Goal: Information Seeking & Learning: Check status

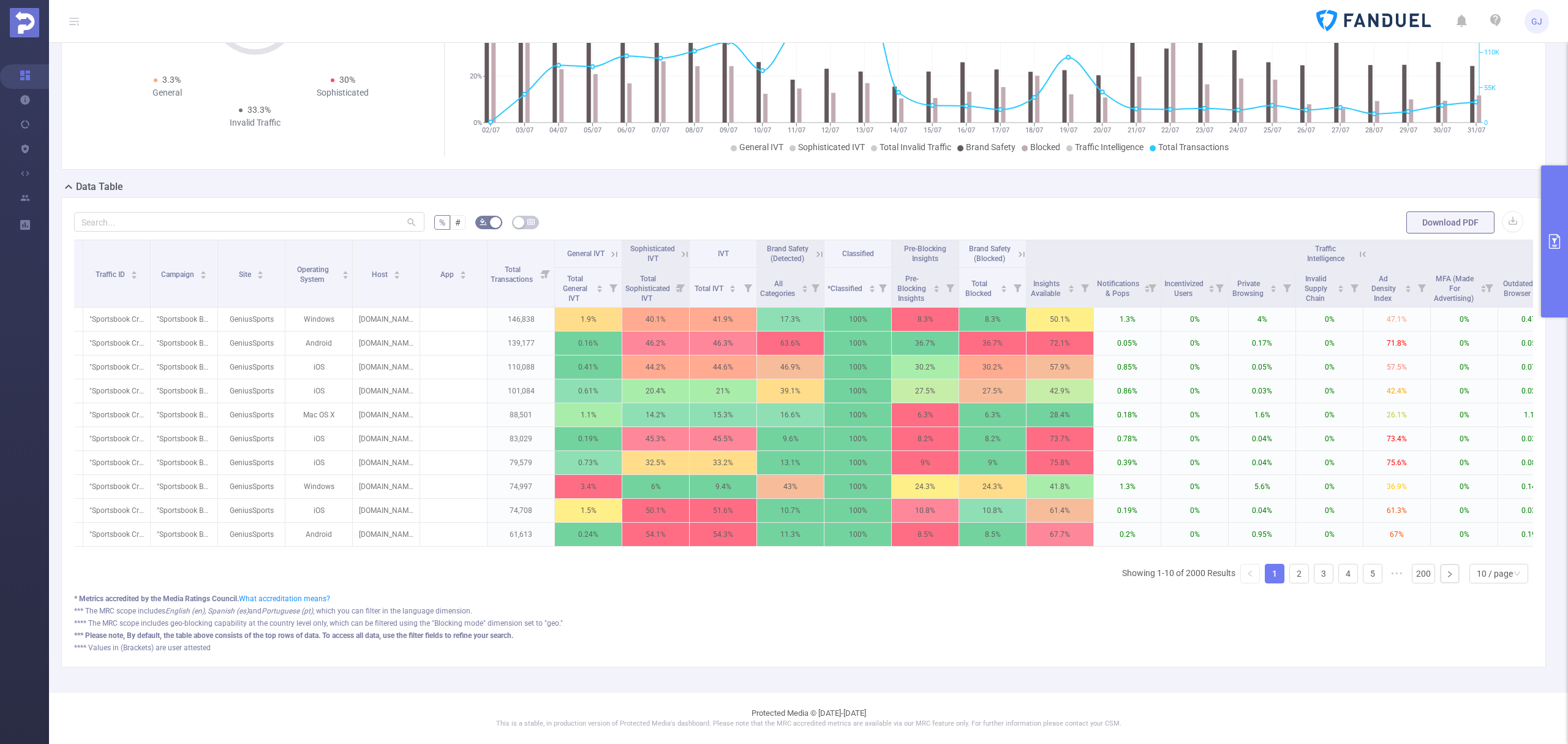
scroll to position [0, 43]
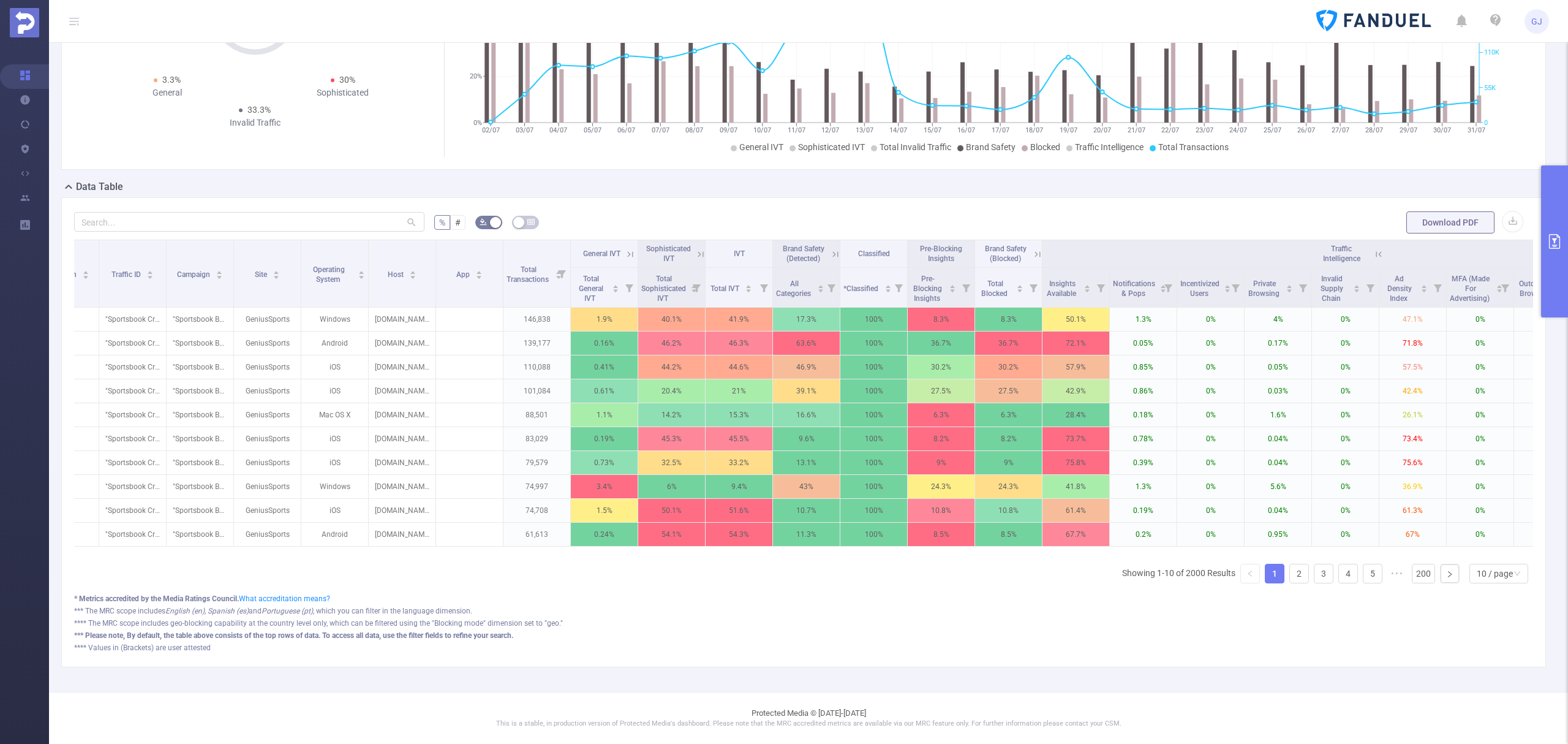
click at [1096, 650] on div "**** Values in (Brackets) are user attested" at bounding box center [804, 647] width 1459 height 11
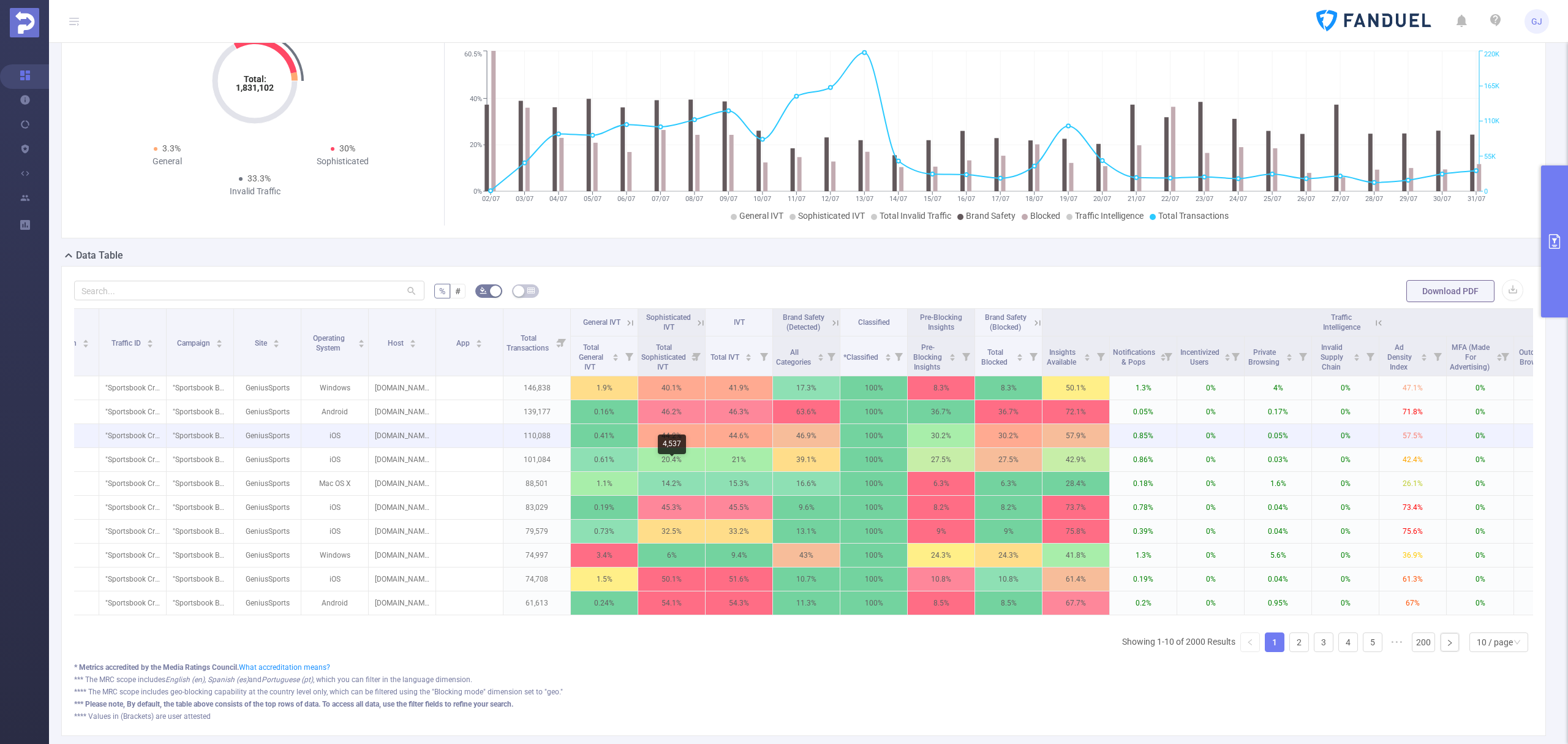
scroll to position [0, 0]
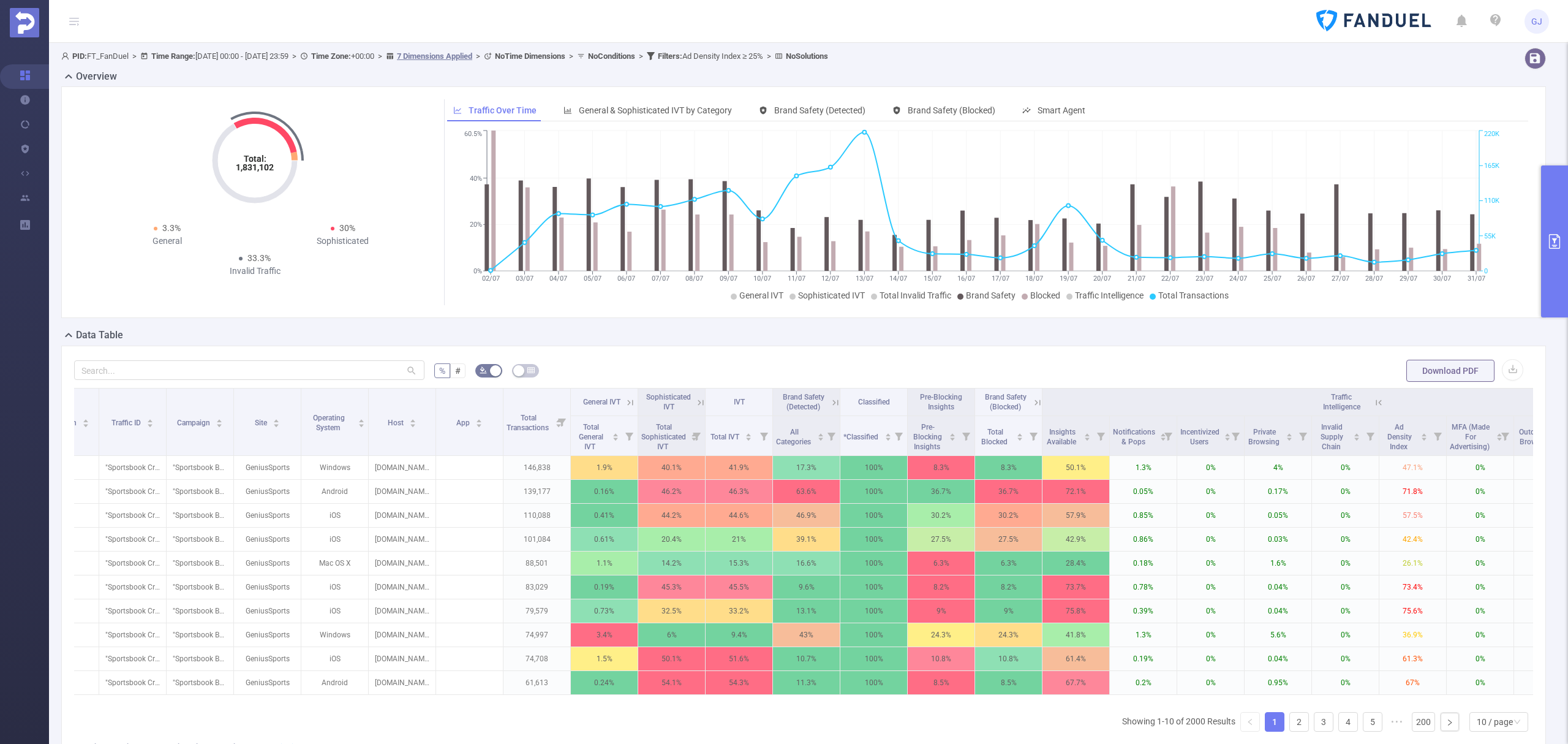
click at [1556, 275] on button "primary" at bounding box center [1554, 241] width 27 height 152
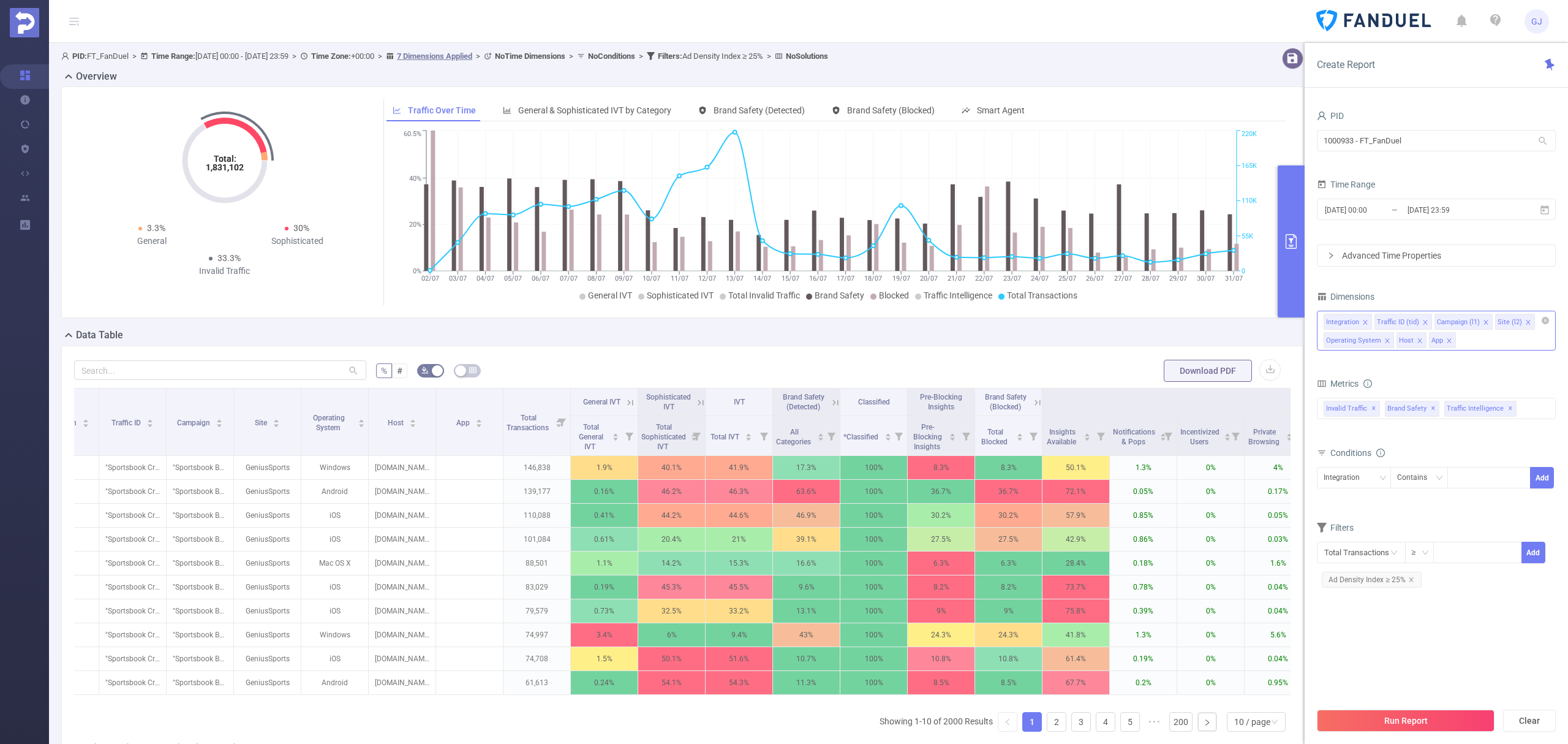
click at [1385, 344] on icon "icon: close" at bounding box center [1387, 340] width 6 height 6
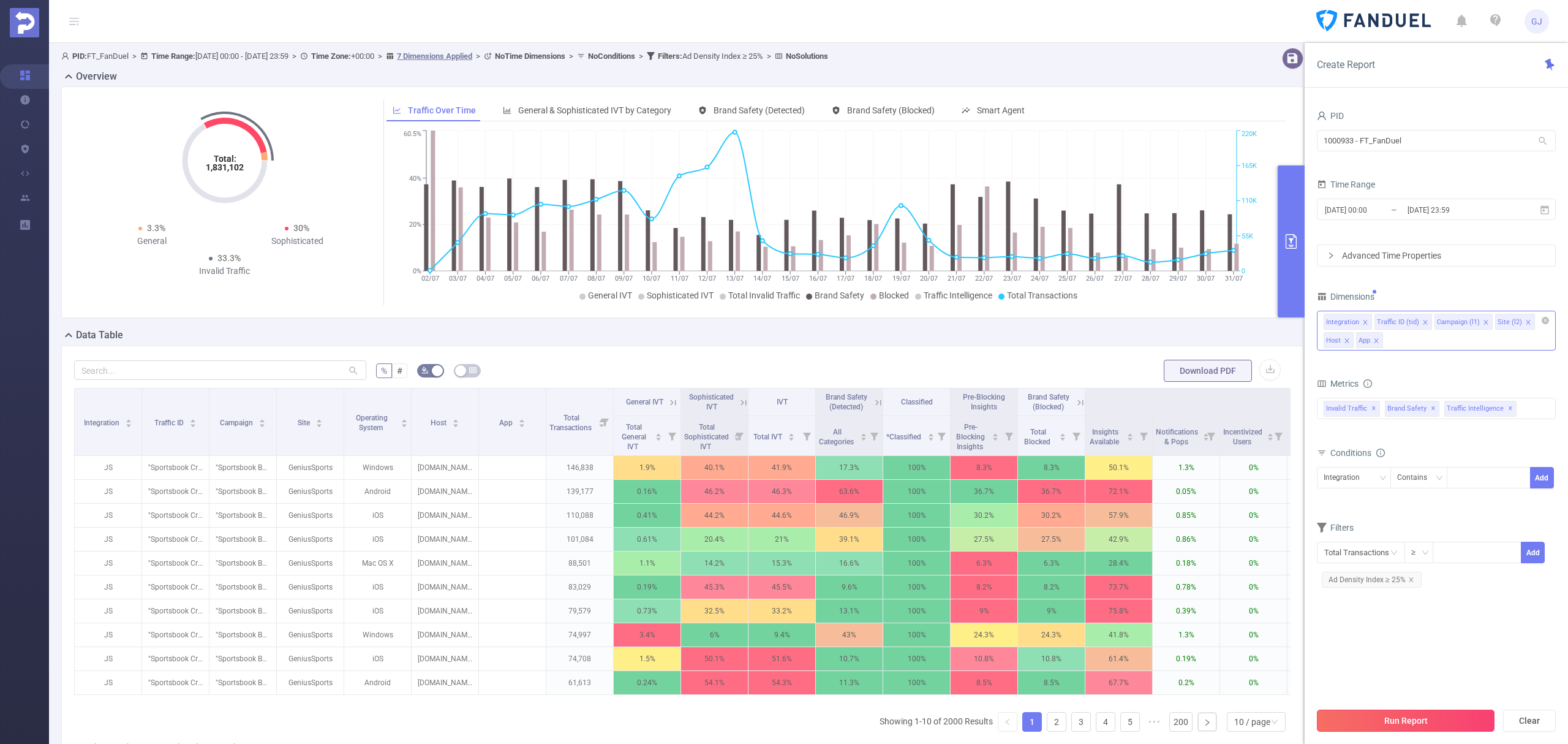
click at [1409, 718] on button "Run Report" at bounding box center [1406, 721] width 177 height 22
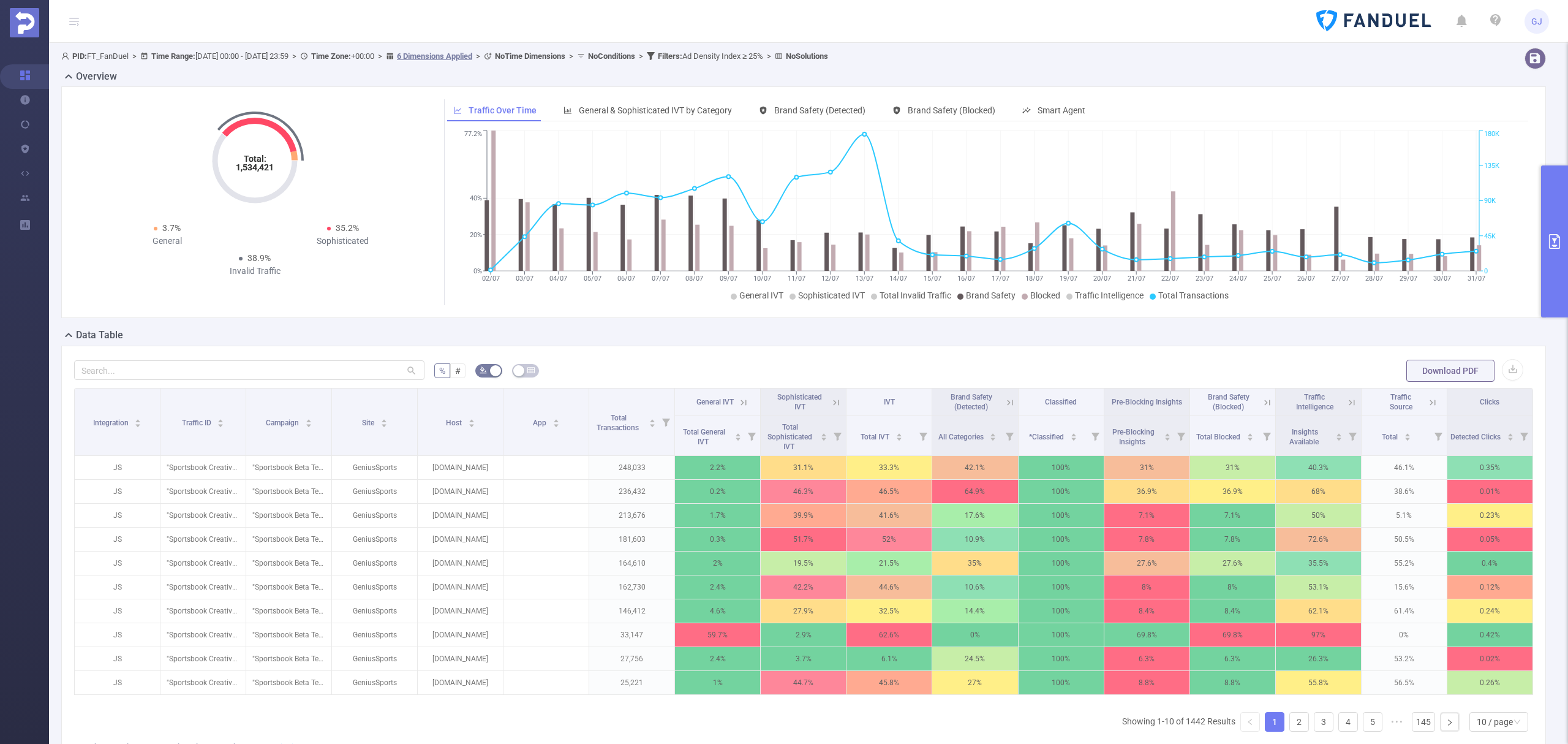
click at [1561, 277] on button "primary" at bounding box center [1554, 241] width 27 height 152
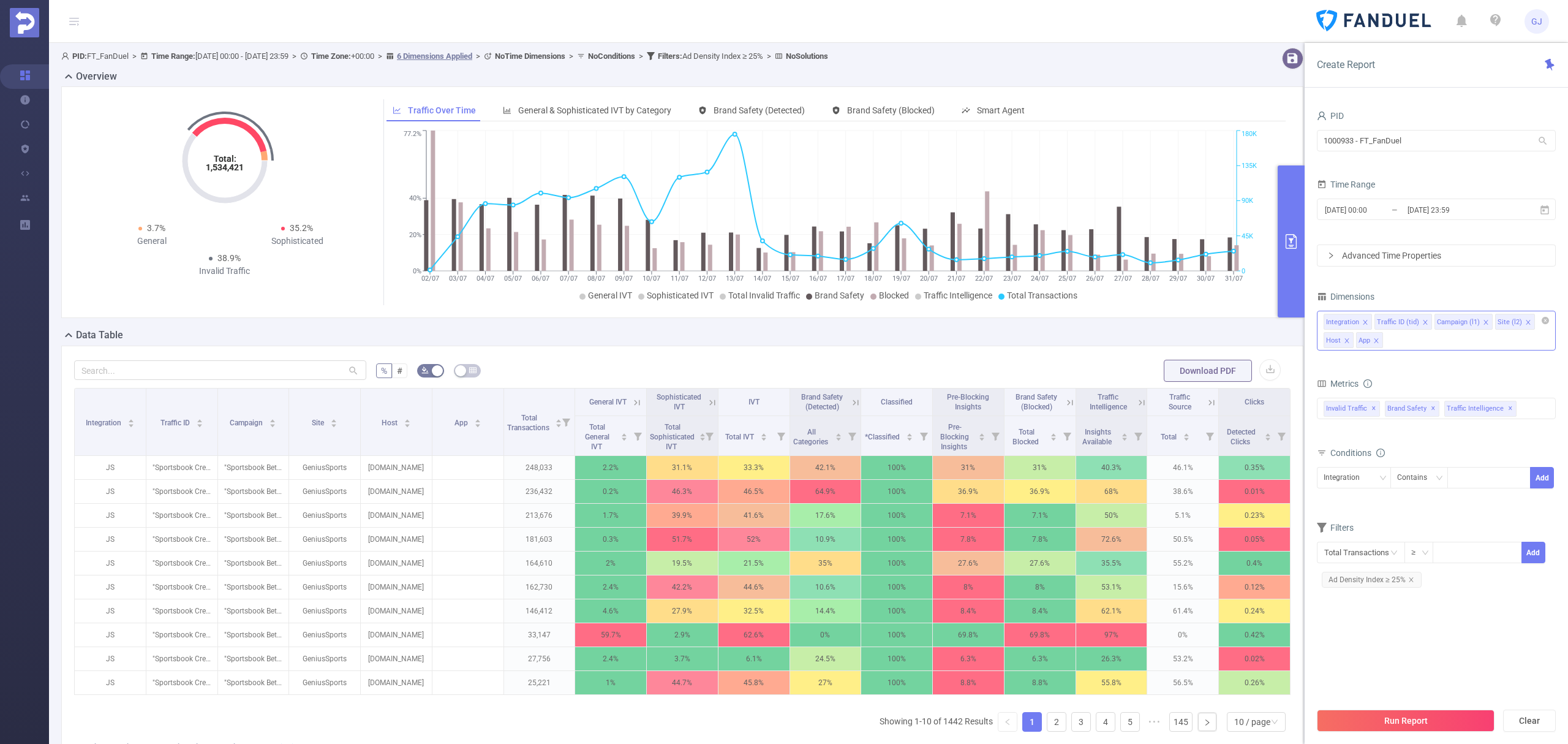
click at [1469, 348] on div "Integration Traffic ID (tid) Campaign (l1) Site (l2) Host App" at bounding box center [1436, 330] width 239 height 40
click at [1397, 400] on li "Operating System" at bounding box center [1436, 399] width 238 height 20
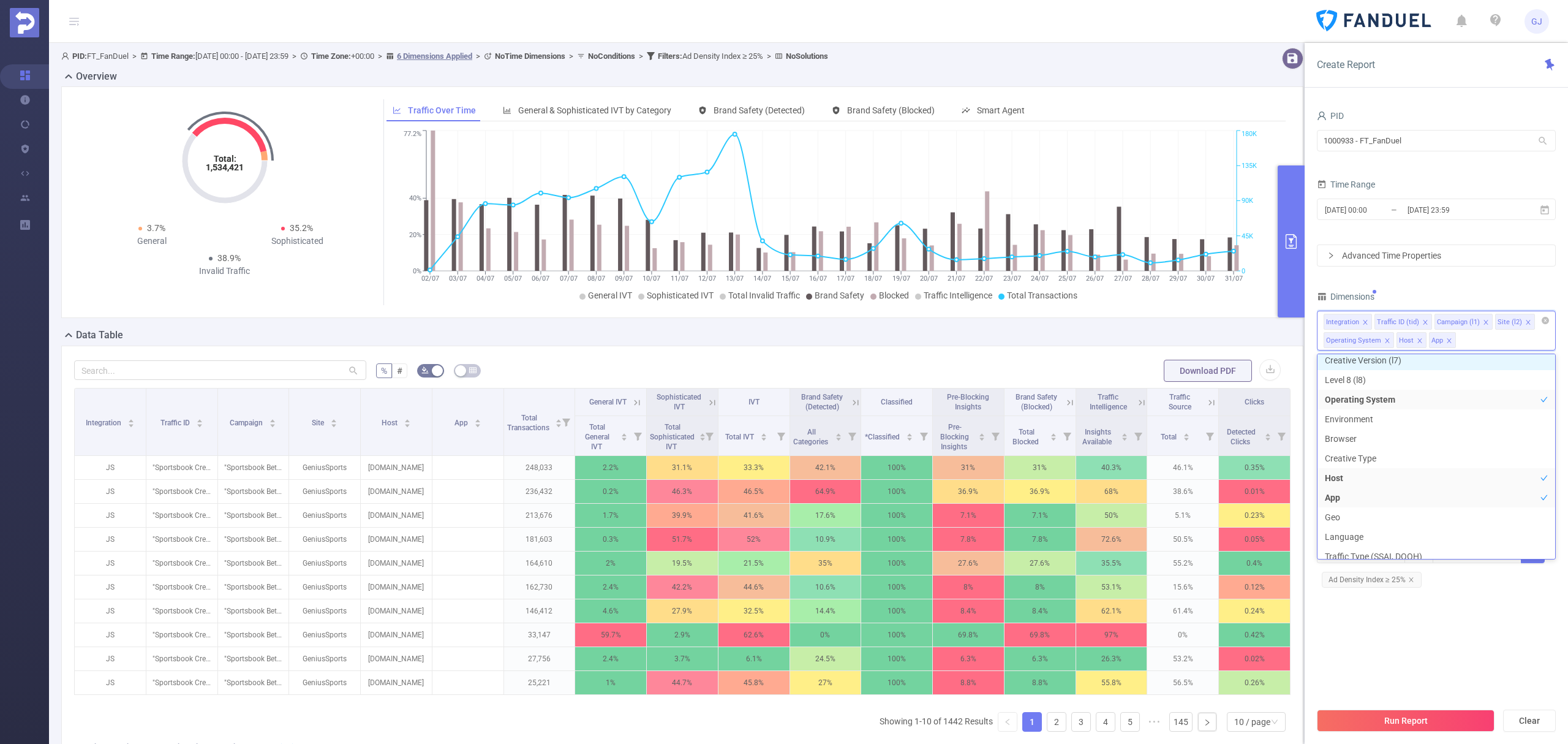
scroll to position [159, 0]
click at [1426, 719] on button "Run Report" at bounding box center [1406, 721] width 177 height 22
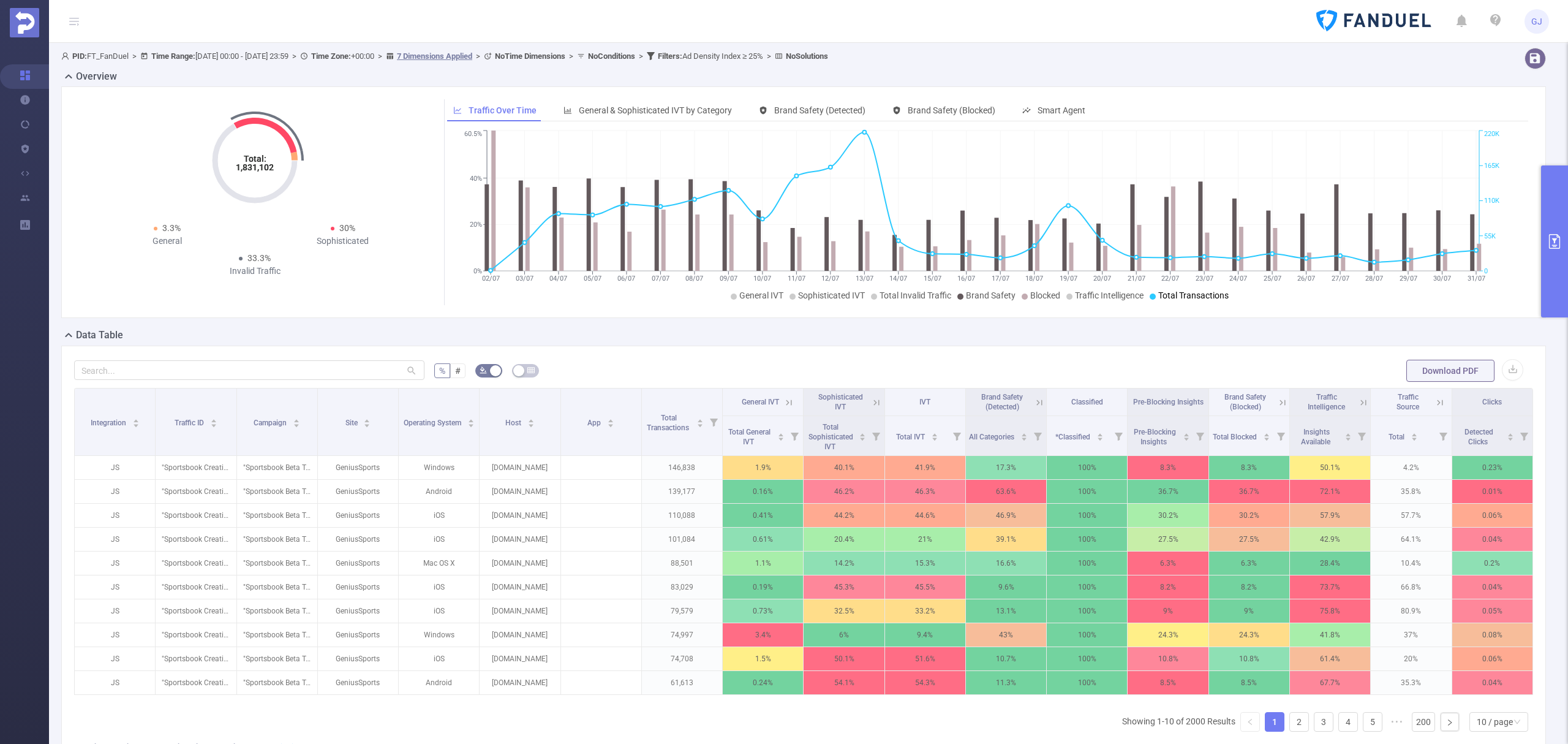
click at [1358, 400] on icon at bounding box center [1363, 402] width 11 height 11
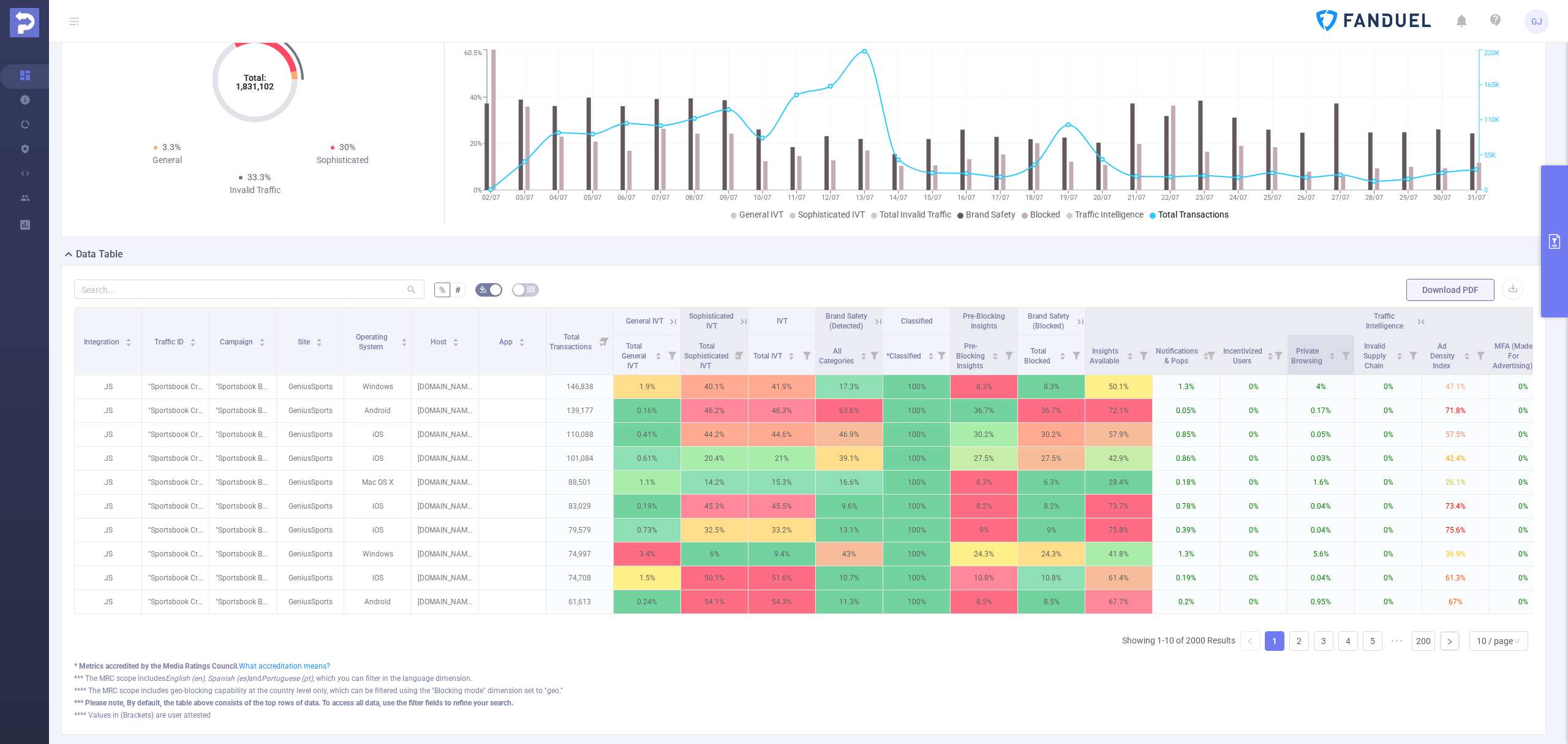
scroll to position [82, 0]
click at [1486, 649] on div "10 / page" at bounding box center [1494, 640] width 36 height 18
click at [1473, 572] on li "20 / page" at bounding box center [1485, 574] width 59 height 20
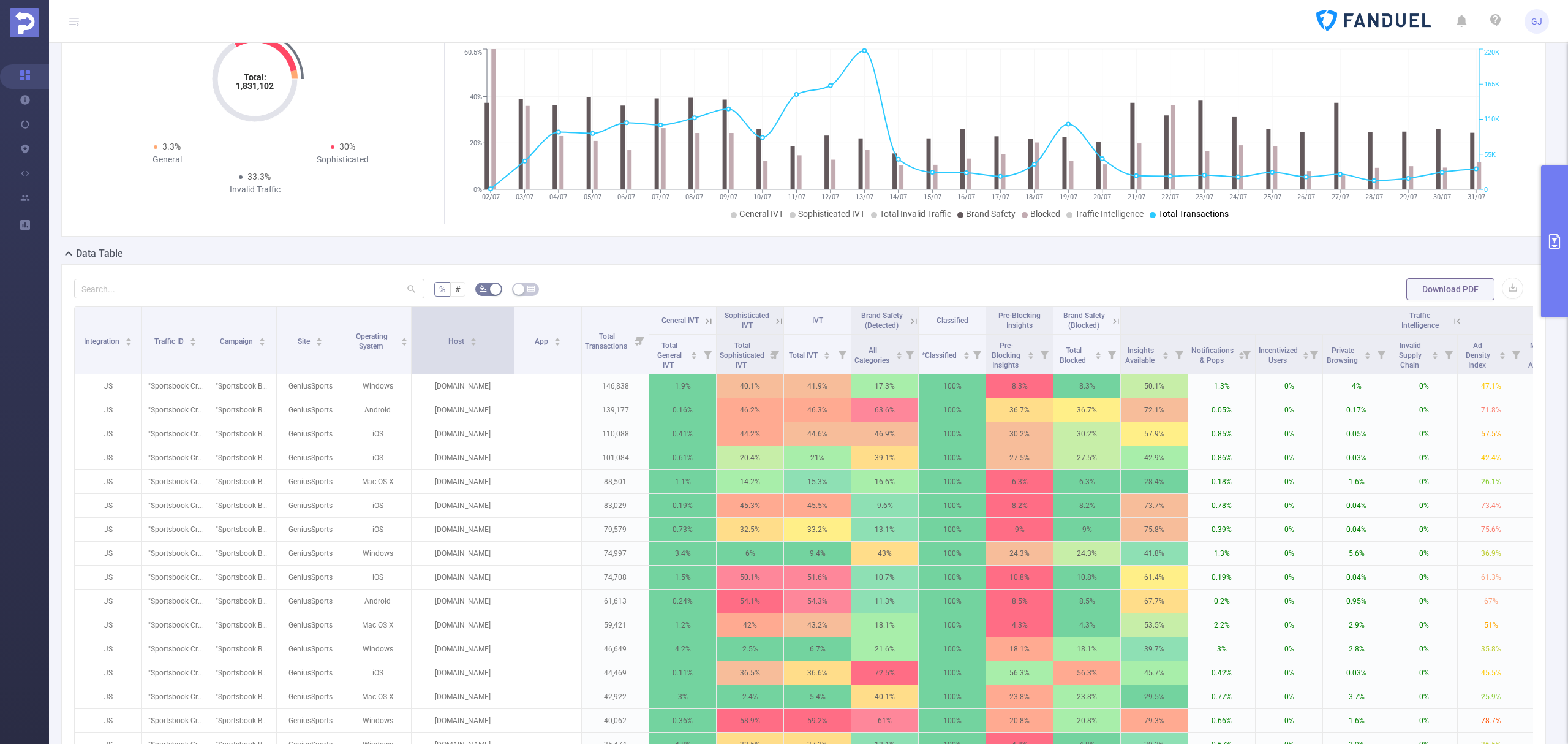
drag, startPoint x: 478, startPoint y: 330, endPoint x: 514, endPoint y: 329, distance: 36.0
click at [514, 329] on span at bounding box center [514, 340] width 6 height 67
click at [1554, 186] on button "primary" at bounding box center [1554, 241] width 27 height 152
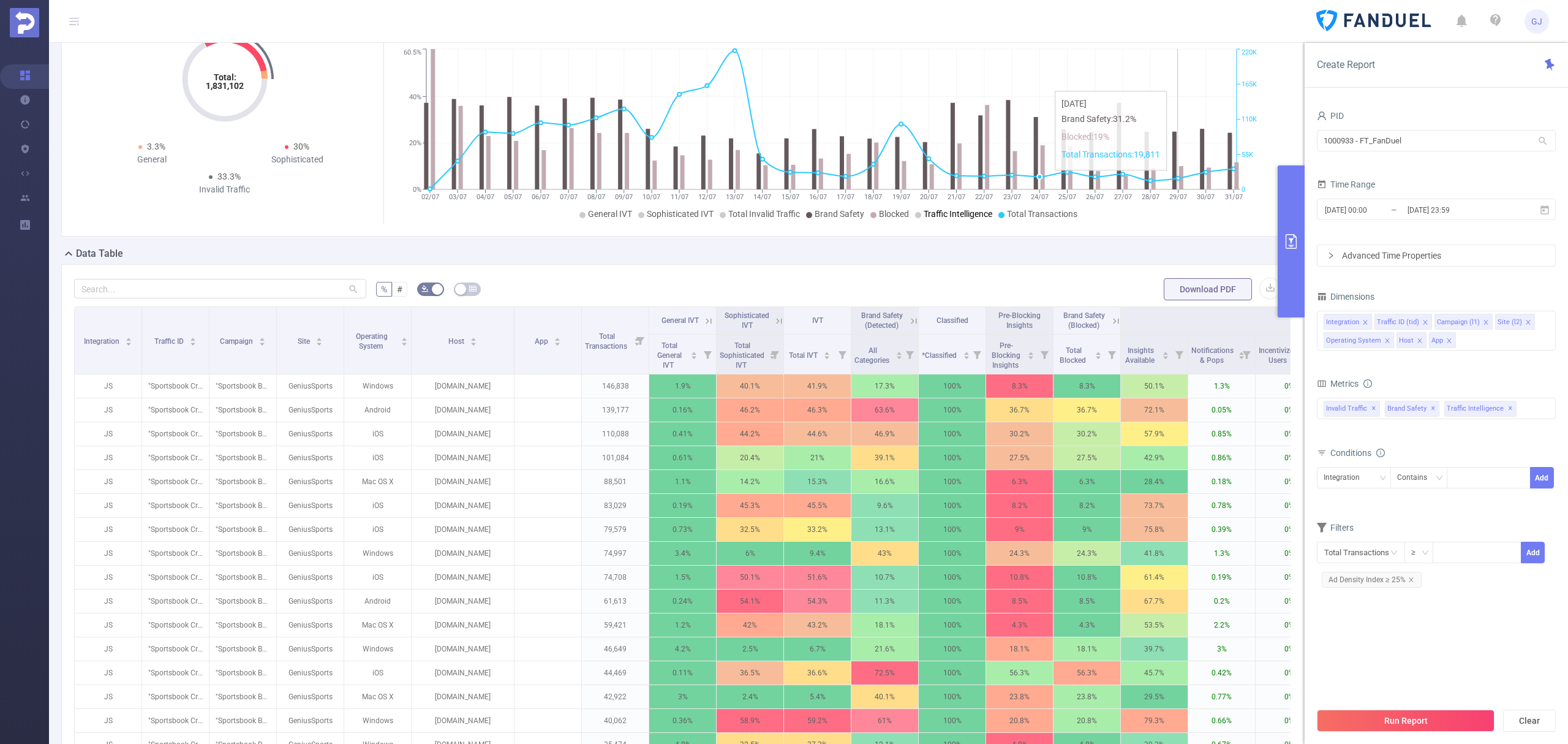
click at [1384, 341] on icon "icon: close" at bounding box center [1387, 340] width 6 height 6
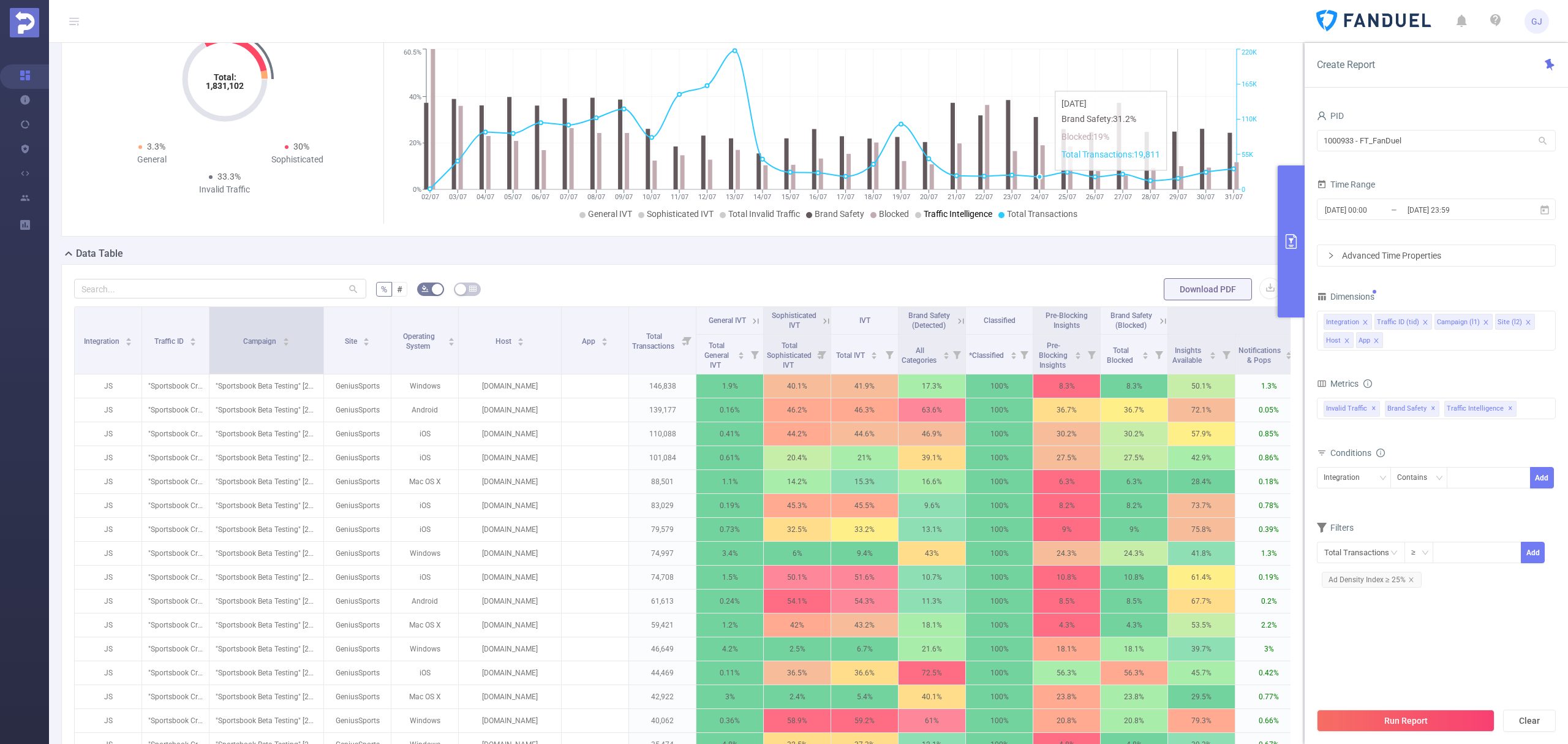
drag, startPoint x: 275, startPoint y: 338, endPoint x: 322, endPoint y: 358, distance: 51.1
click at [322, 358] on span at bounding box center [323, 340] width 6 height 67
click at [1525, 322] on icon "icon: close" at bounding box center [1528, 322] width 6 height 6
click at [1483, 324] on icon "icon: close" at bounding box center [1485, 322] width 5 height 5
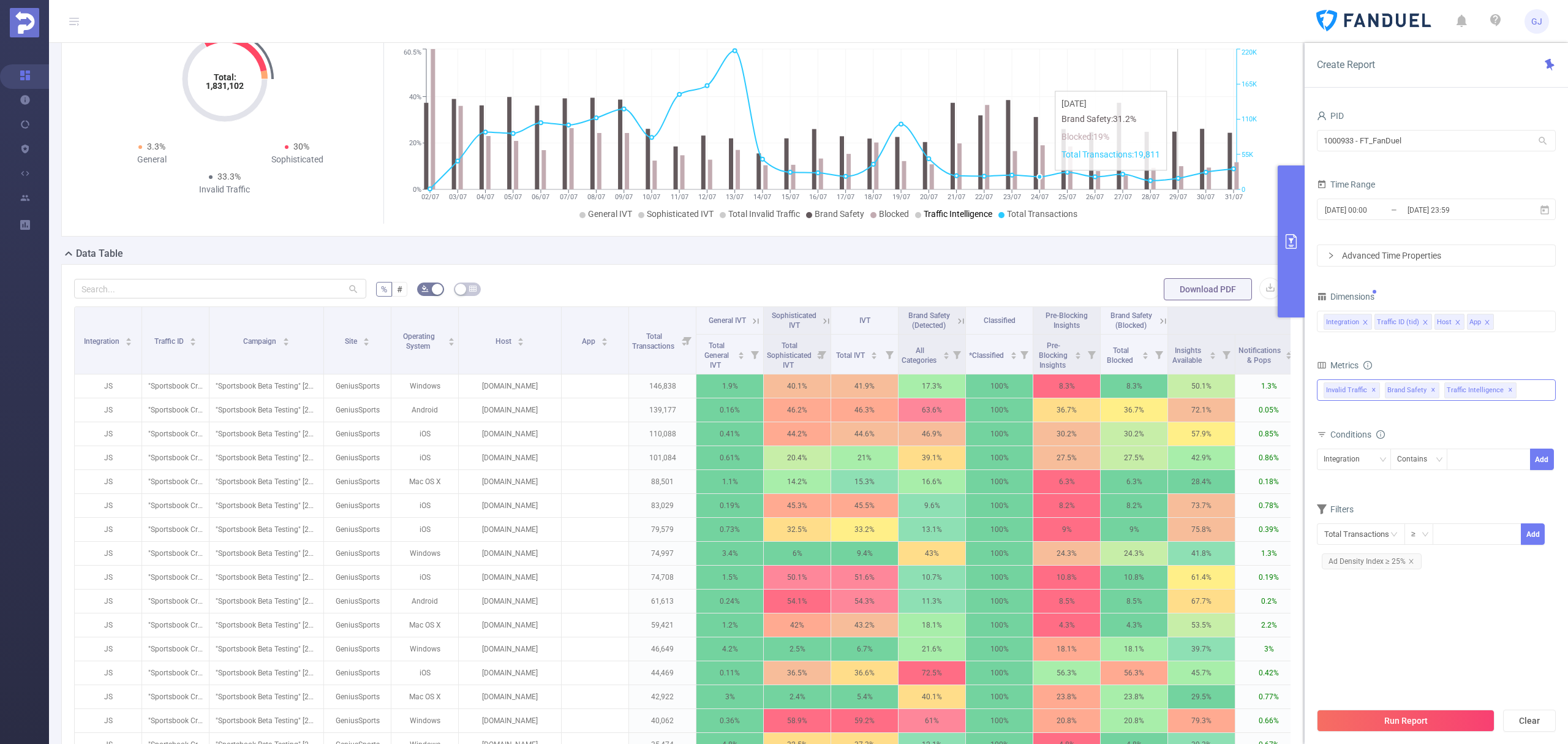
click at [1524, 393] on div "Invalid Traffic ✕ Brand Safety ✕ Traffic Intelligence ✕" at bounding box center [1436, 390] width 239 height 22
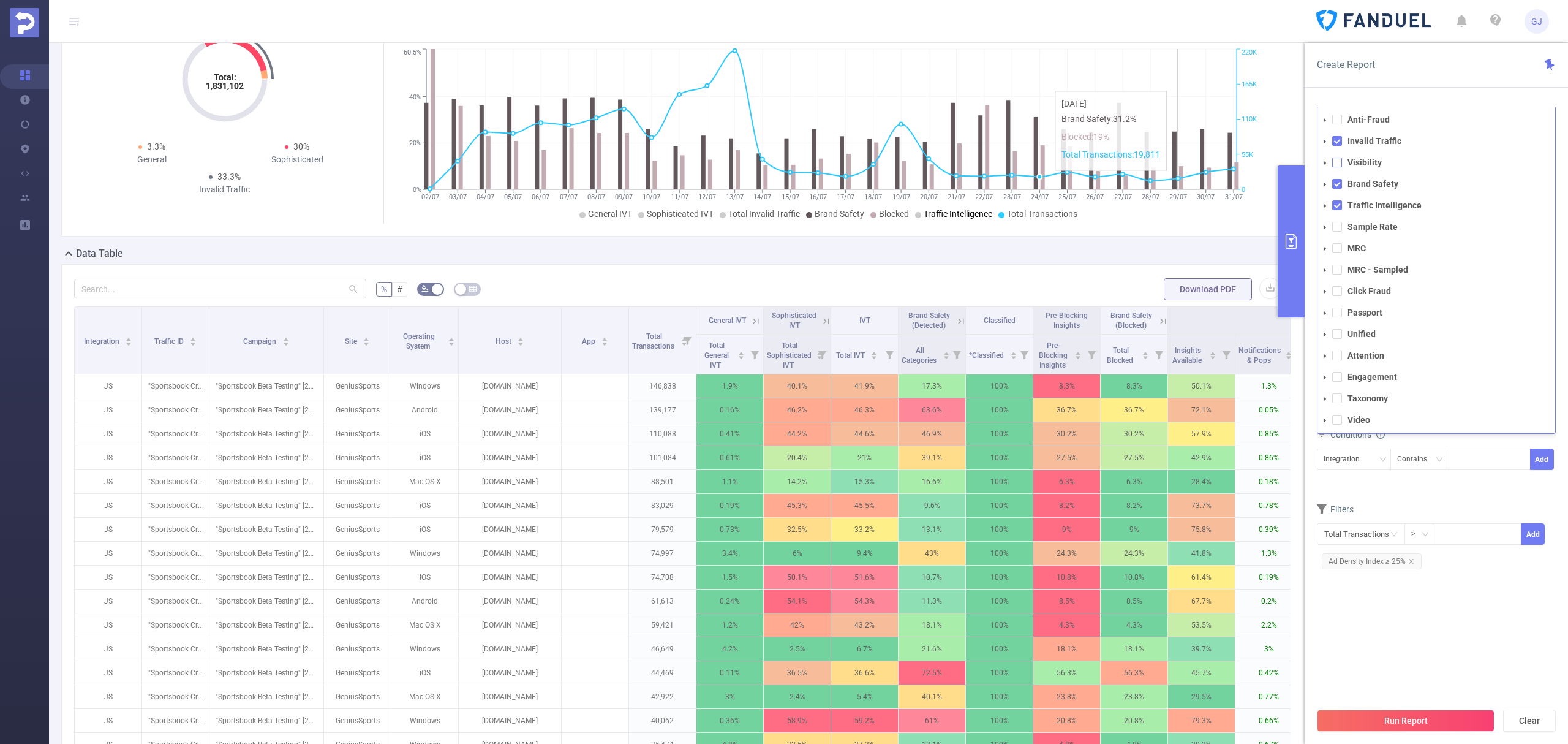
click at [1338, 161] on span at bounding box center [1337, 162] width 10 height 10
click at [1446, 723] on button "Run Report" at bounding box center [1406, 721] width 177 height 22
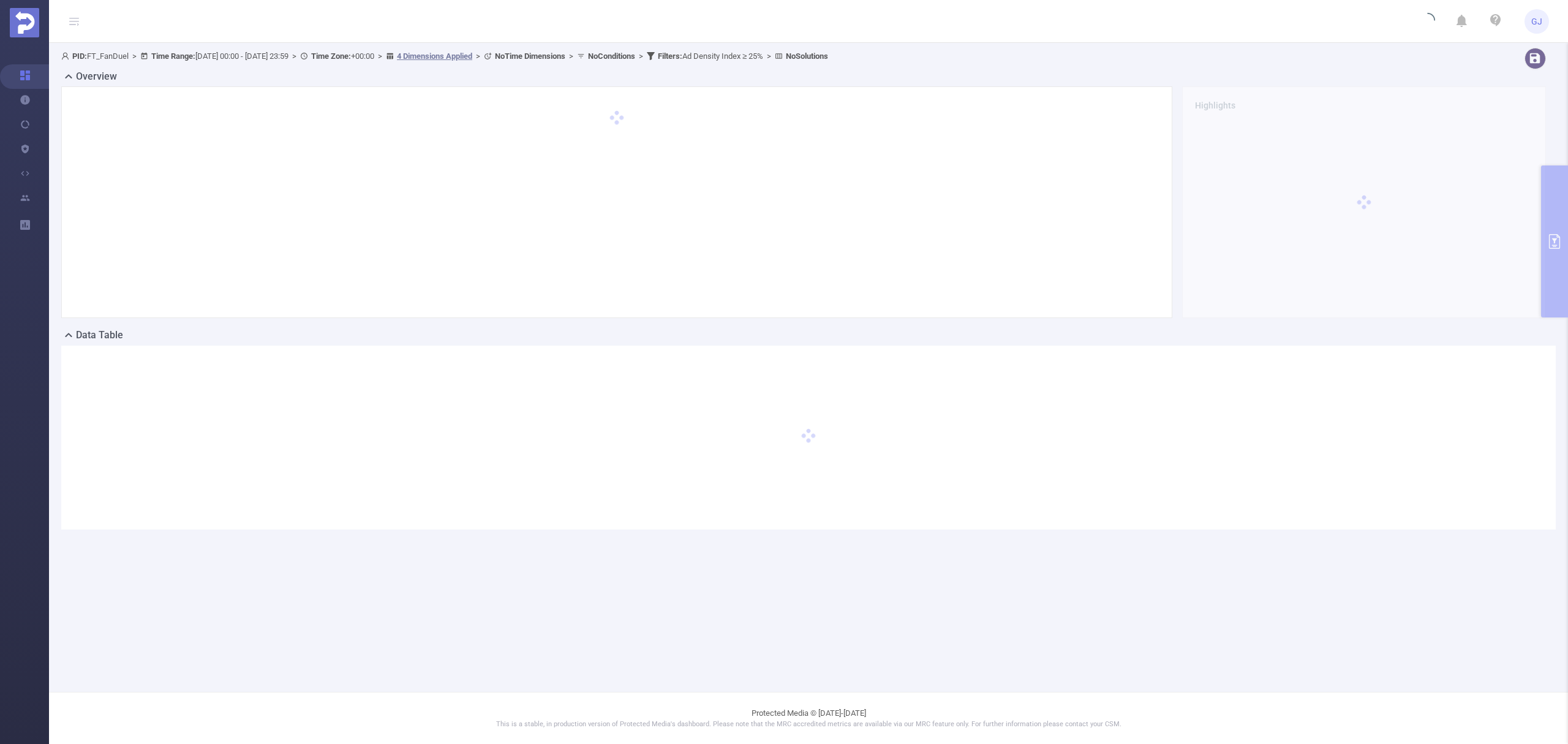
scroll to position [0, 0]
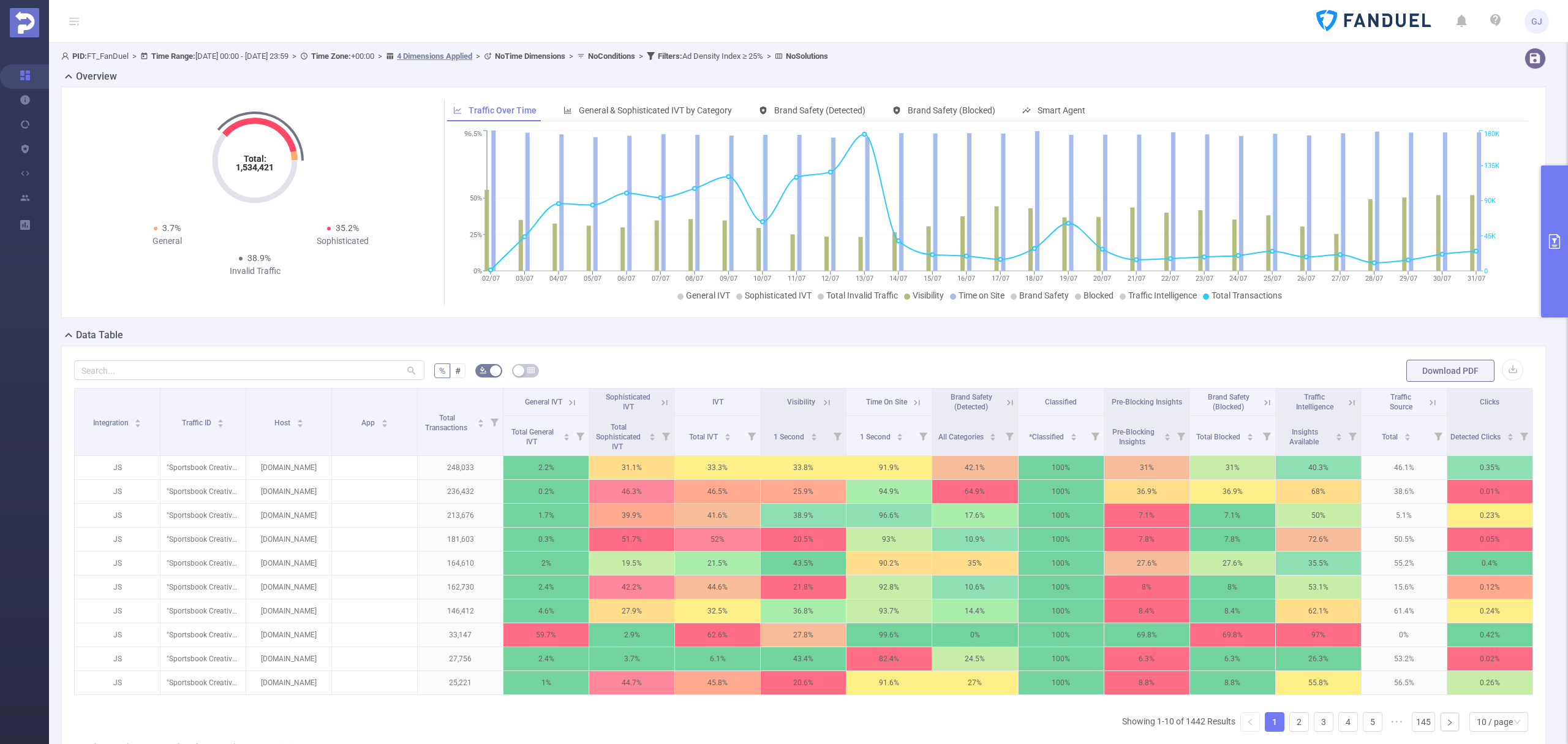
click at [1547, 293] on button "primary" at bounding box center [1554, 241] width 27 height 152
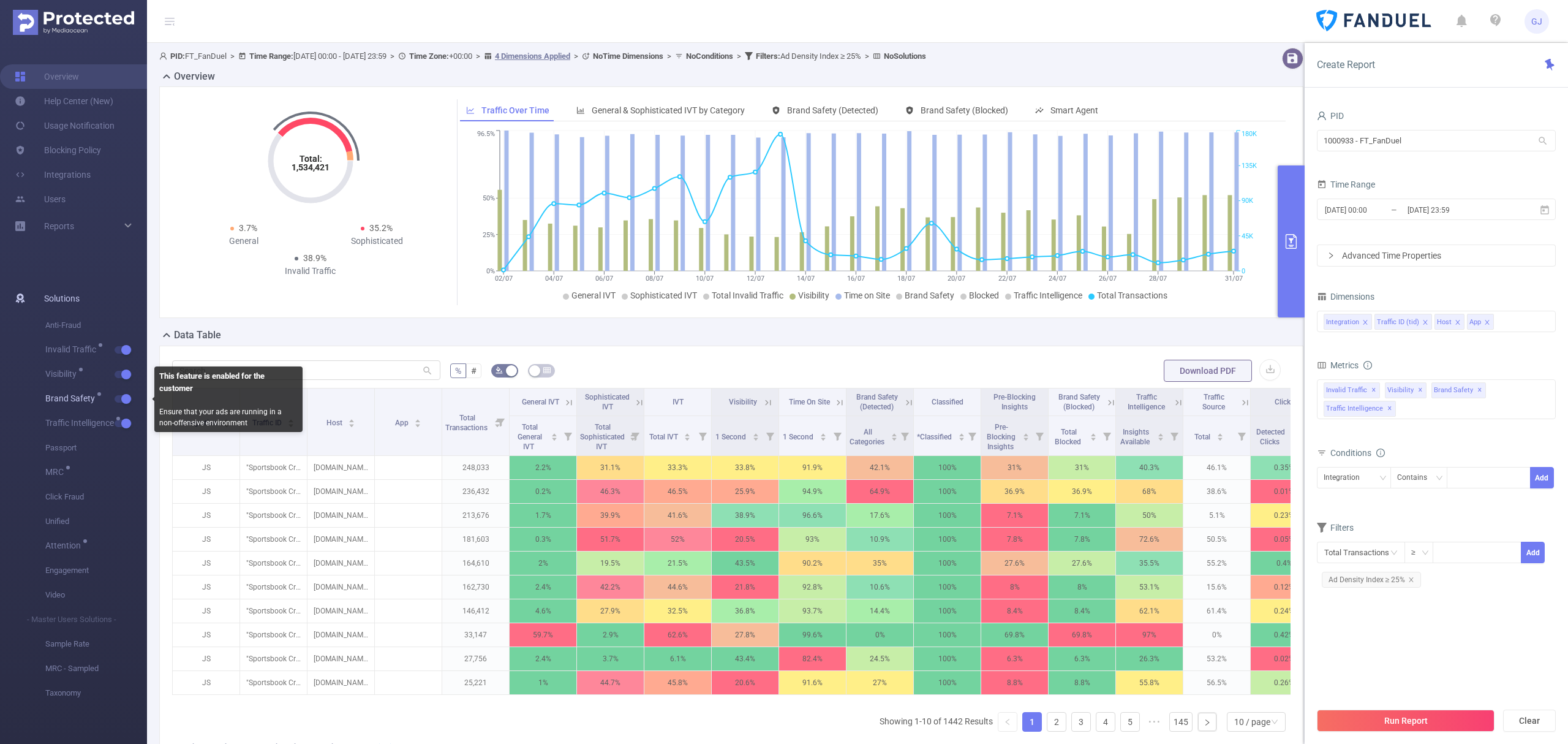
click at [125, 399] on button "button" at bounding box center [123, 398] width 17 height 7
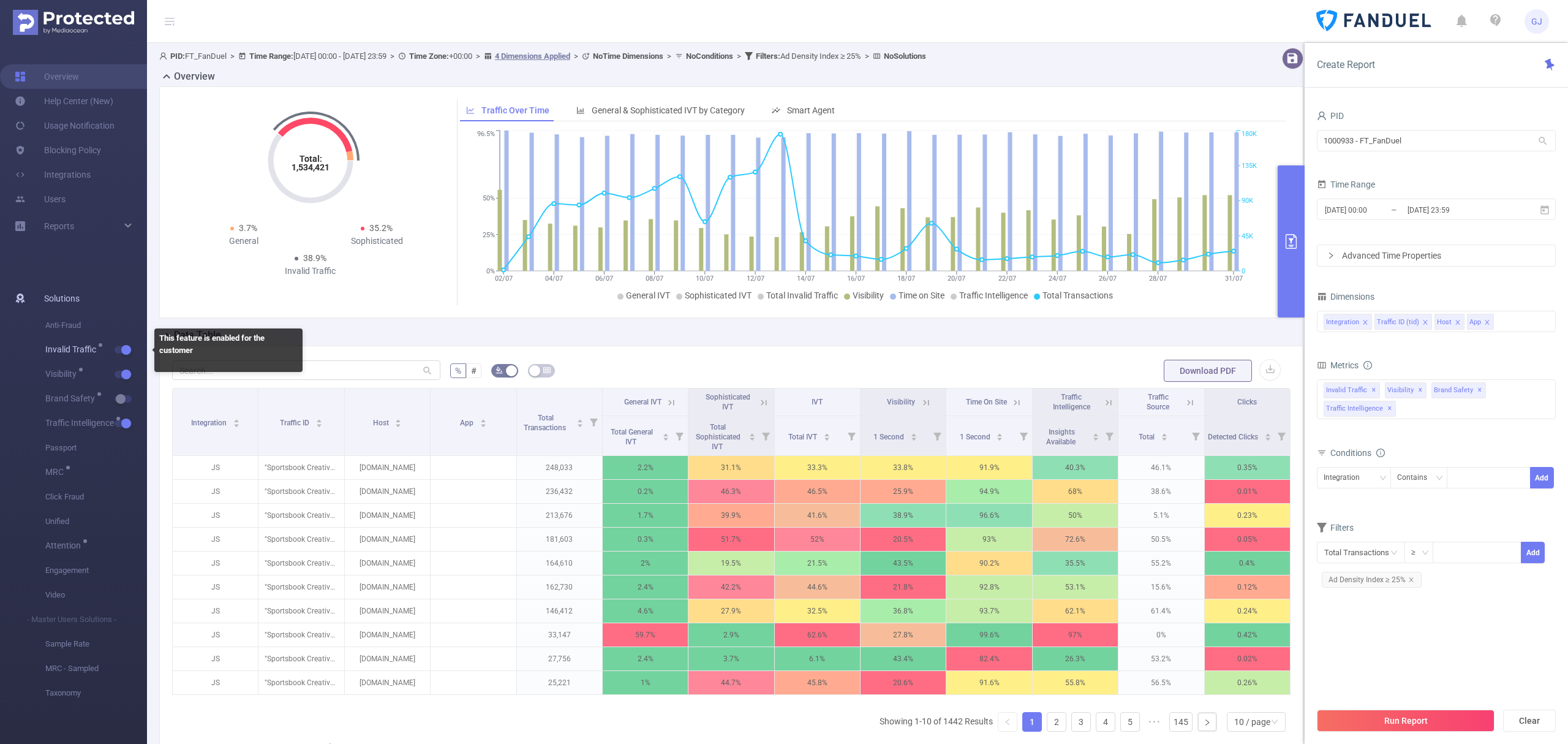
click at [121, 354] on span "Invalid Traffic" at bounding box center [96, 350] width 102 height 25
click at [127, 350] on button "button" at bounding box center [123, 349] width 17 height 7
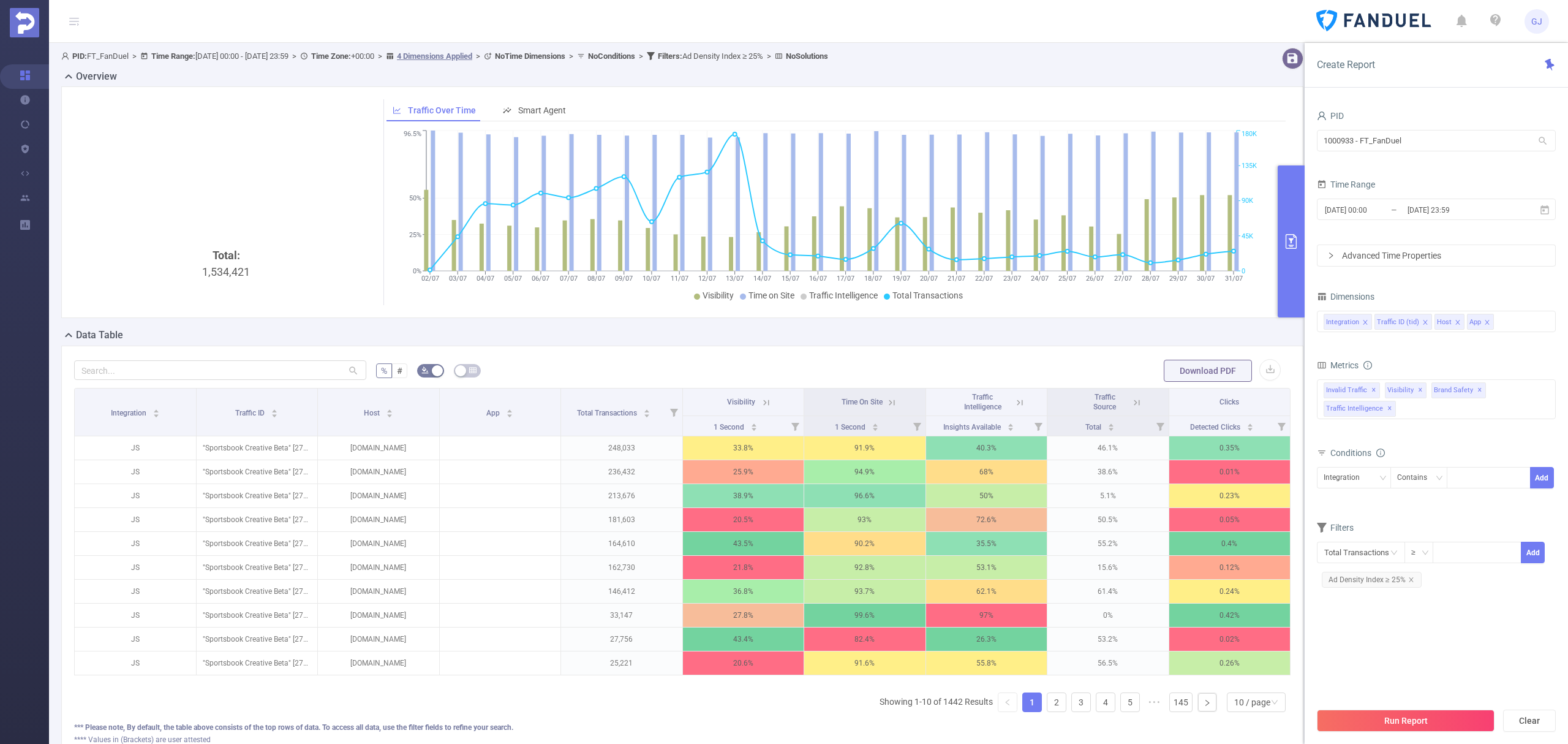
click at [1131, 407] on icon at bounding box center [1137, 402] width 11 height 11
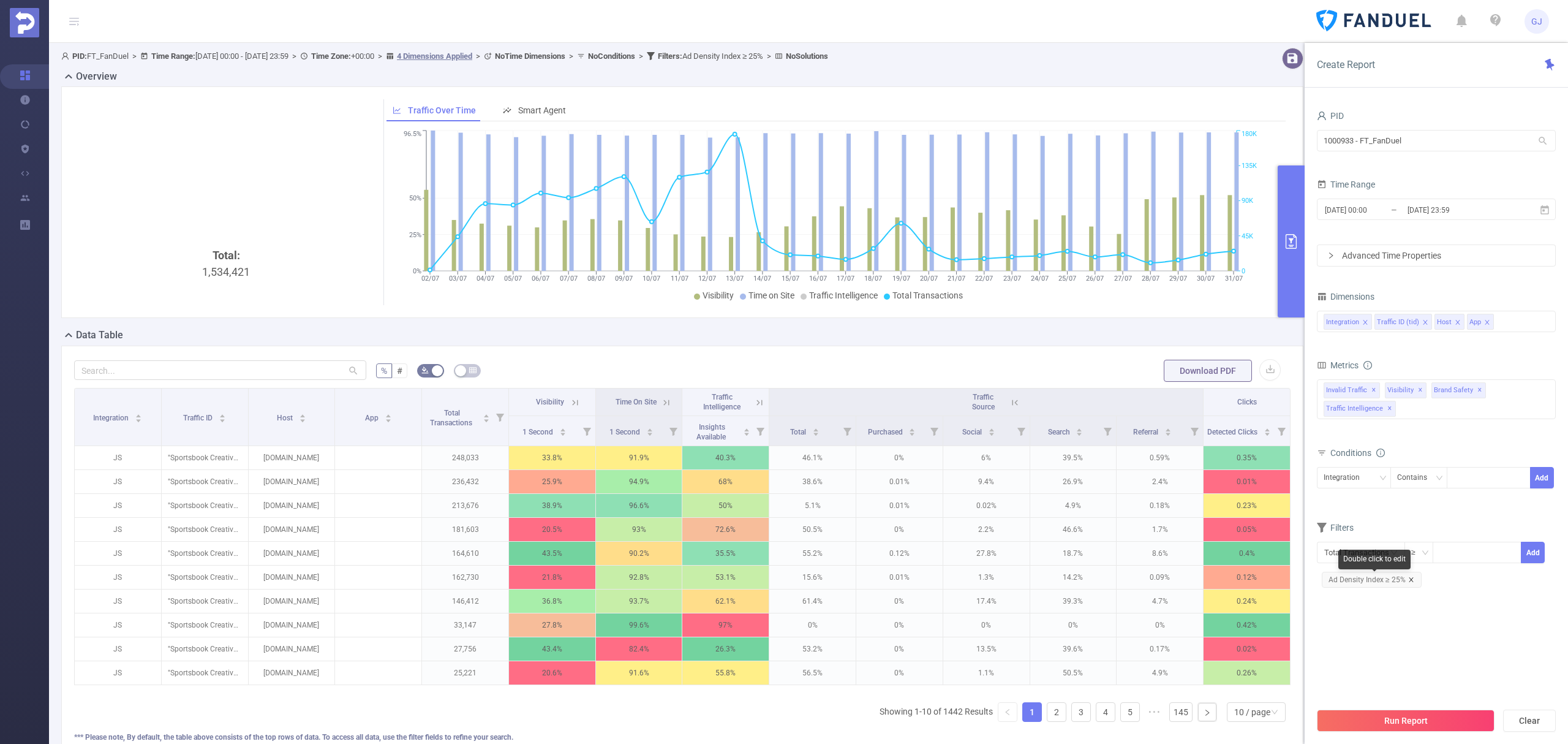
click at [1409, 580] on icon "icon: close" at bounding box center [1411, 579] width 6 height 6
click at [1434, 717] on button "Run Report" at bounding box center [1406, 721] width 177 height 22
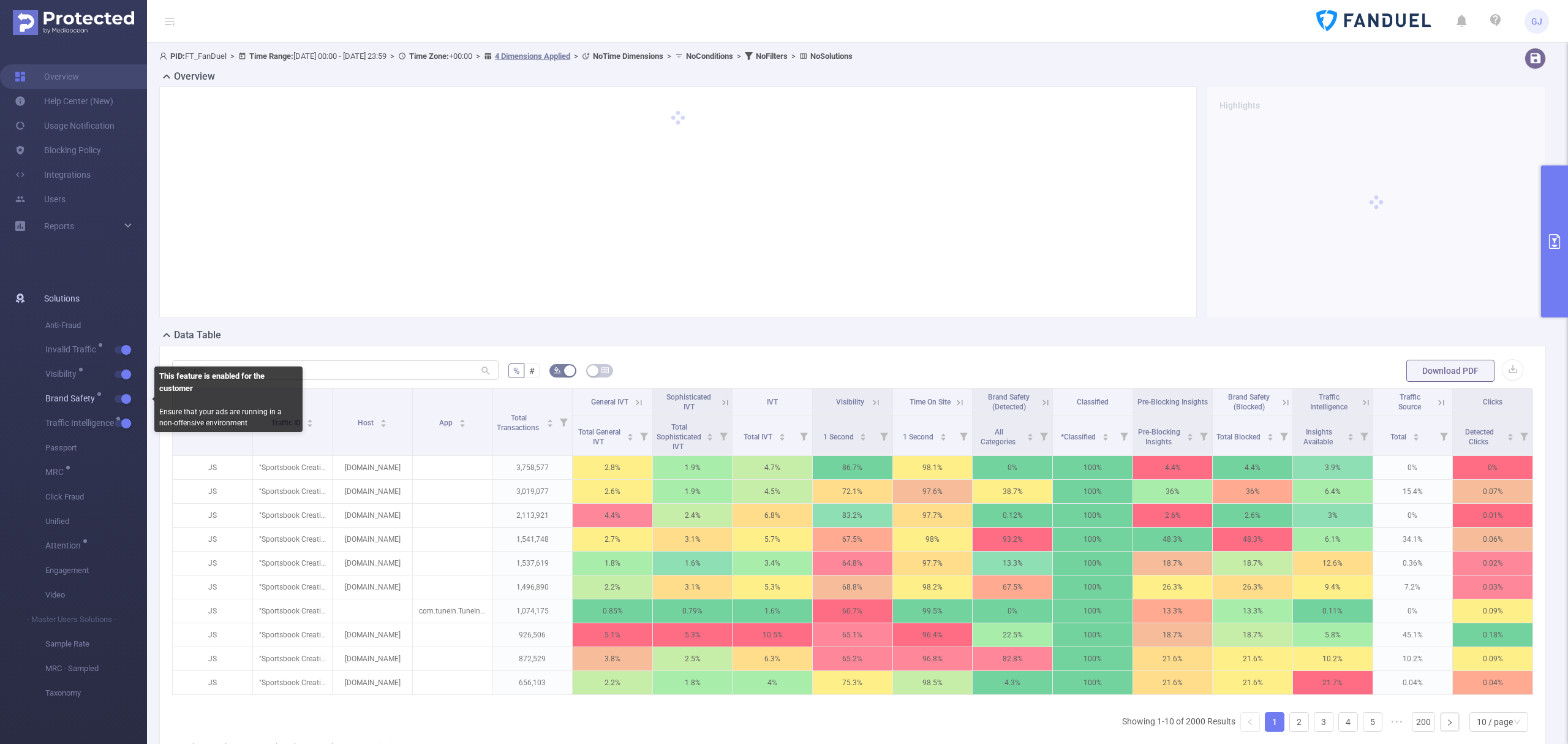
click at [121, 397] on button "button" at bounding box center [123, 398] width 17 height 7
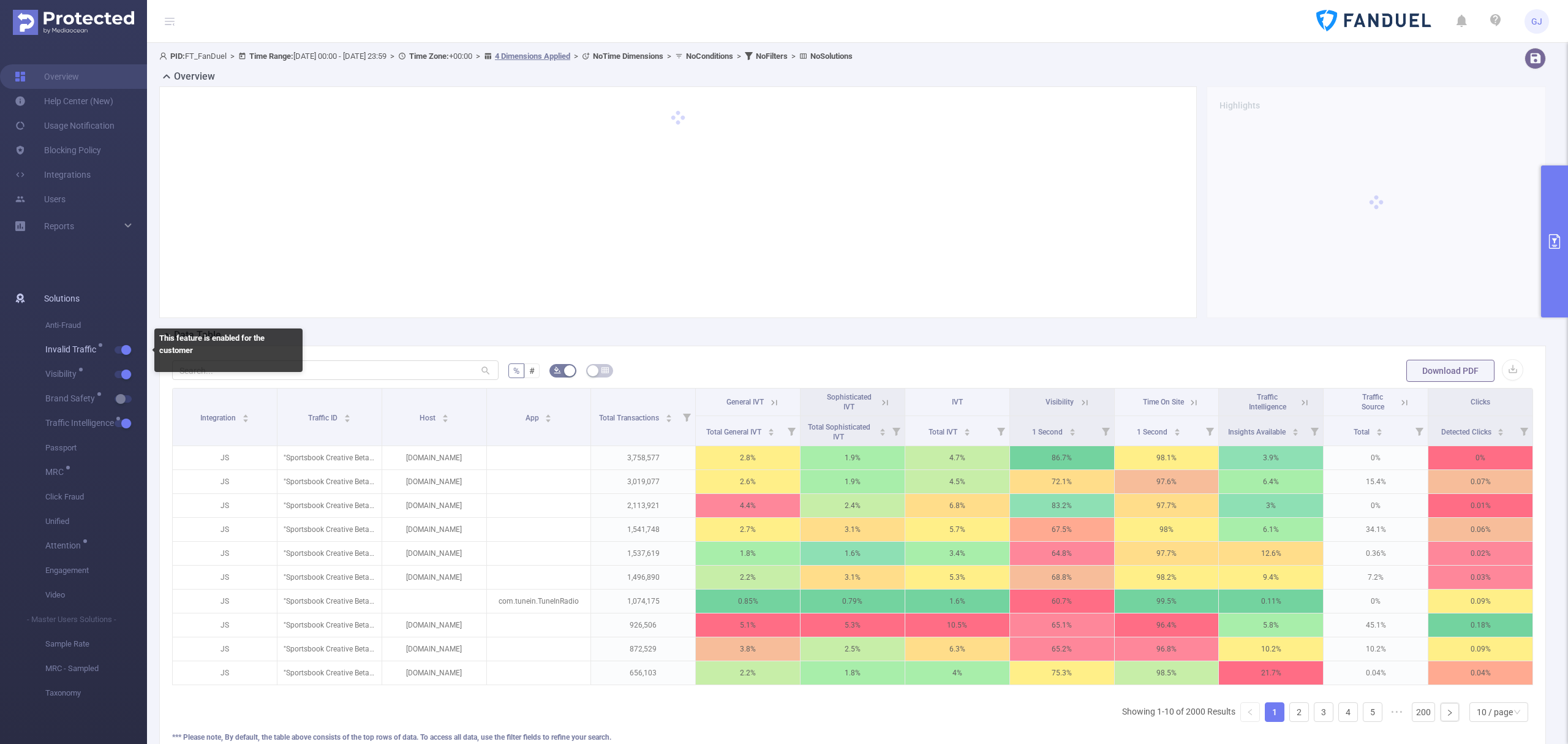
click at [123, 354] on button "button" at bounding box center [123, 349] width 17 height 7
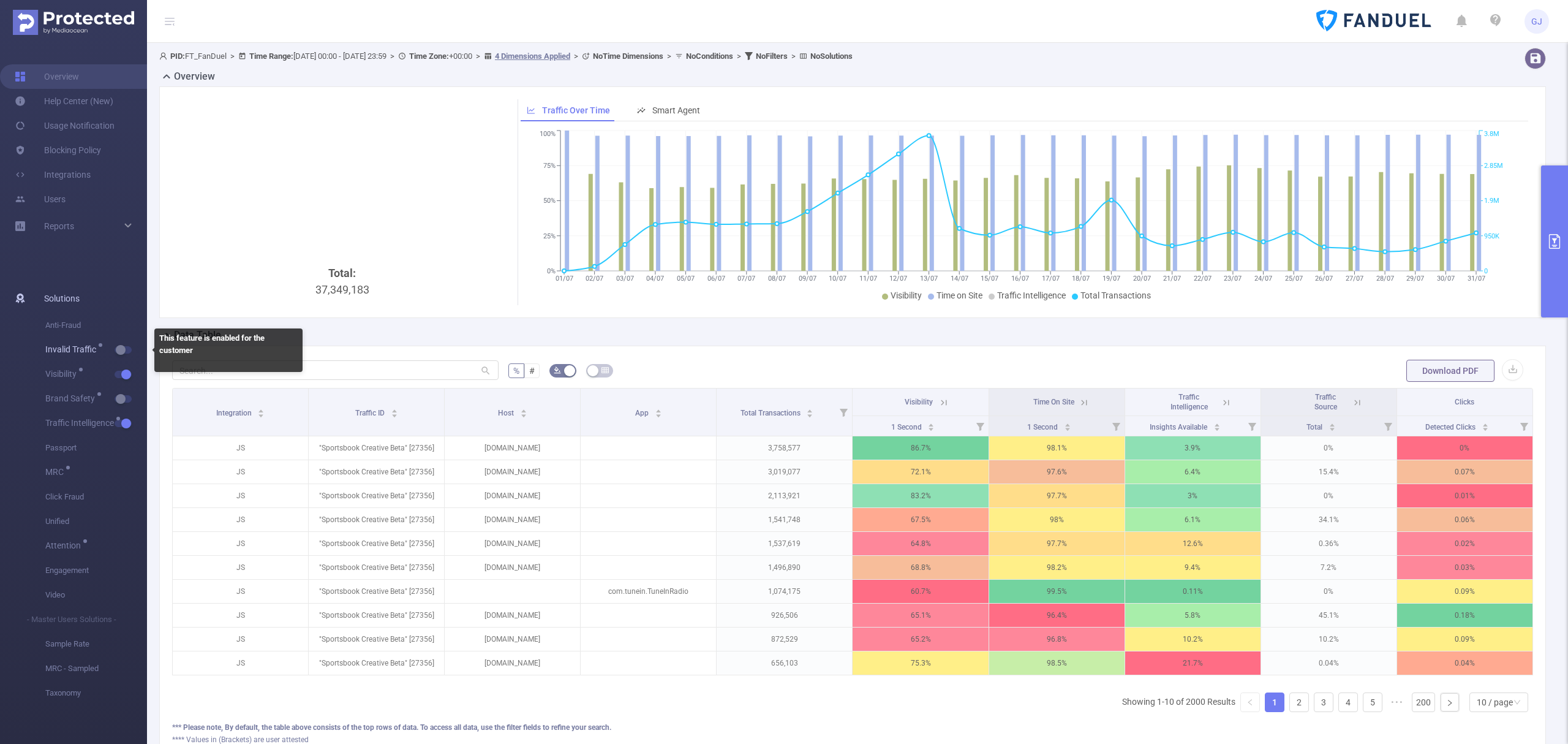
click at [123, 354] on button "button" at bounding box center [123, 349] width 17 height 7
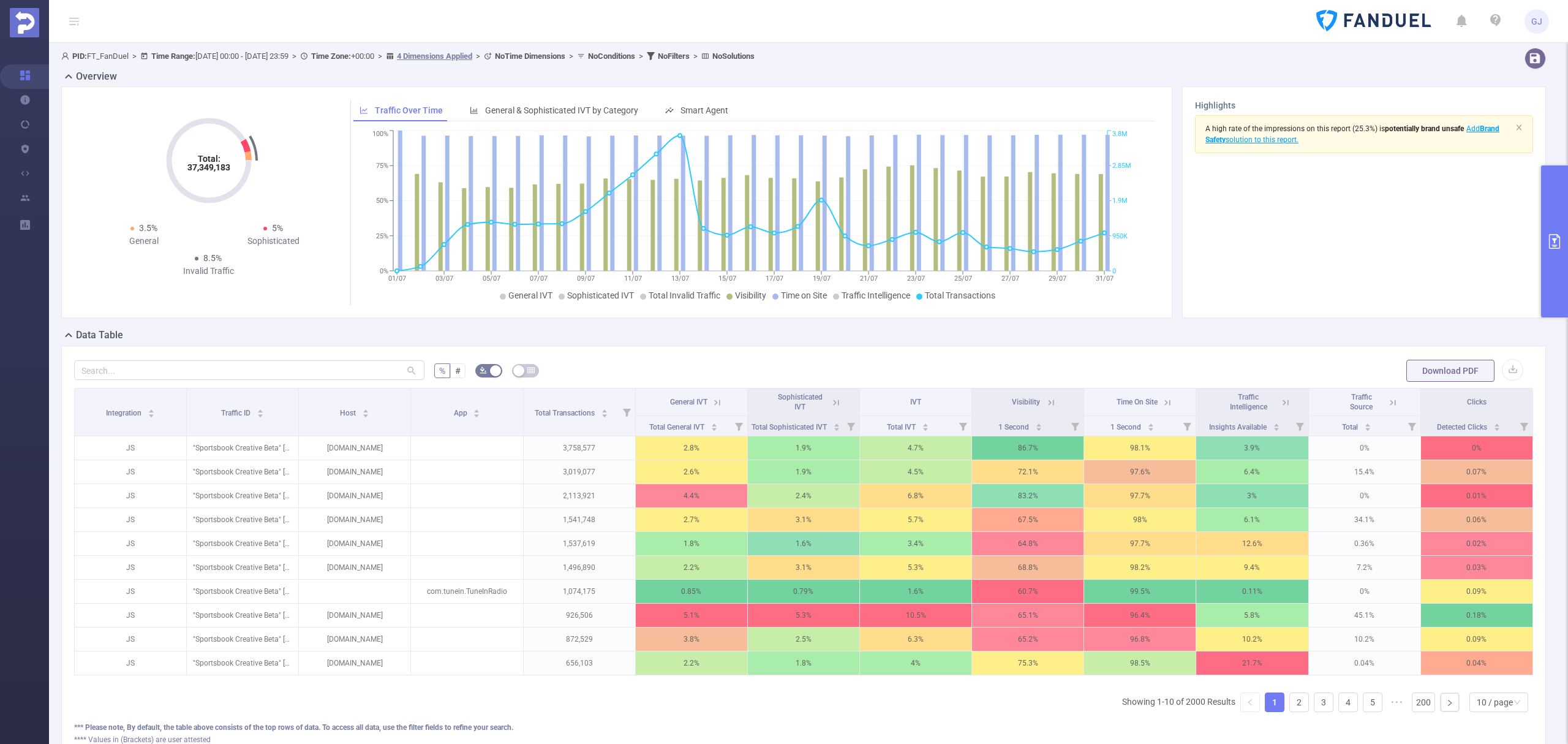
click at [1387, 400] on icon at bounding box center [1392, 402] width 11 height 11
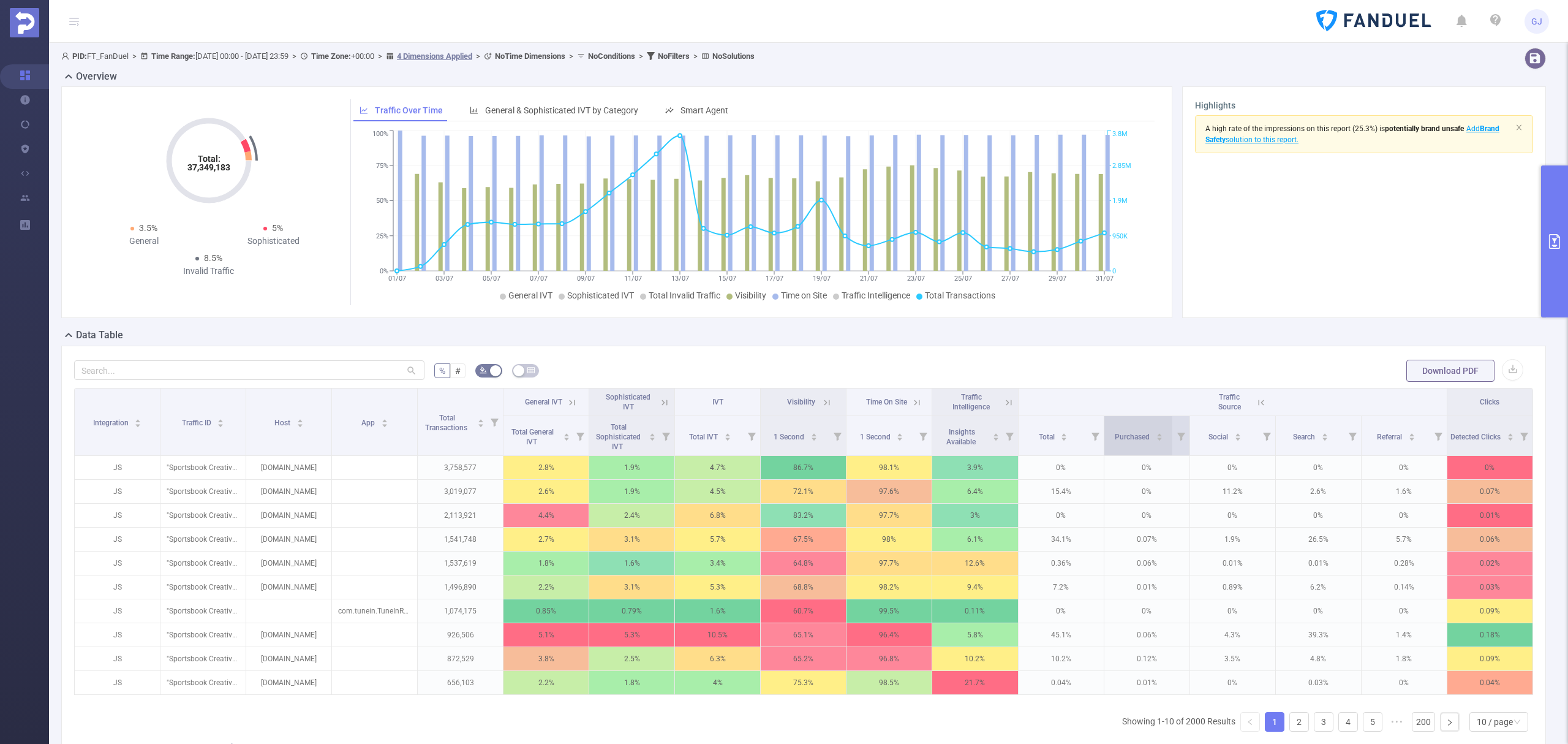
click at [1139, 439] on span "Purchased" at bounding box center [1133, 437] width 37 height 8
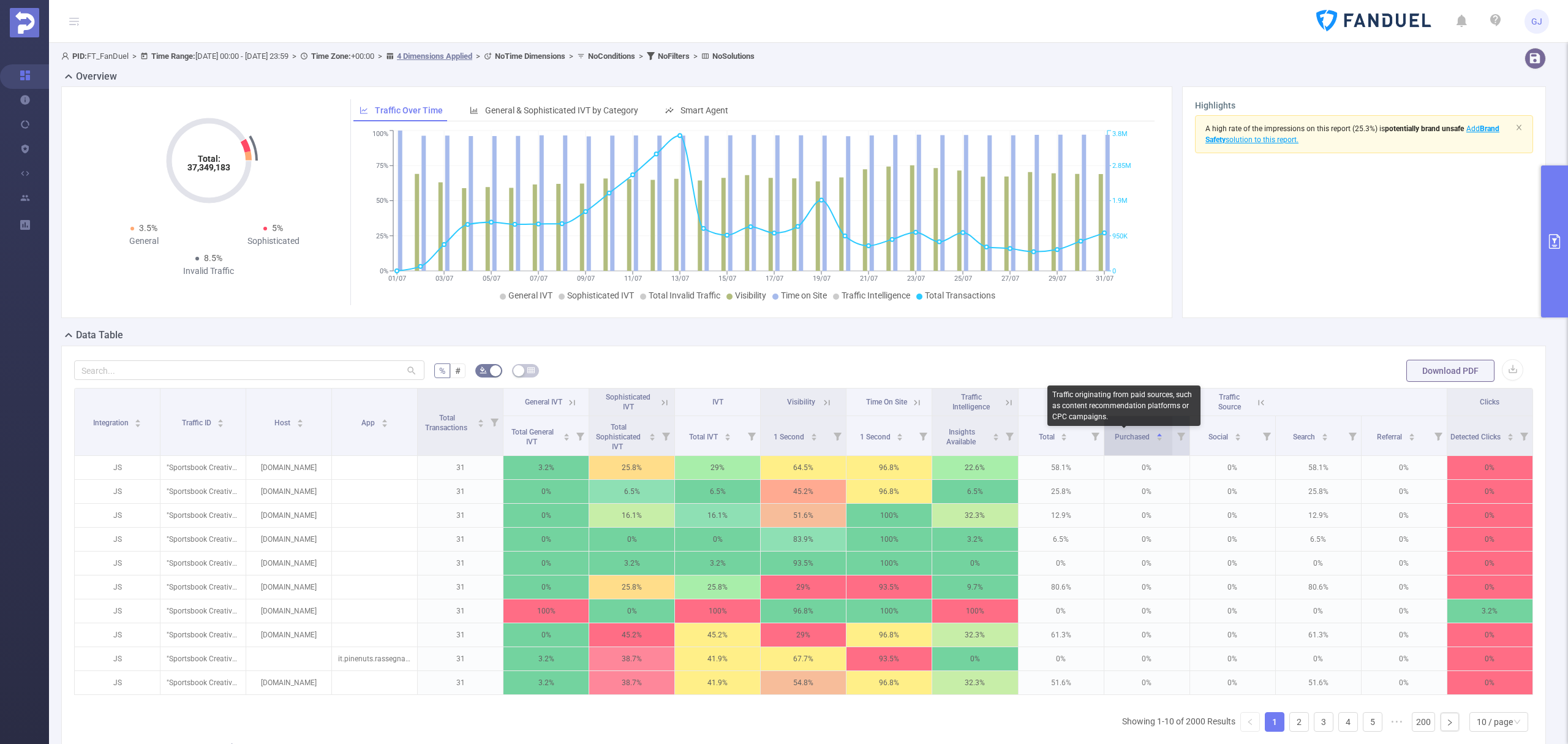
click at [1139, 439] on span "Purchased" at bounding box center [1133, 437] width 37 height 8
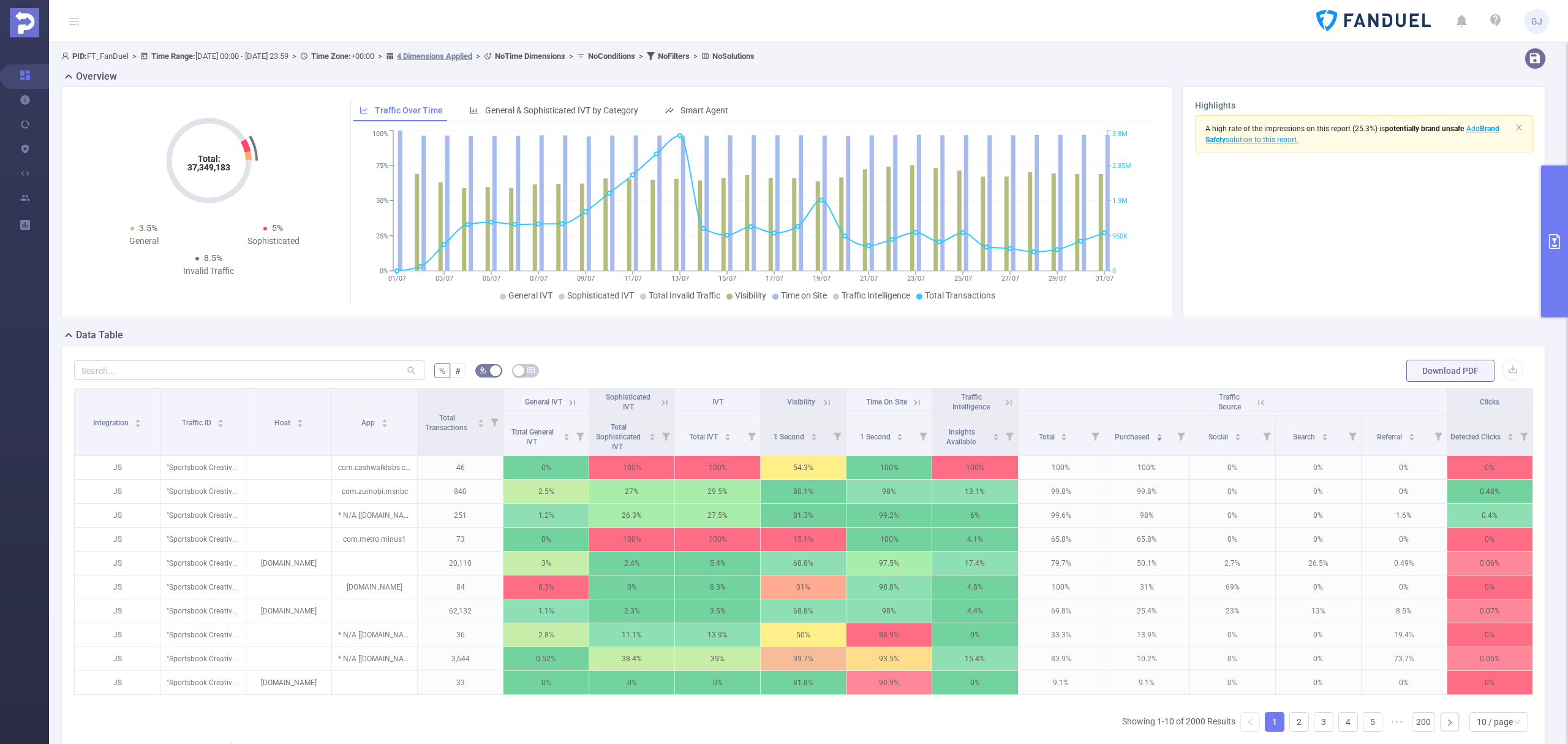
click at [806, 414] on th "Visibility" at bounding box center [803, 402] width 85 height 27
click at [807, 409] on th "Visibility" at bounding box center [803, 402] width 85 height 27
click at [801, 431] on div "1 Second" at bounding box center [796, 435] width 44 height 12
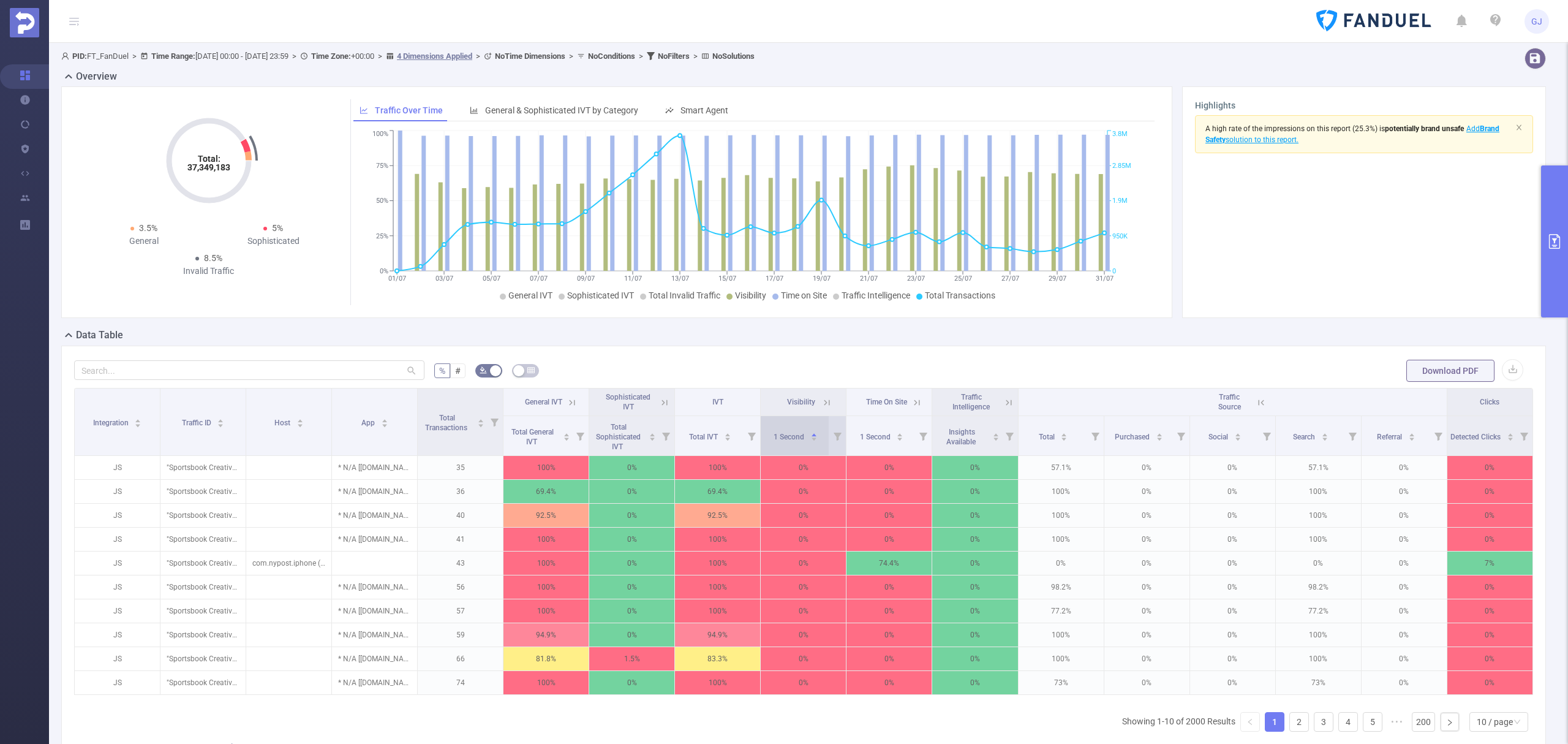
click at [802, 431] on div "1 Second" at bounding box center [796, 435] width 44 height 12
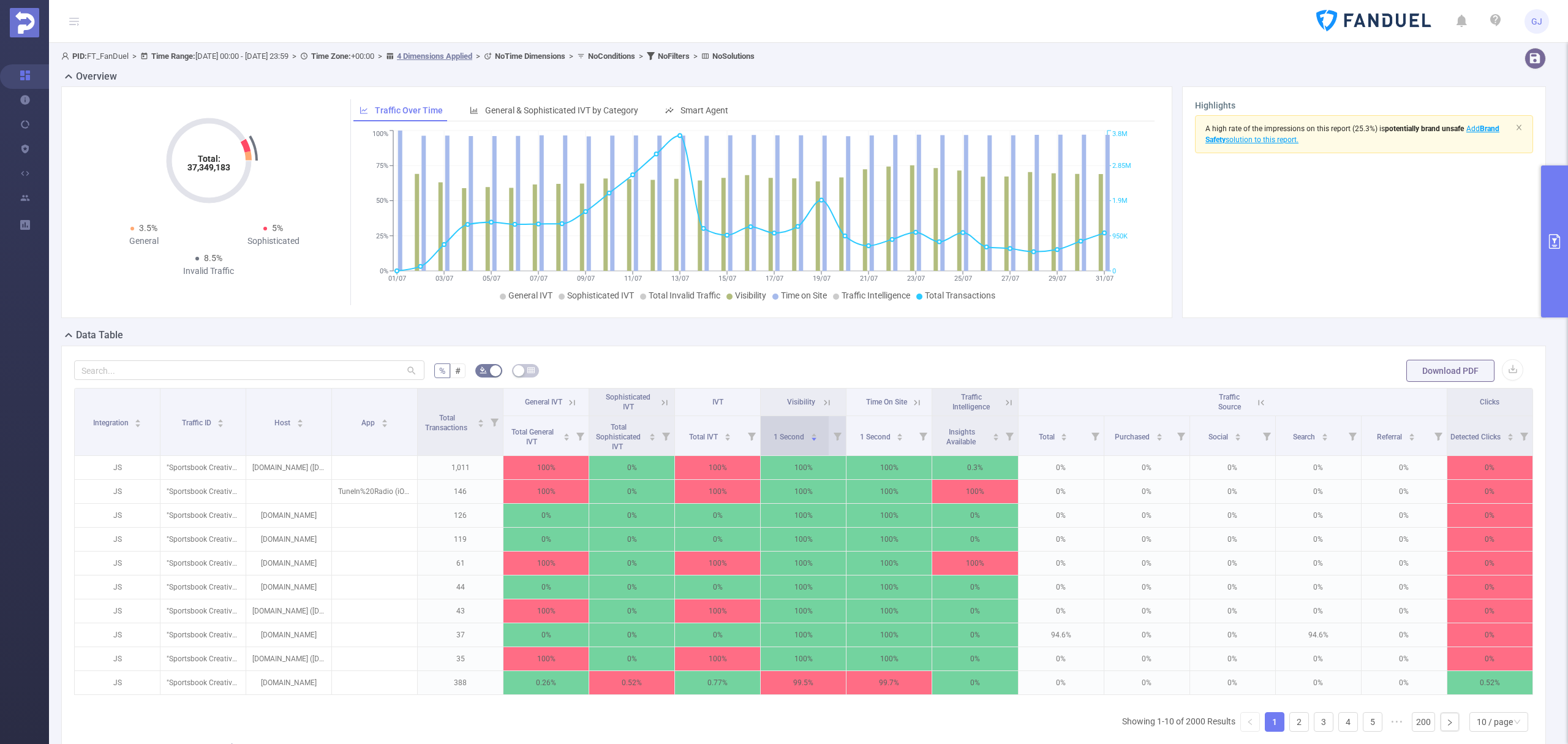
click at [802, 431] on div "1 Second" at bounding box center [796, 435] width 44 height 12
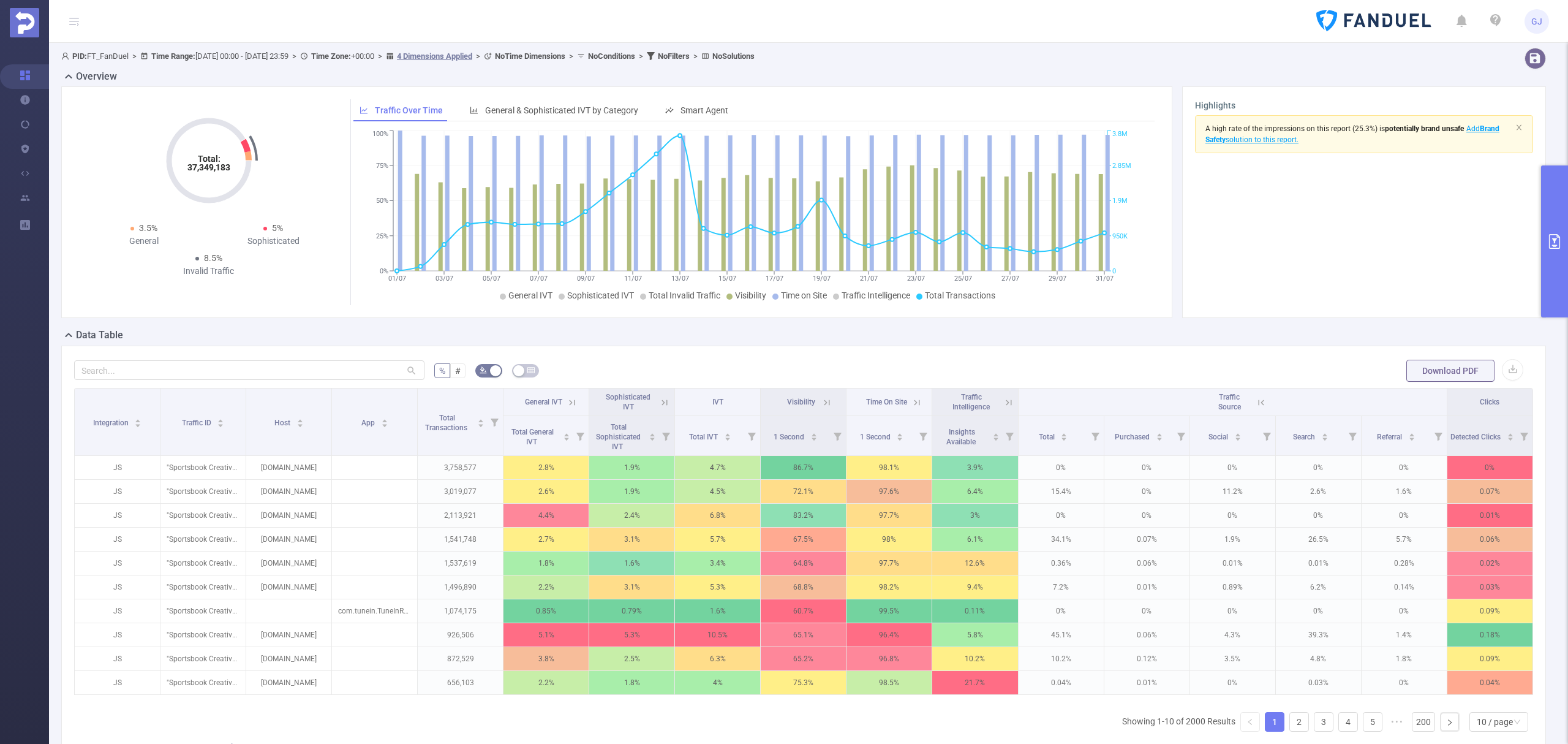
click at [1255, 403] on icon at bounding box center [1261, 402] width 11 height 11
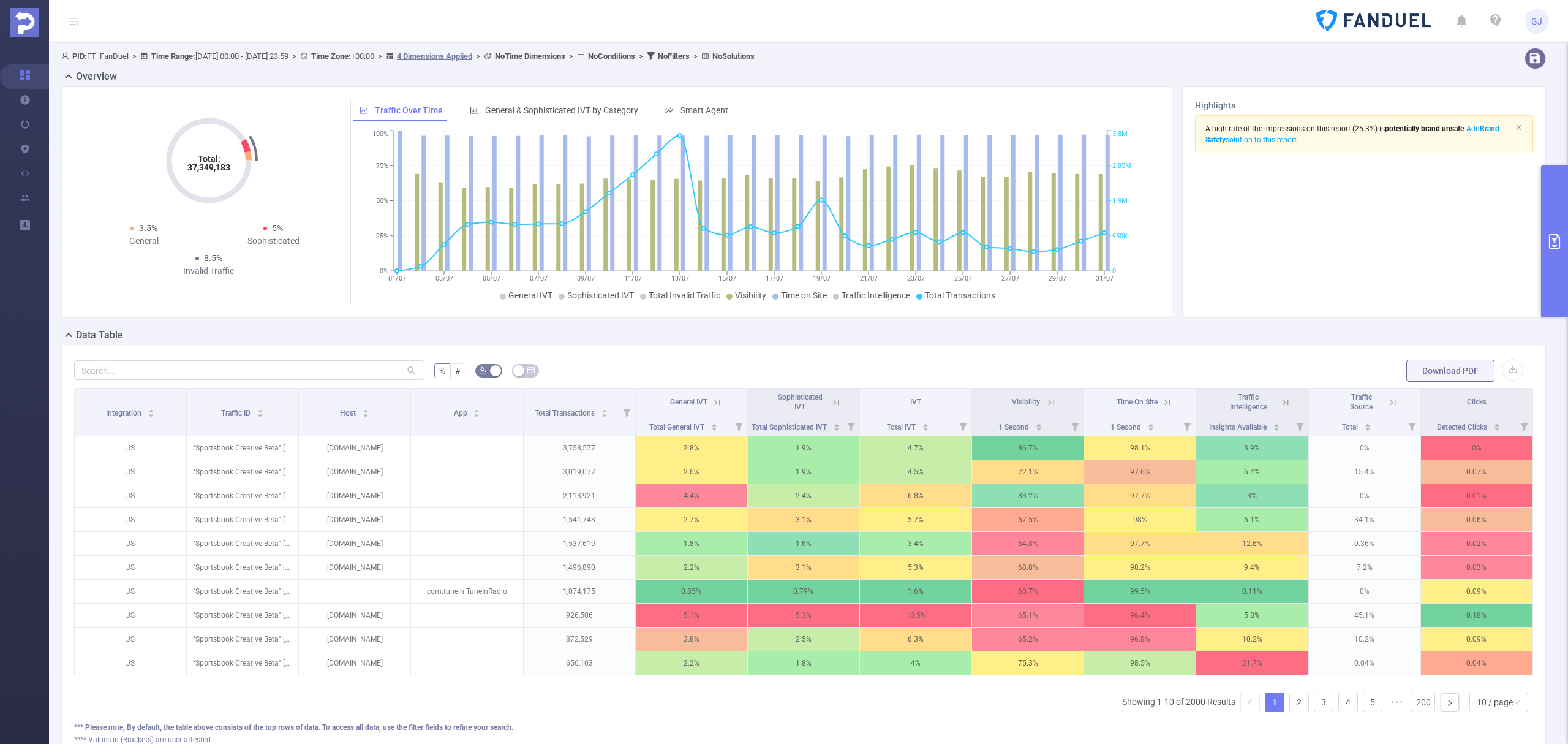
click at [1282, 405] on icon at bounding box center [1285, 402] width 11 height 11
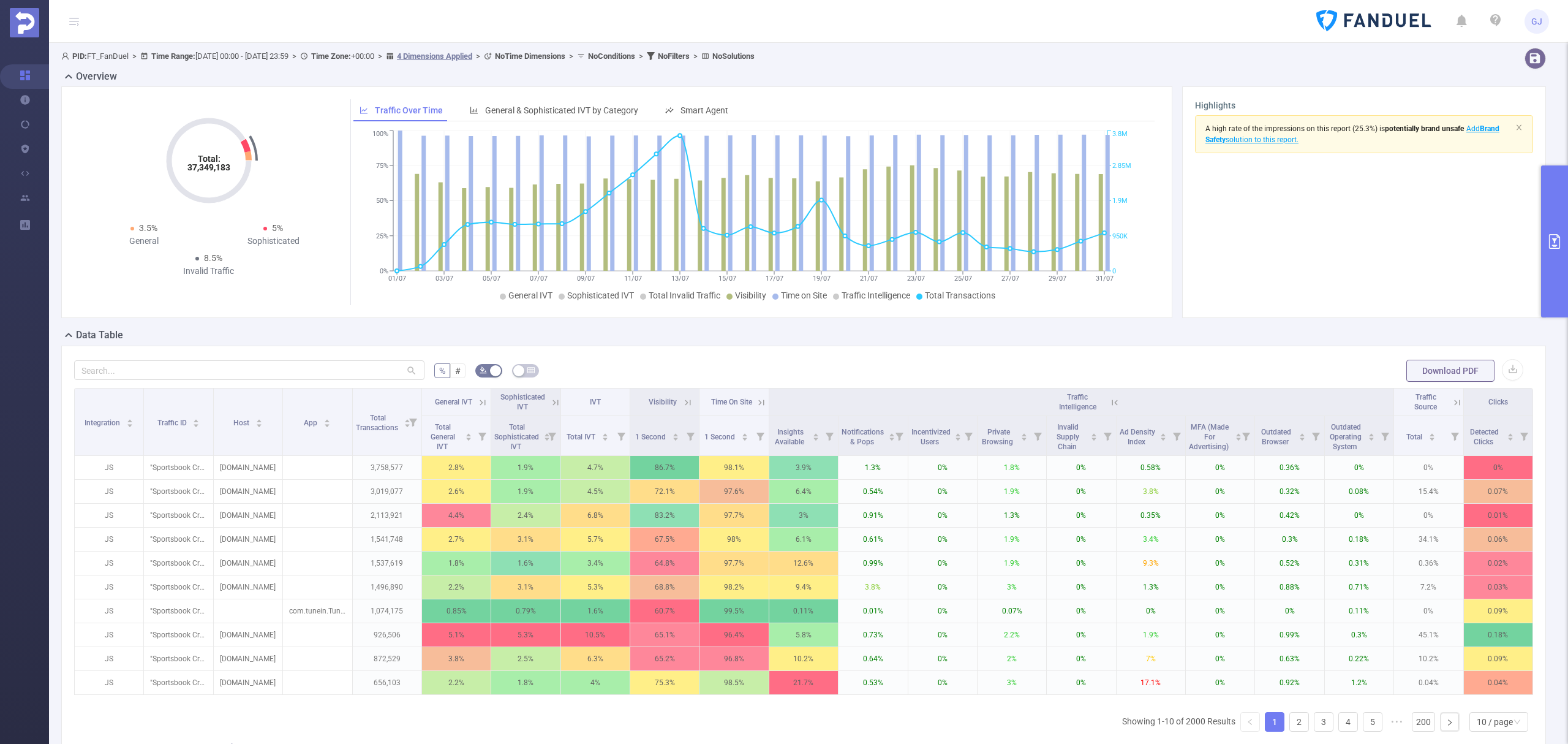
click at [1113, 405] on icon at bounding box center [1115, 402] width 5 height 5
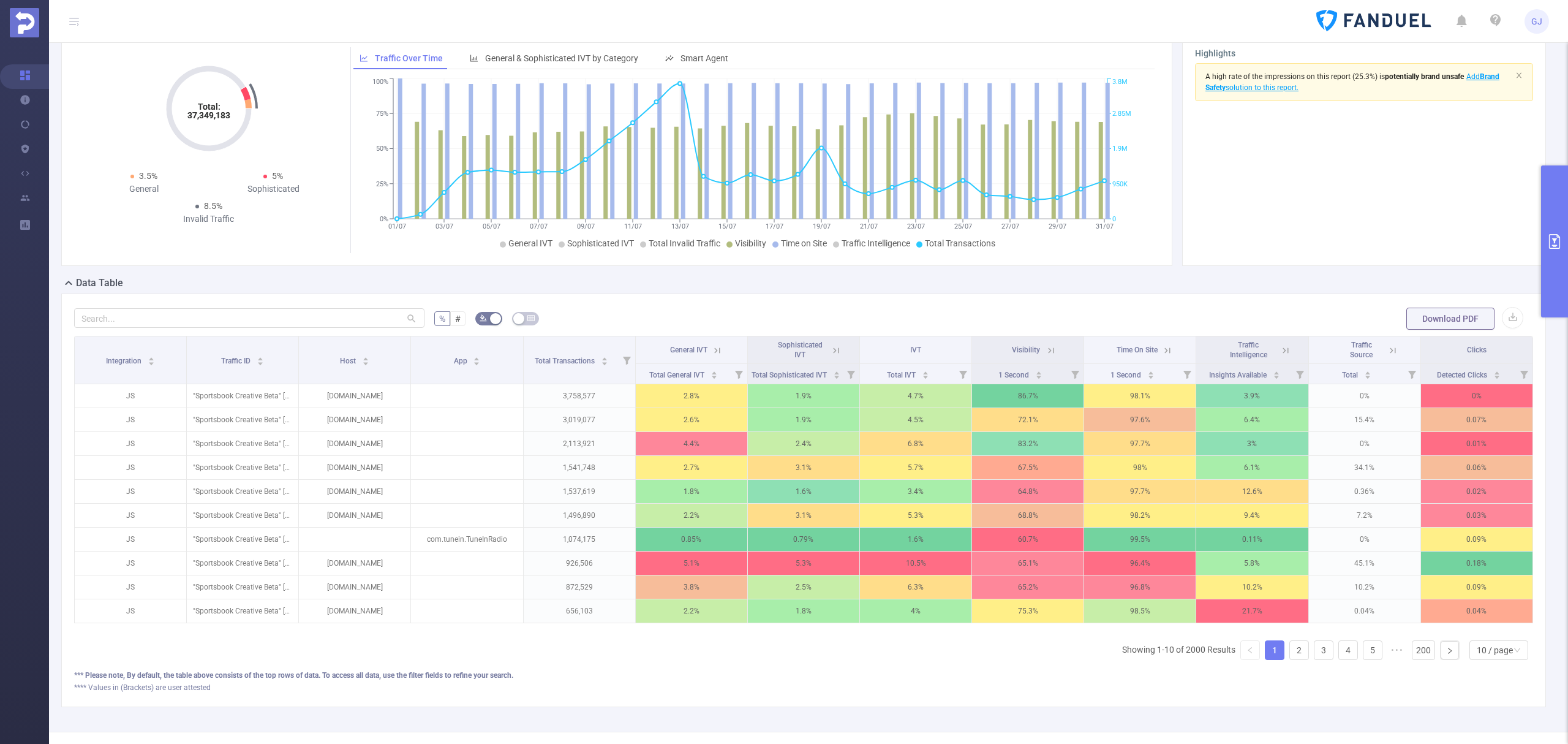
scroll to position [117, 0]
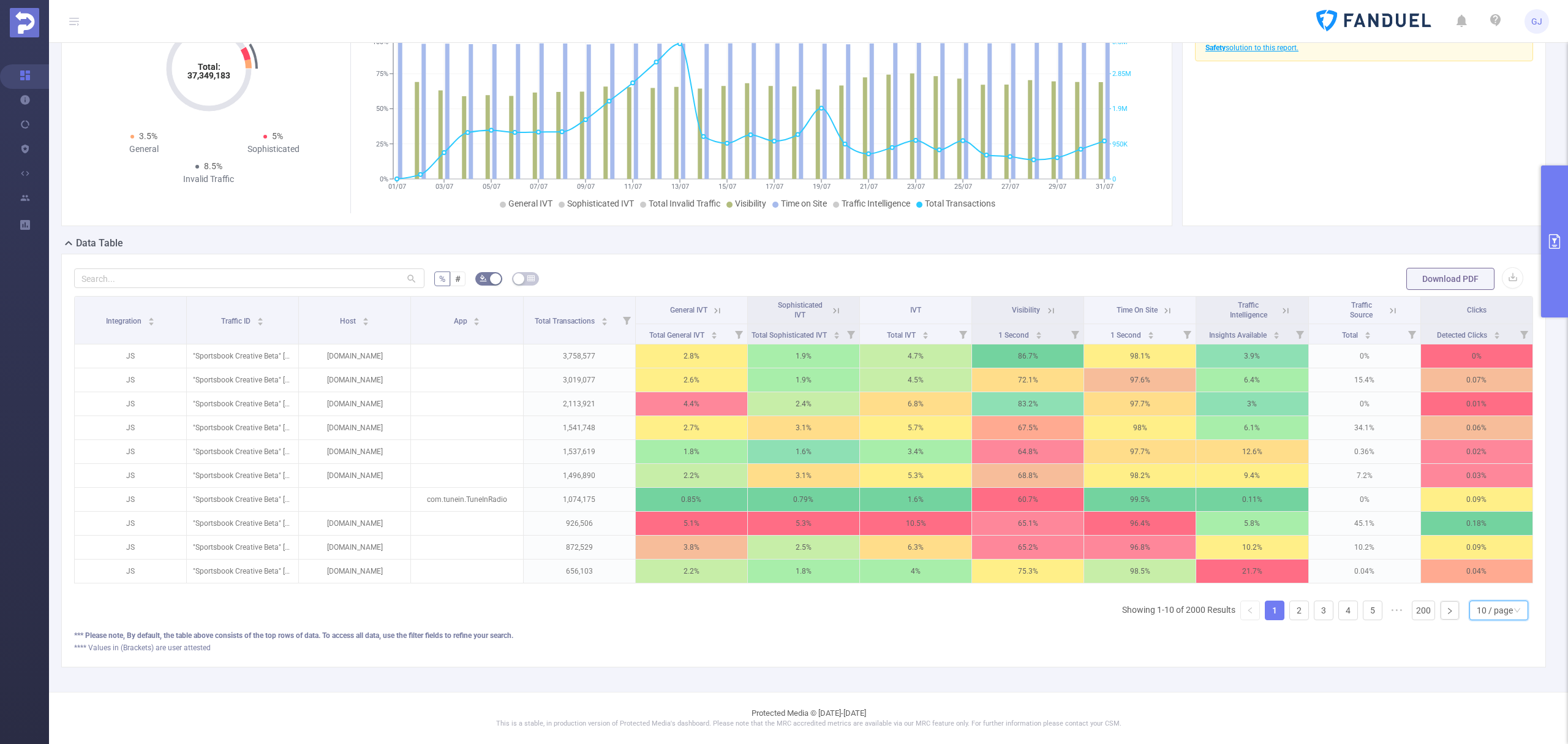
click at [1492, 615] on div "10 / page" at bounding box center [1494, 610] width 36 height 18
click at [1483, 544] on li "20 / page" at bounding box center [1485, 554] width 59 height 20
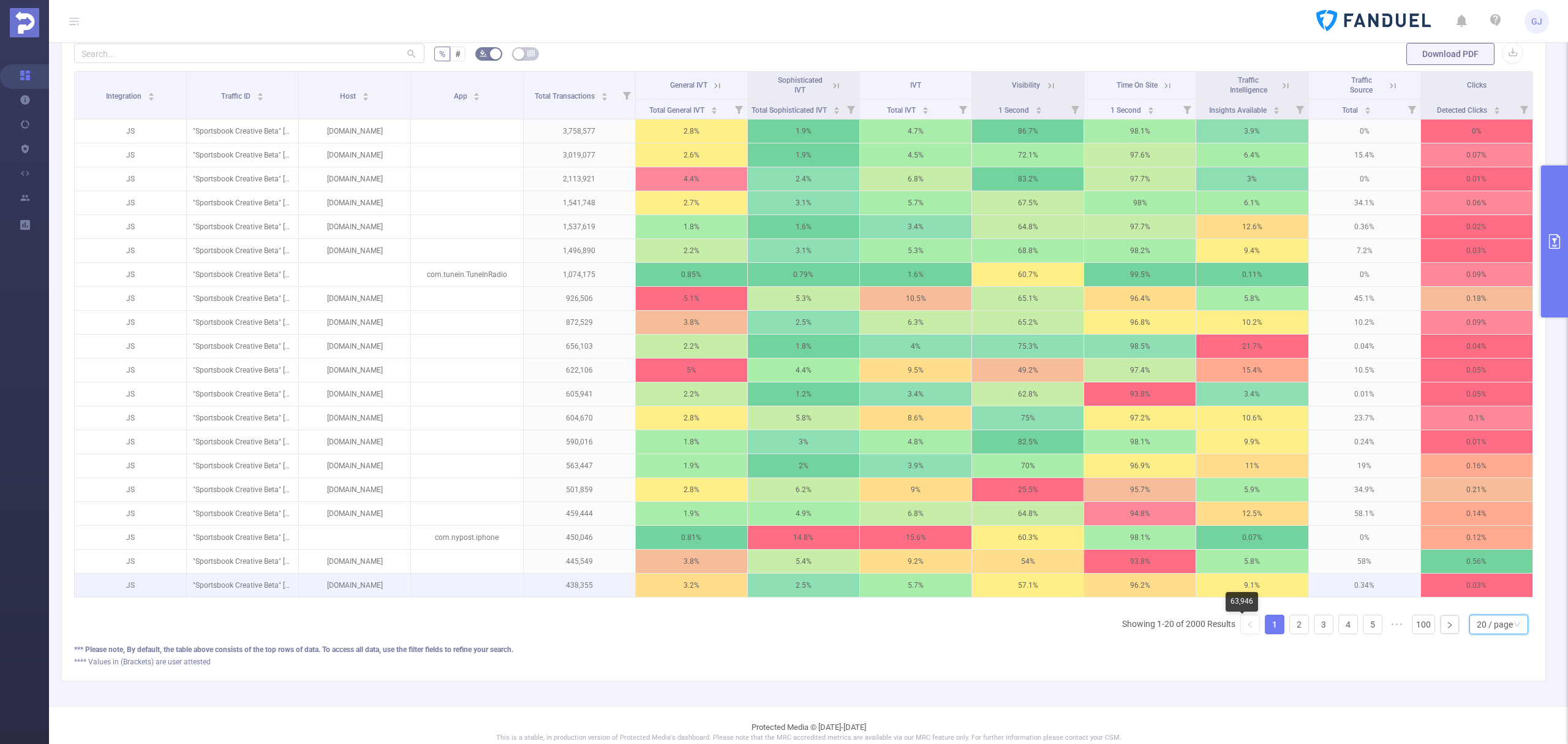
scroll to position [358, 0]
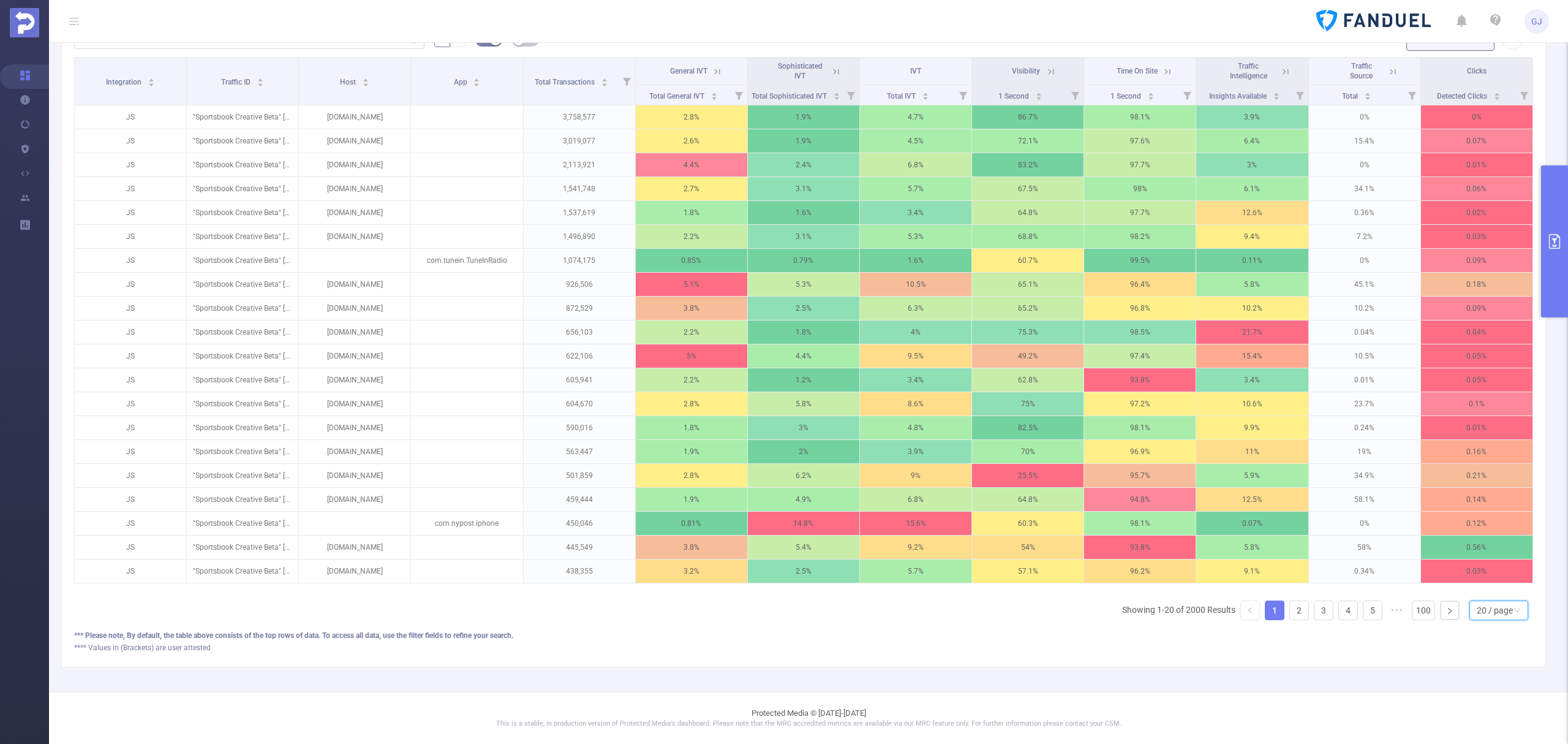
click at [1554, 272] on button "primary" at bounding box center [1554, 241] width 27 height 152
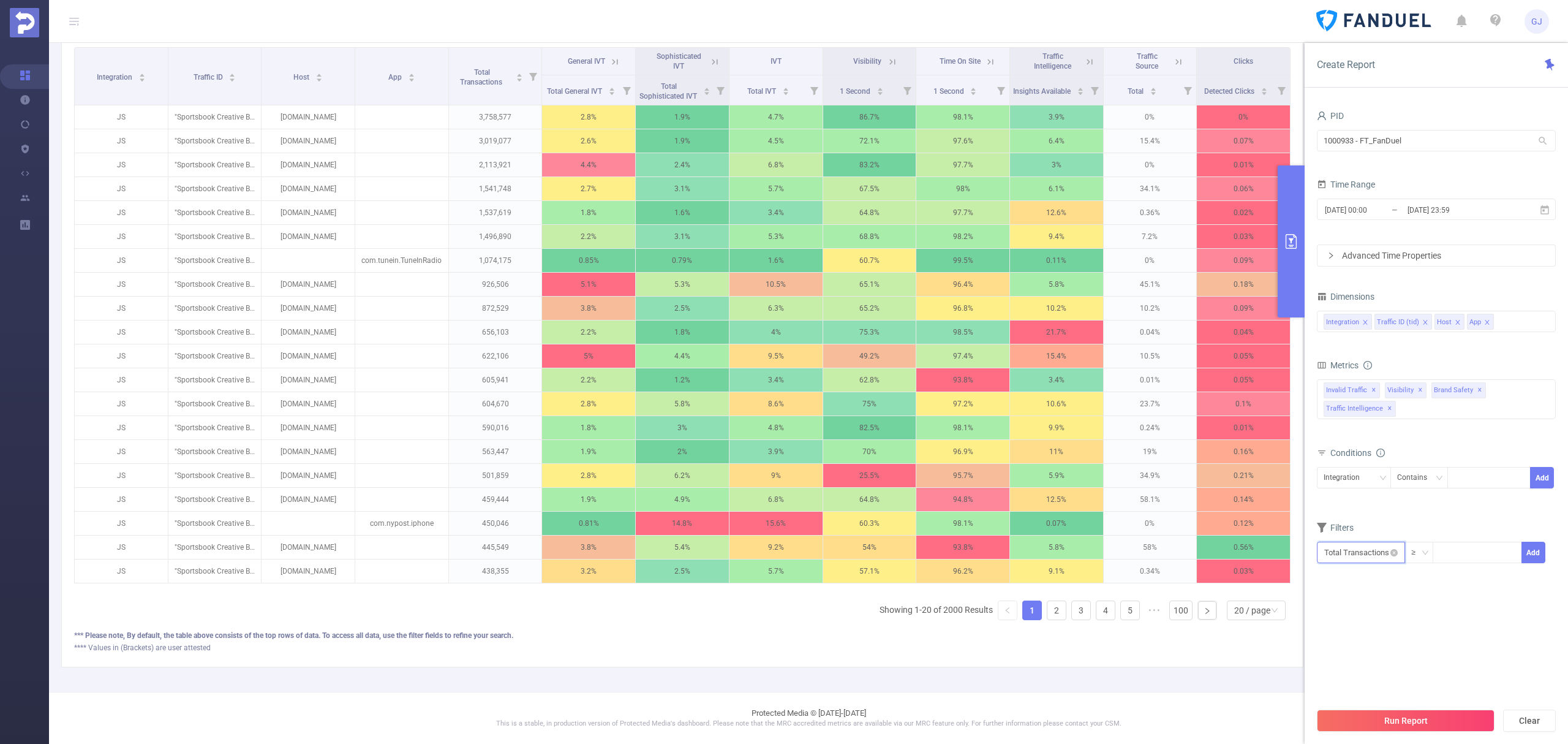
click at [1376, 551] on input "text" at bounding box center [1360, 552] width 88 height 22
click at [1351, 619] on li "Visibility" at bounding box center [1362, 619] width 91 height 20
click at [1452, 579] on li "Visibility" at bounding box center [1443, 580] width 69 height 20
click at [1488, 571] on li "1 Second" at bounding box center [1504, 580] width 78 height 20
drag, startPoint x: 1480, startPoint y: 591, endPoint x: 1426, endPoint y: 591, distance: 54.0
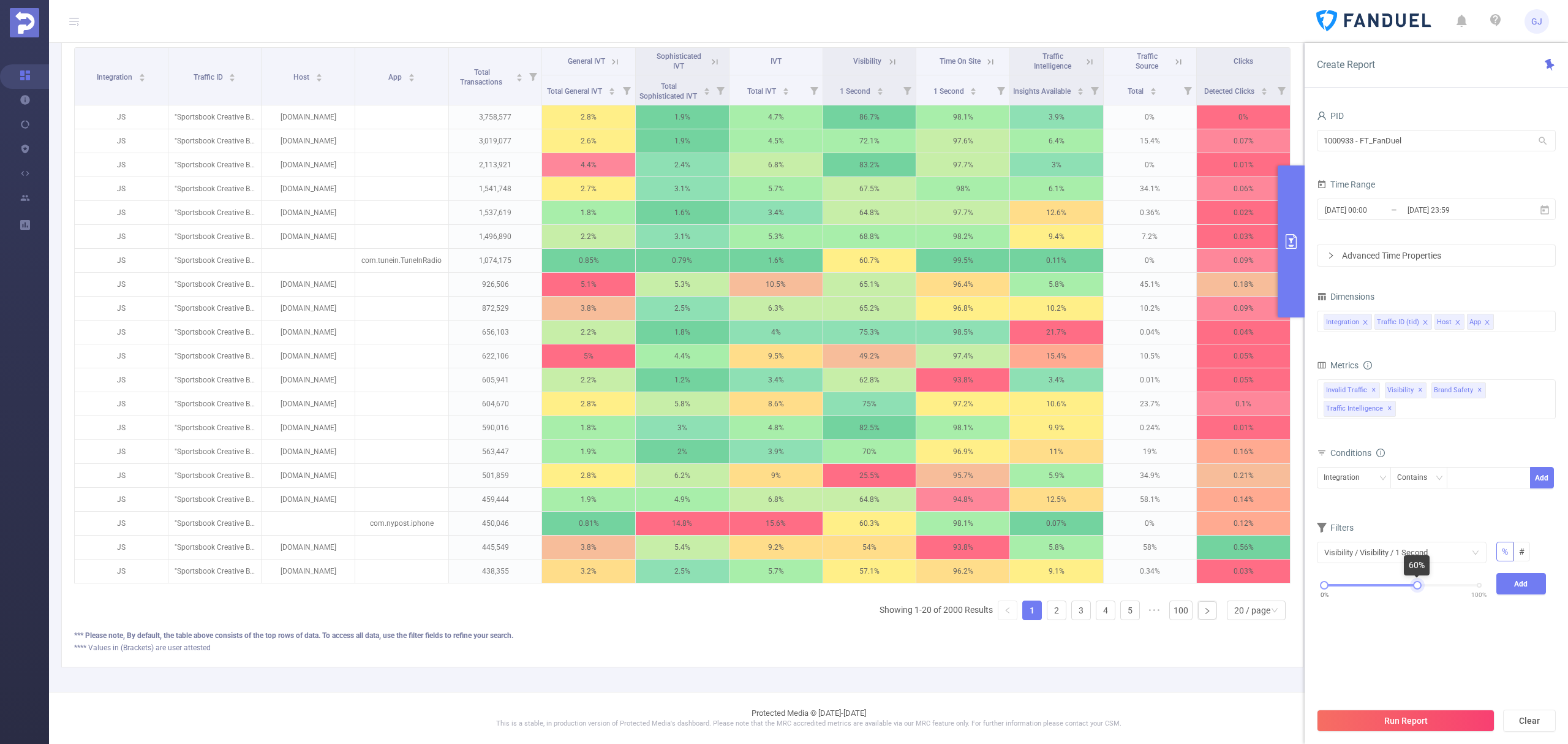
click at [1419, 589] on div at bounding box center [1417, 585] width 8 height 8
click at [1517, 588] on button "Add" at bounding box center [1521, 583] width 50 height 22
click at [1481, 712] on button "Run Report" at bounding box center [1406, 721] width 177 height 22
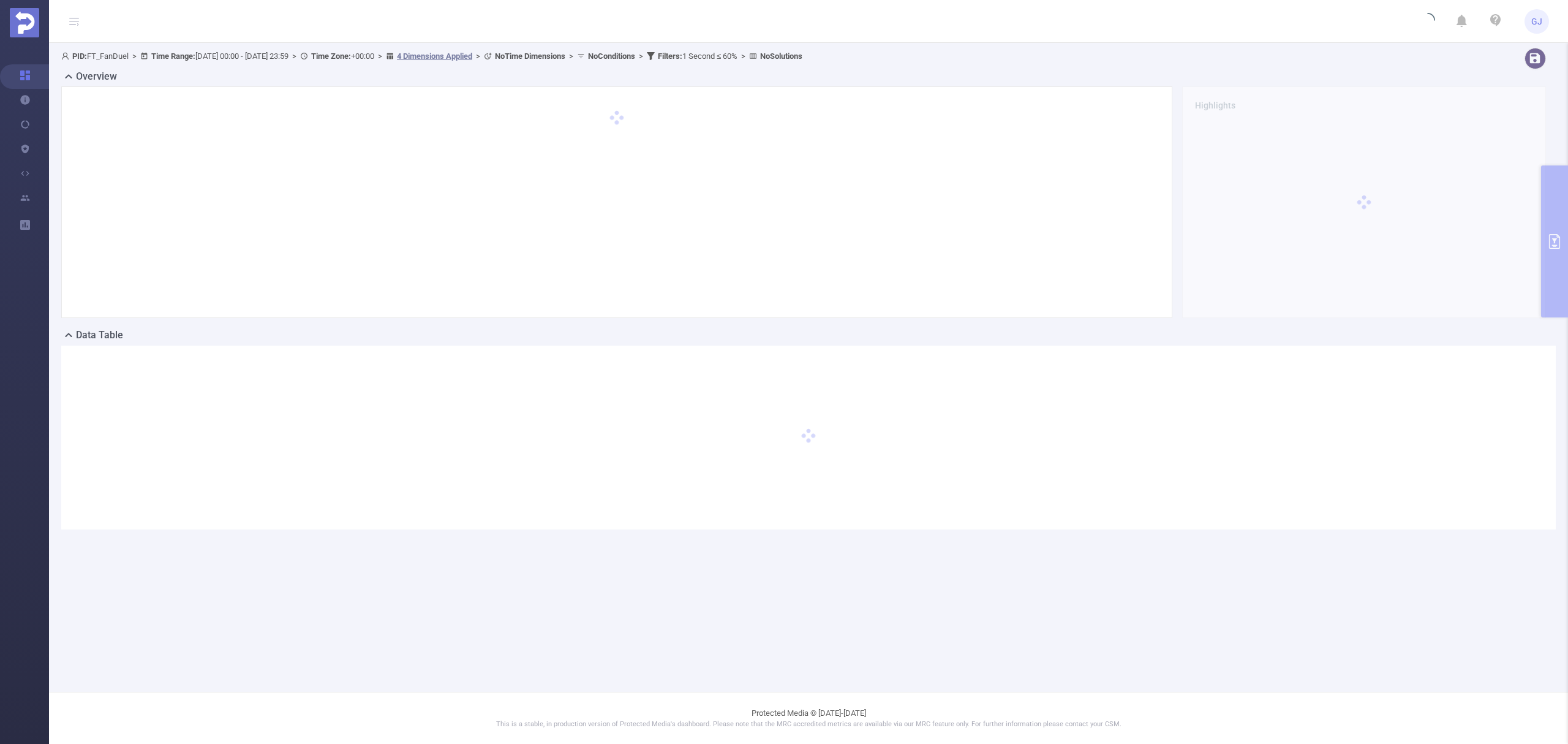
scroll to position [0, 0]
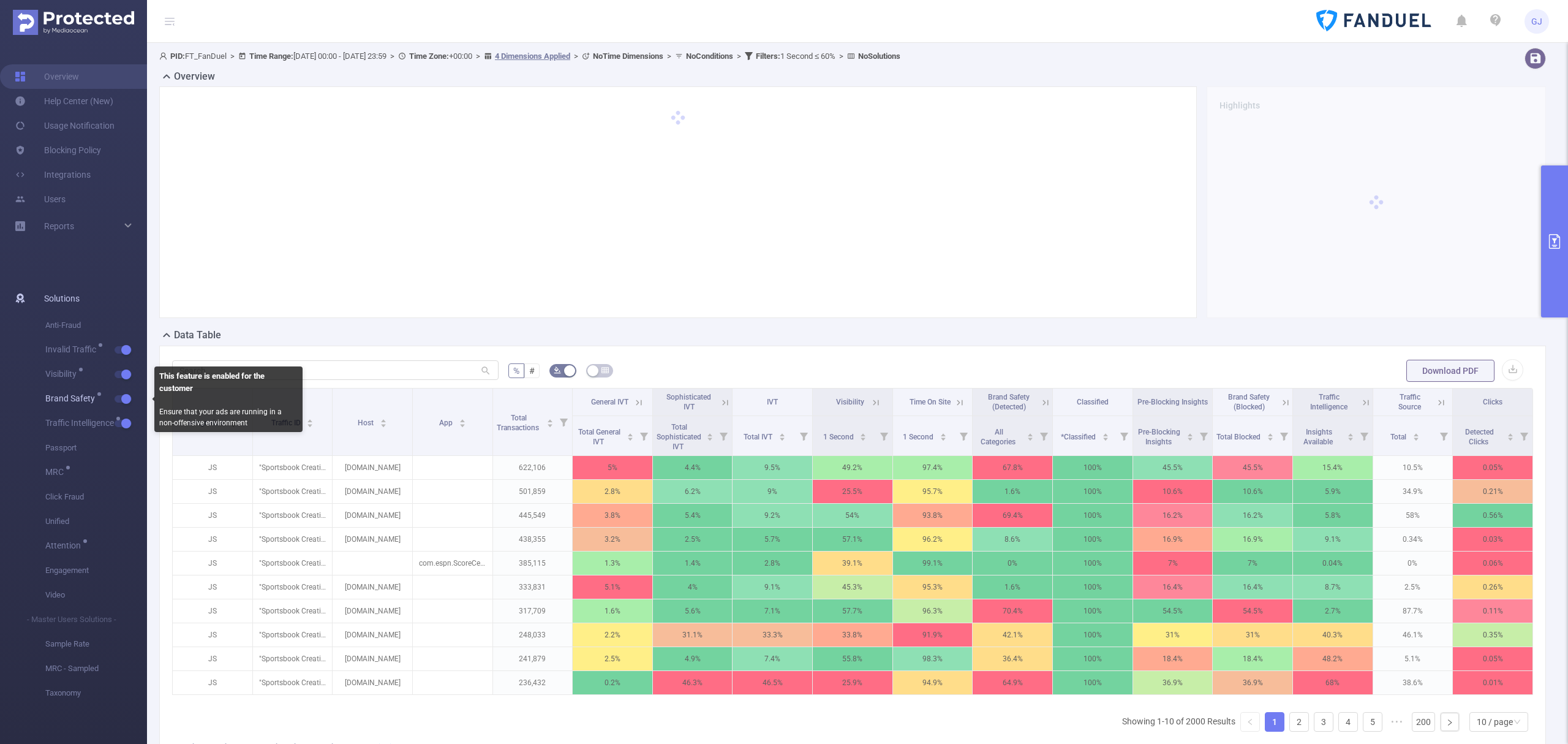
click at [123, 398] on button "button" at bounding box center [123, 398] width 17 height 7
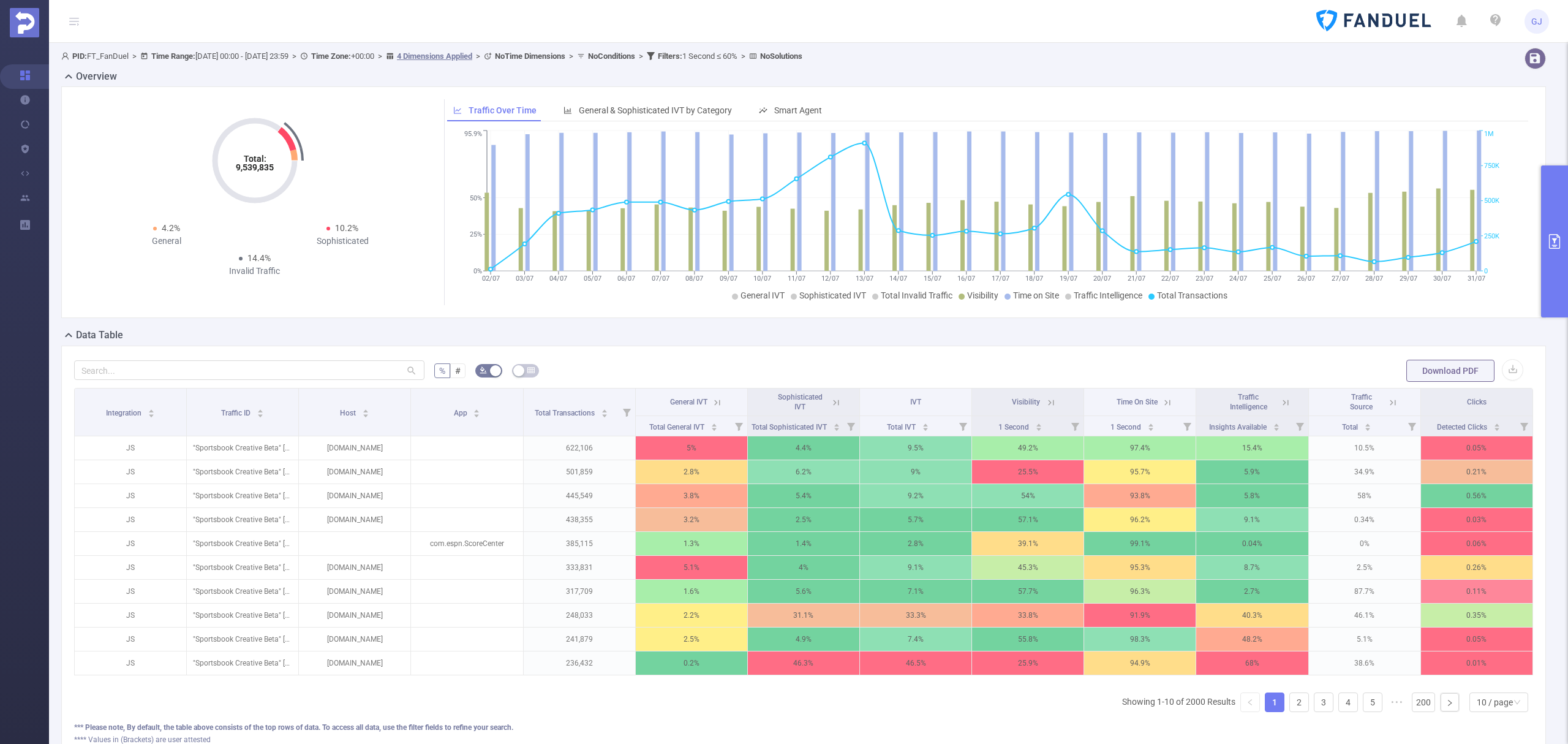
click at [1045, 401] on icon at bounding box center [1051, 402] width 11 height 11
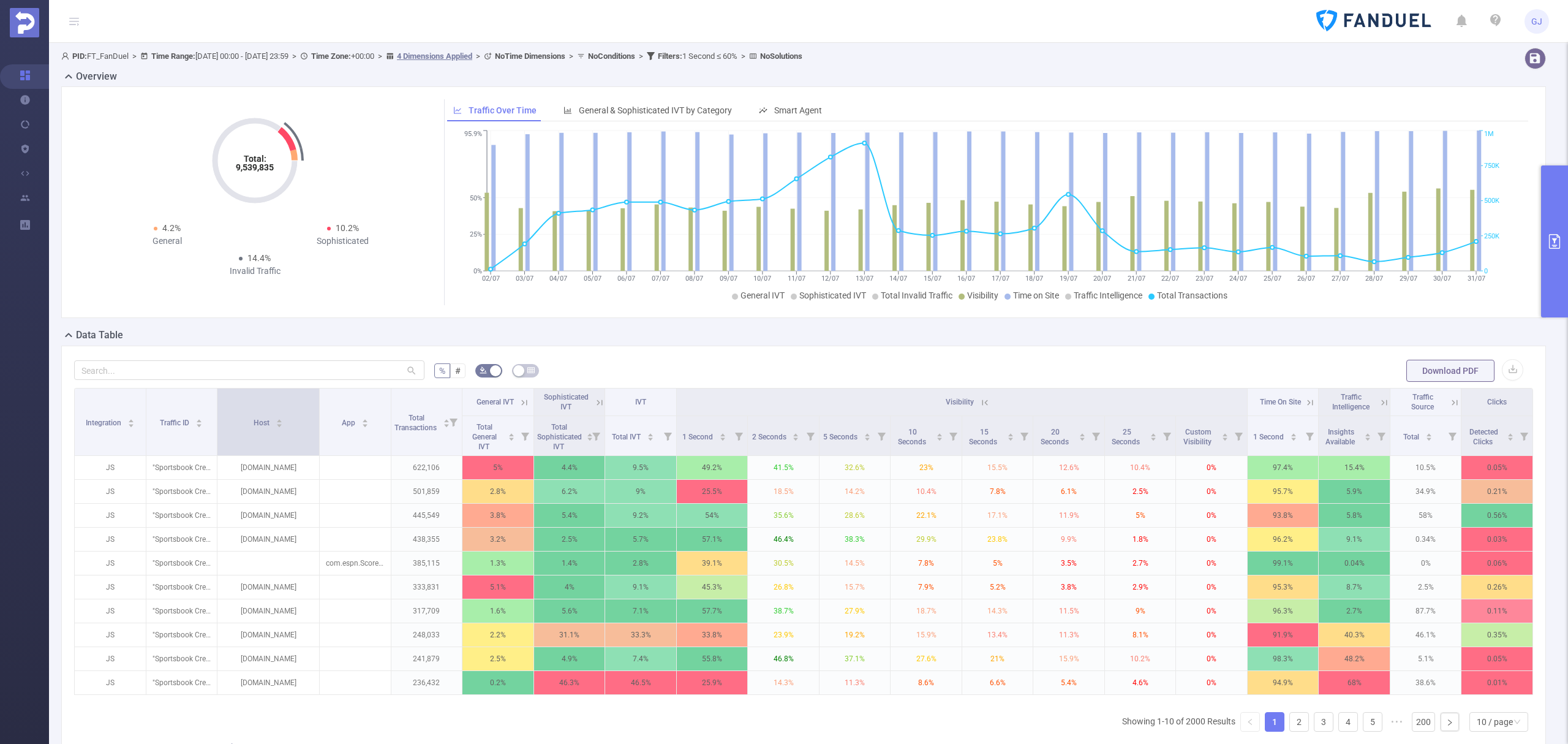
drag, startPoint x: 290, startPoint y: 429, endPoint x: 316, endPoint y: 432, distance: 26.2
click at [316, 432] on span at bounding box center [318, 422] width 6 height 67
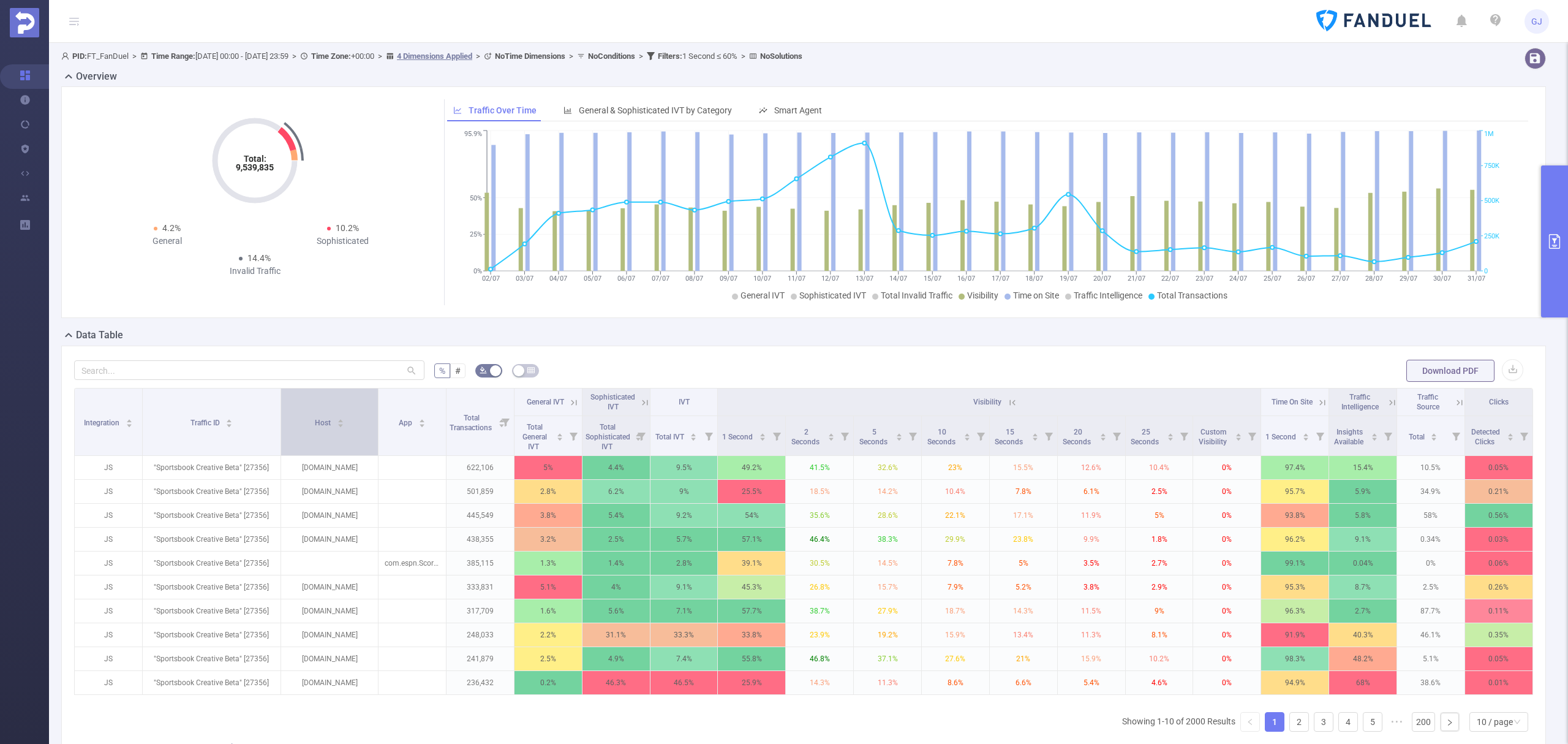
drag, startPoint x: 214, startPoint y: 410, endPoint x: 281, endPoint y: 436, distance: 71.9
click at [281, 416] on tr "Integration Traffic ID Host App Total Transactions General IVT Sophisticated IV…" at bounding box center [804, 402] width 1458 height 27
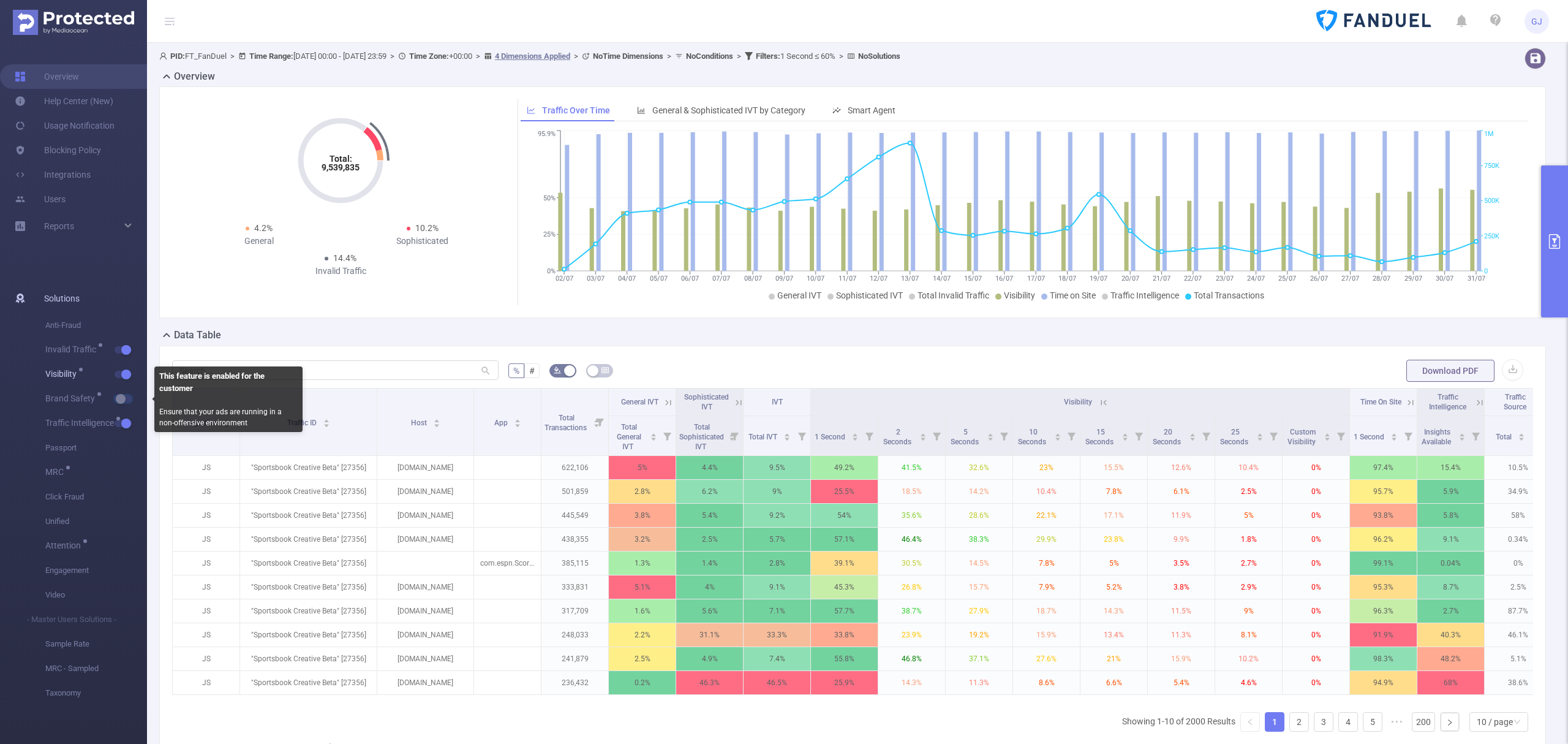
drag, startPoint x: 121, startPoint y: 394, endPoint x: 124, endPoint y: 377, distance: 17.3
click at [121, 395] on button "button" at bounding box center [123, 398] width 17 height 7
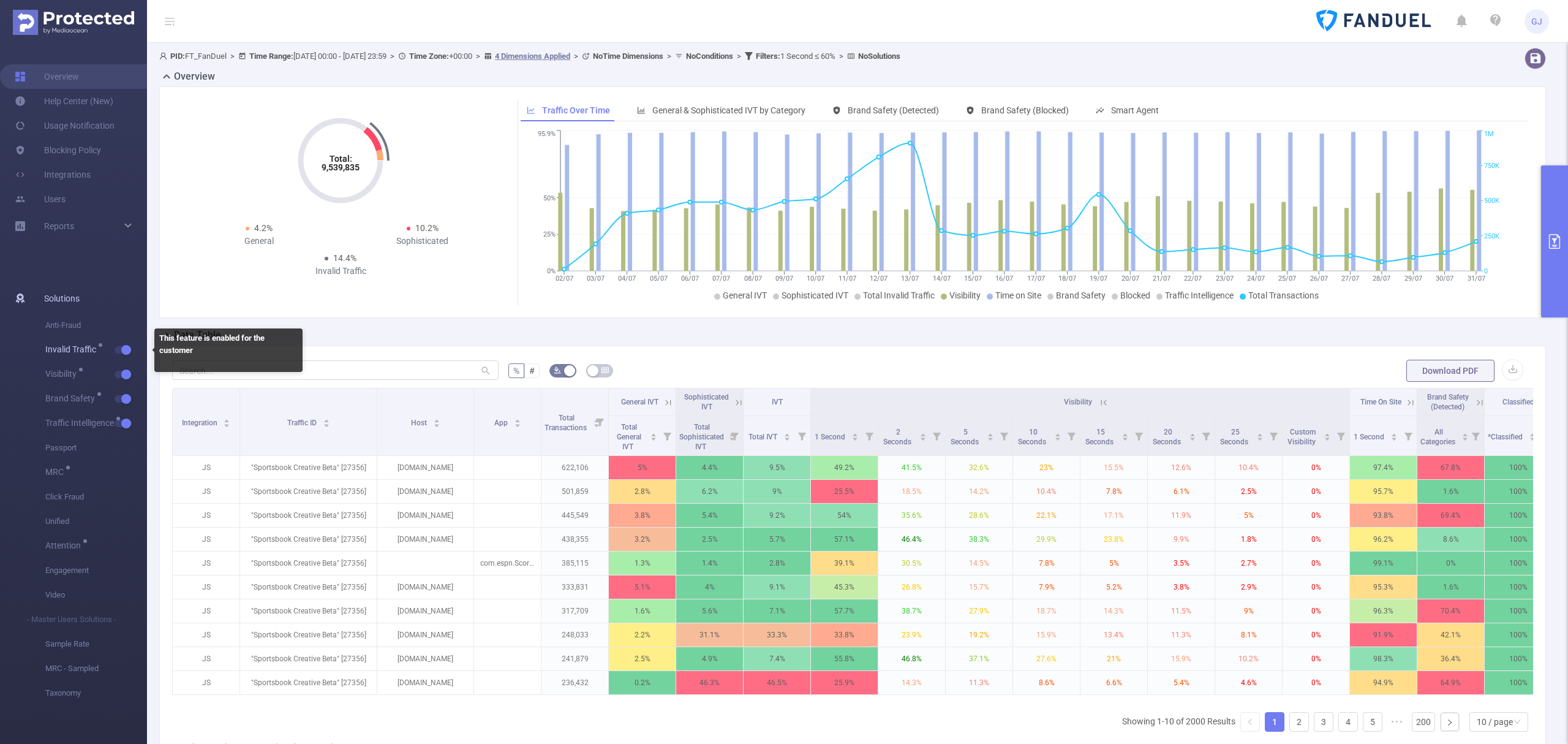
click at [123, 346] on button "button" at bounding box center [123, 349] width 17 height 7
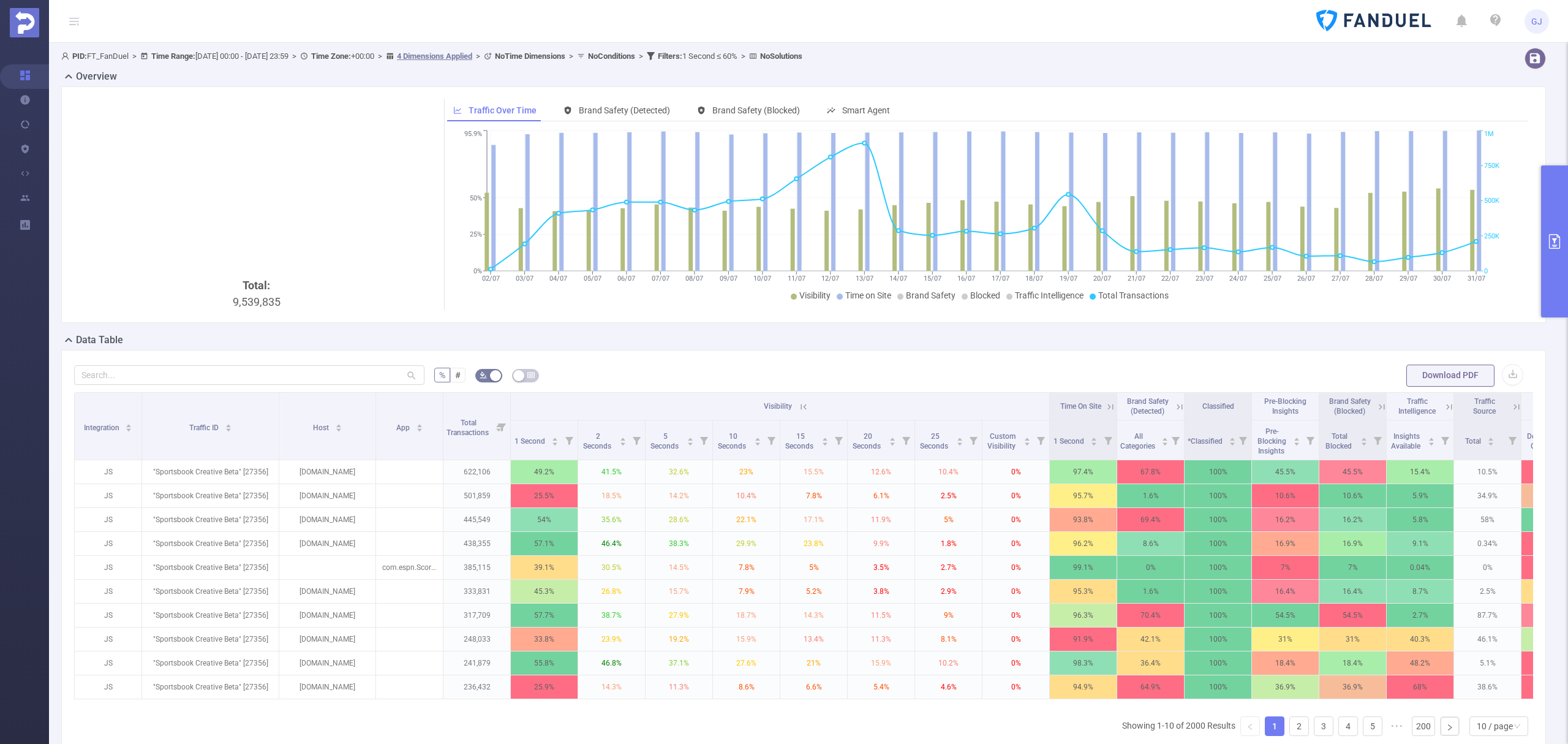
scroll to position [0, 71]
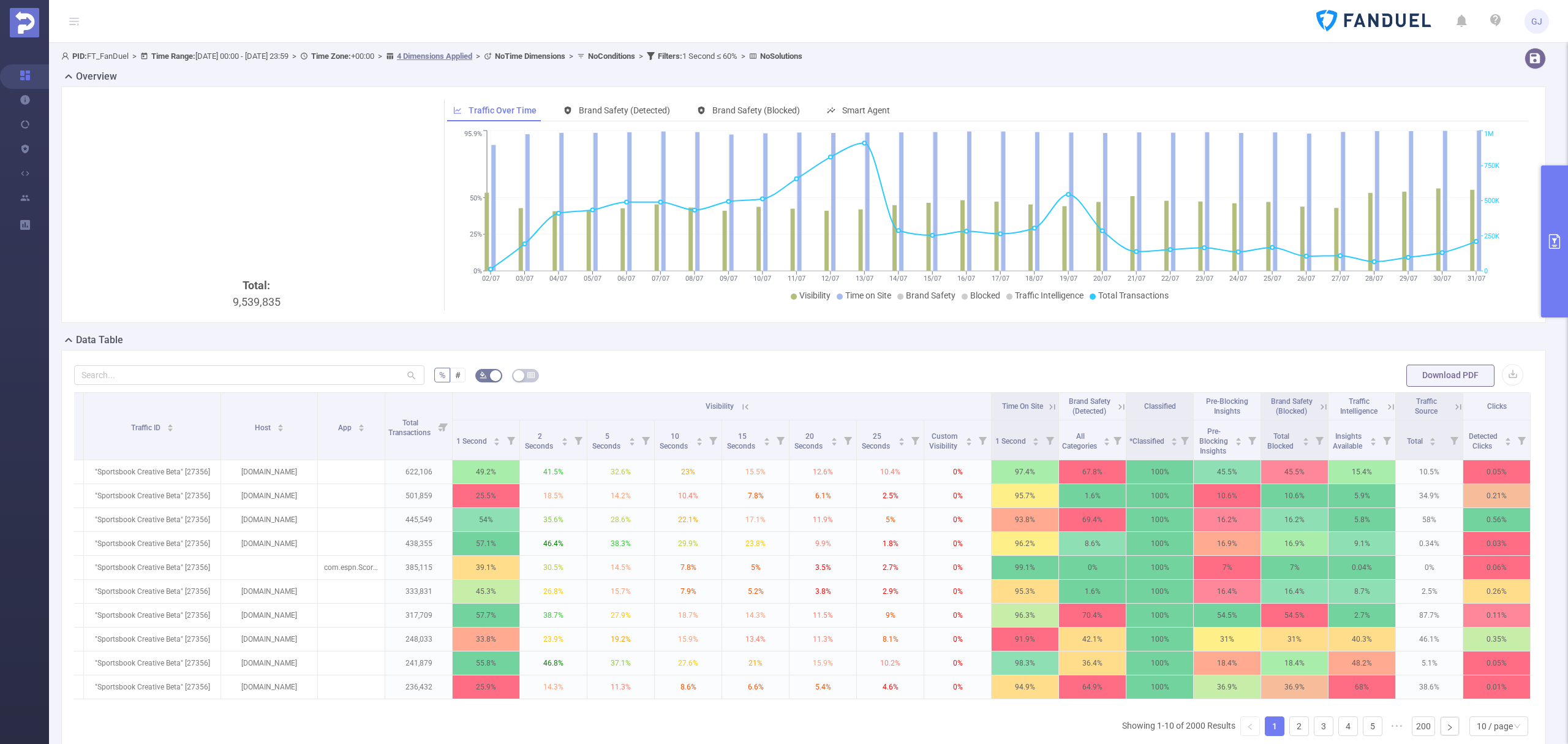
click at [1388, 405] on icon at bounding box center [1391, 407] width 5 height 5
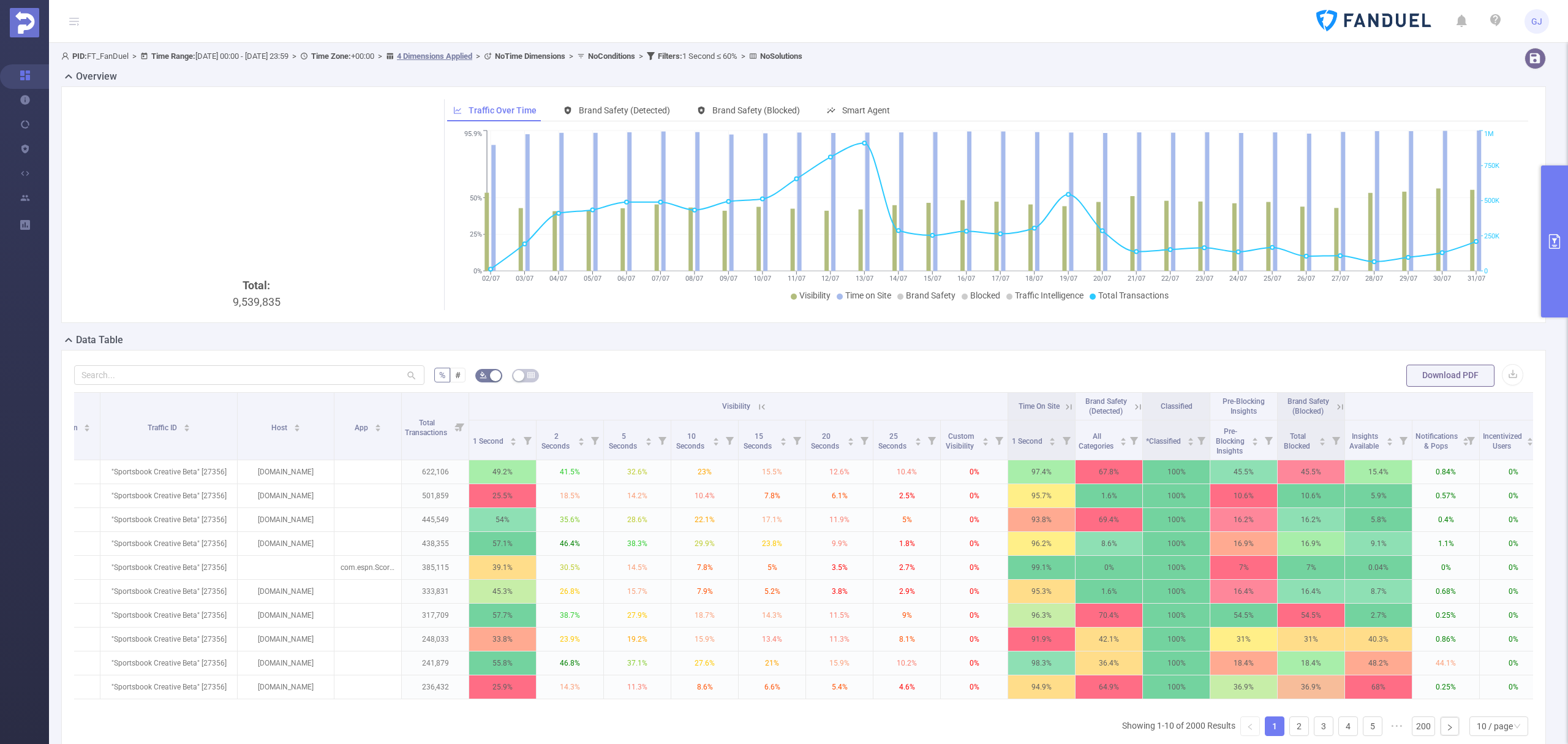
scroll to position [0, 0]
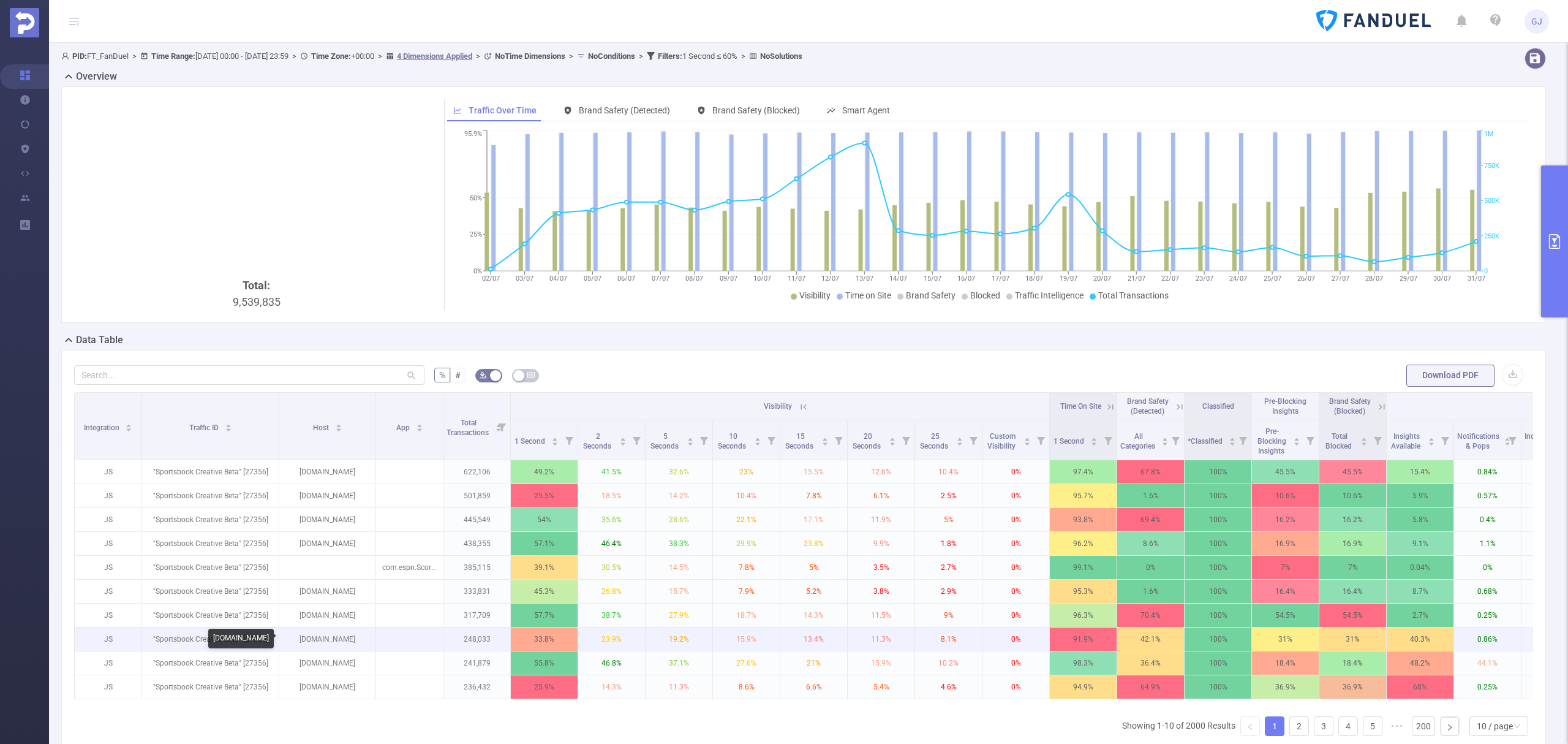
click at [320, 634] on p "rollingstone.com" at bounding box center [327, 639] width 96 height 23
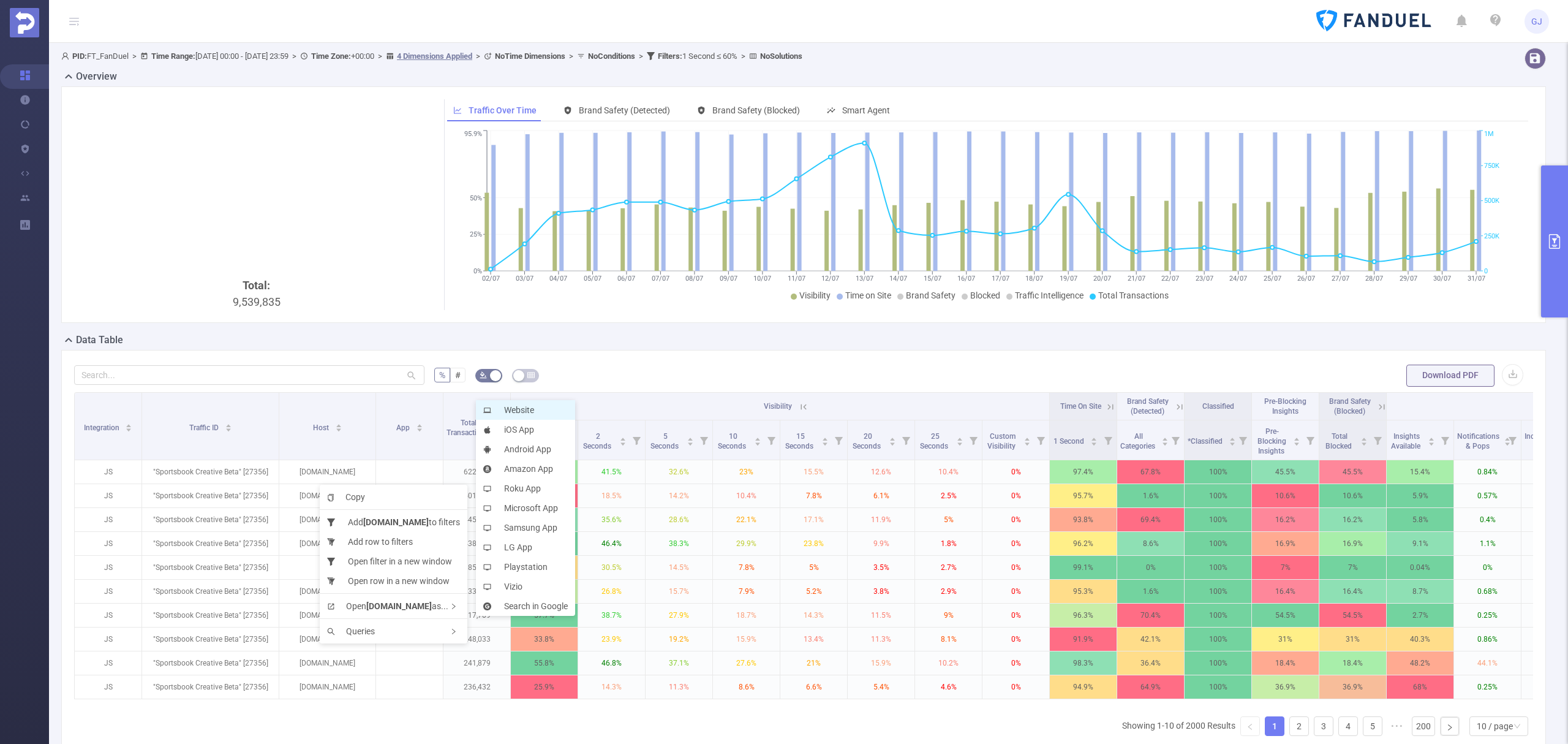
click at [553, 410] on li "Website" at bounding box center [525, 410] width 99 height 20
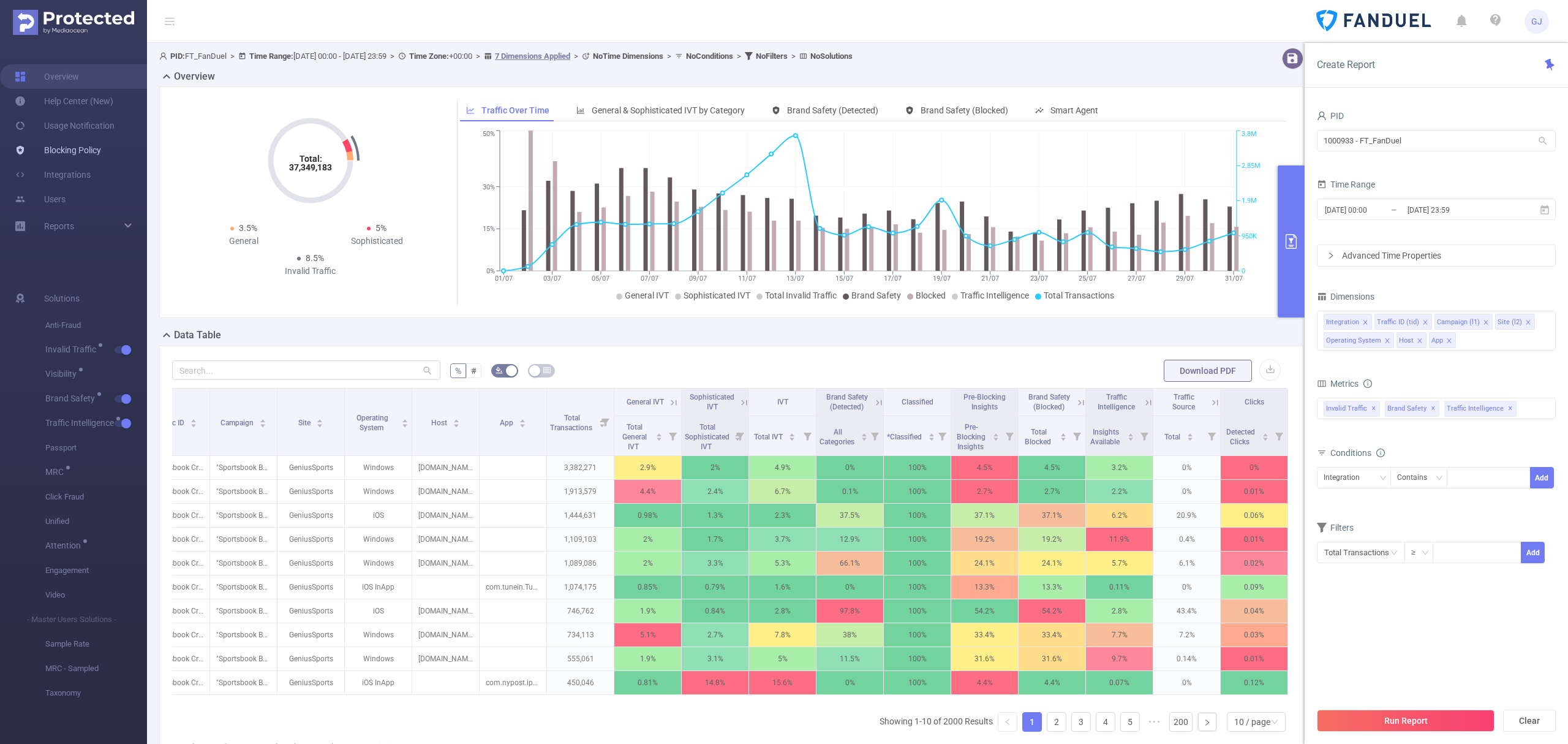
click at [62, 151] on link "Blocking Policy" at bounding box center [58, 150] width 86 height 25
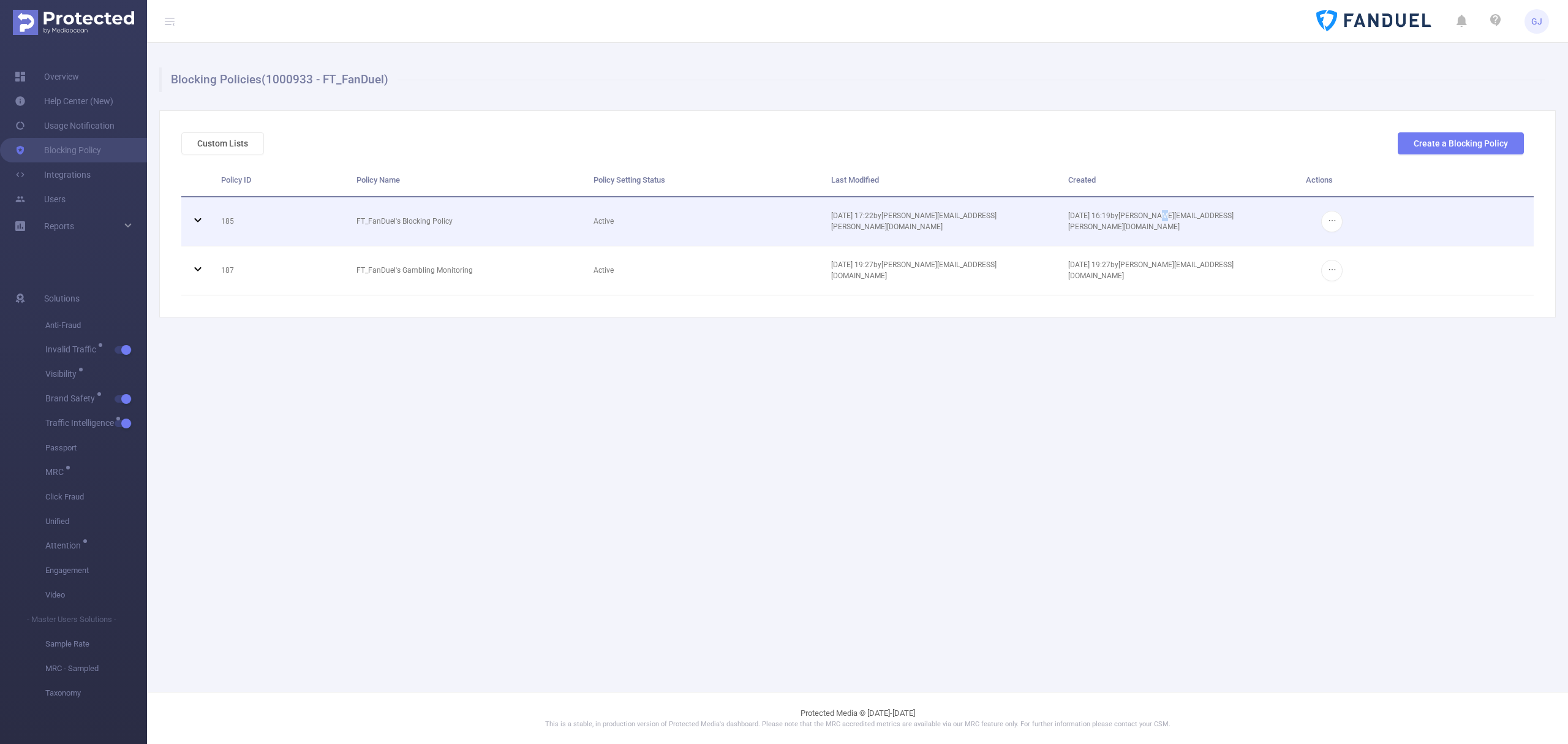
click at [1172, 225] on td "[DATE] 16:19 by [PERSON_NAME][EMAIL_ADDRESS][PERSON_NAME][DOMAIN_NAME]" at bounding box center [1177, 221] width 237 height 49
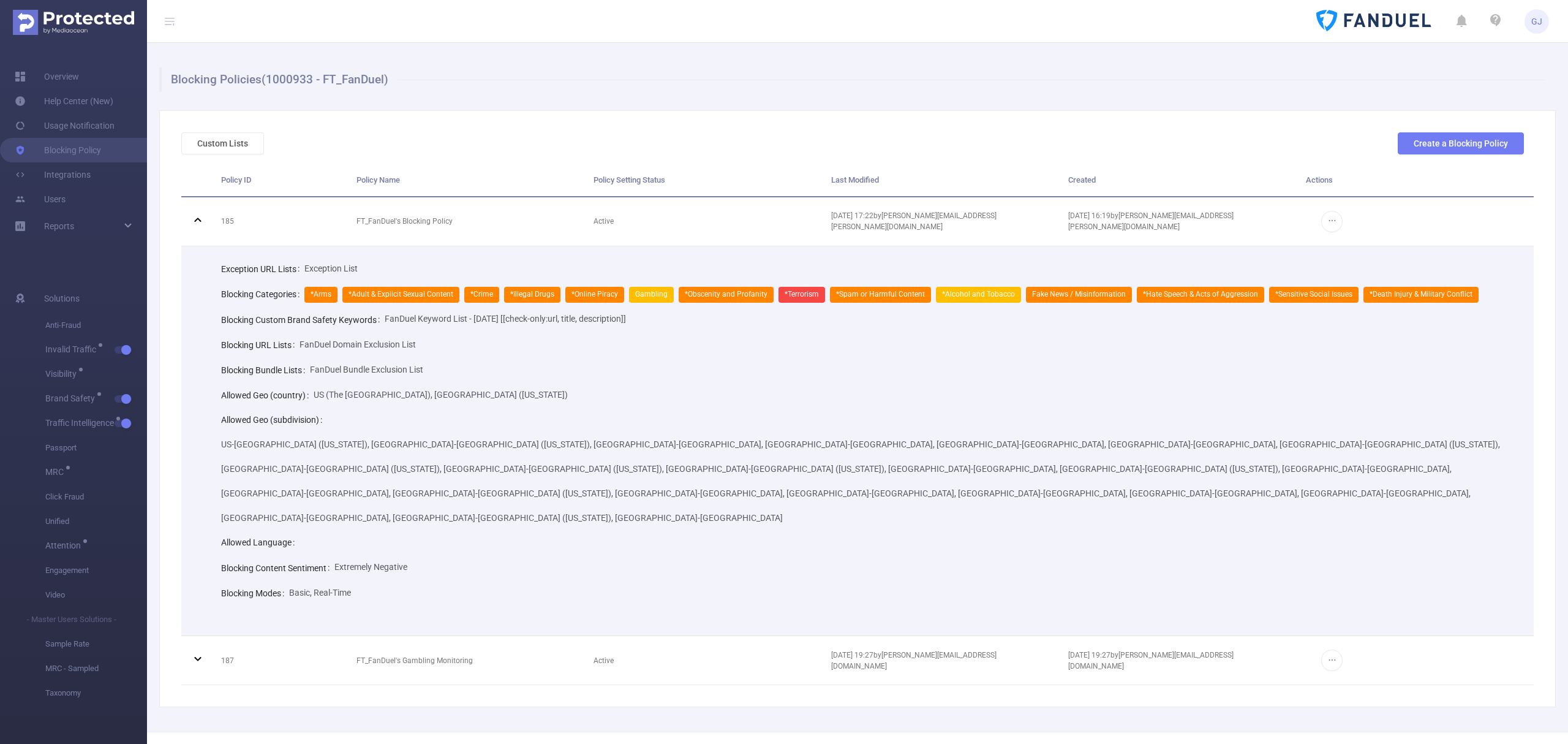
click at [344, 562] on span "Extremely Negative" at bounding box center [371, 566] width 73 height 10
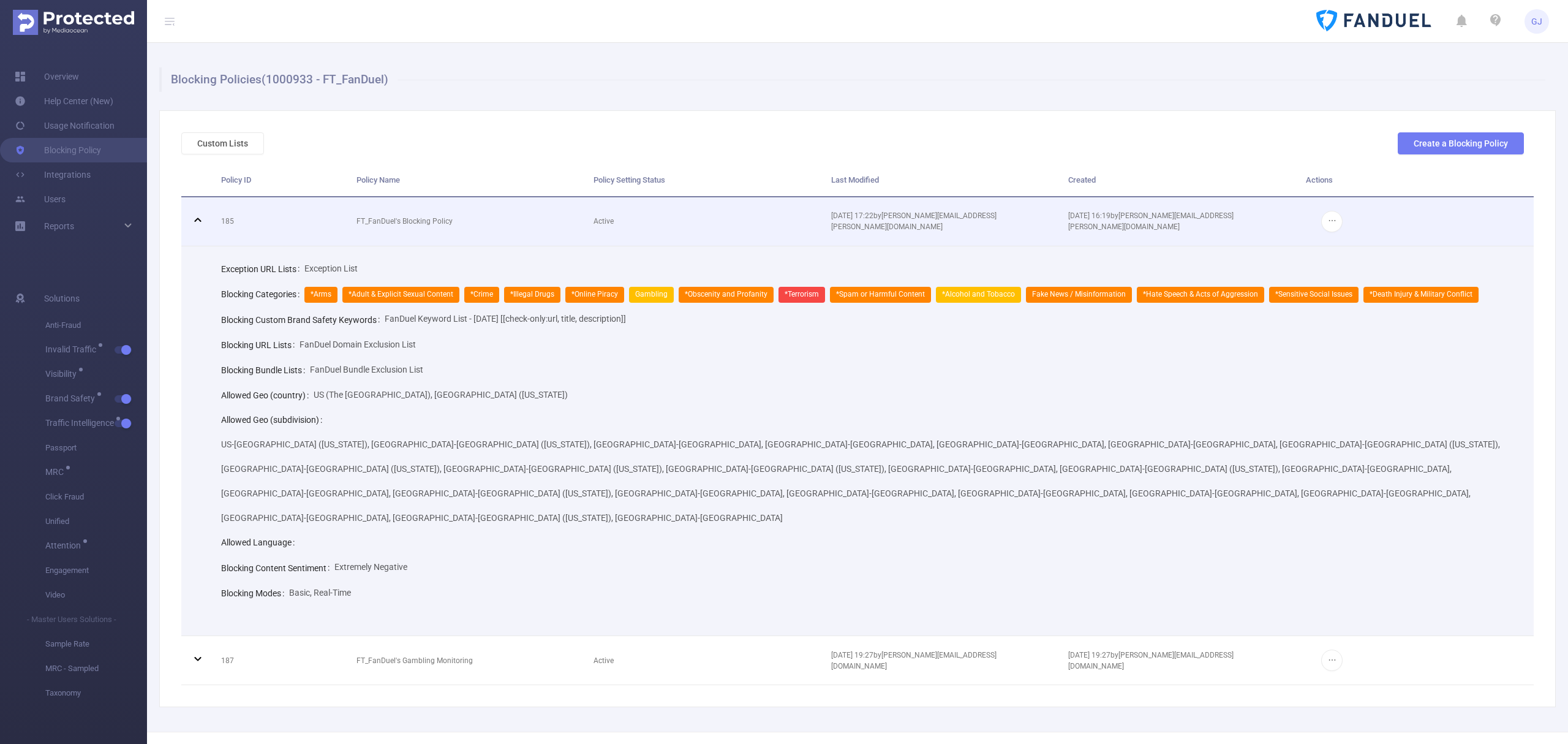
click at [254, 215] on td "185" at bounding box center [279, 221] width 135 height 49
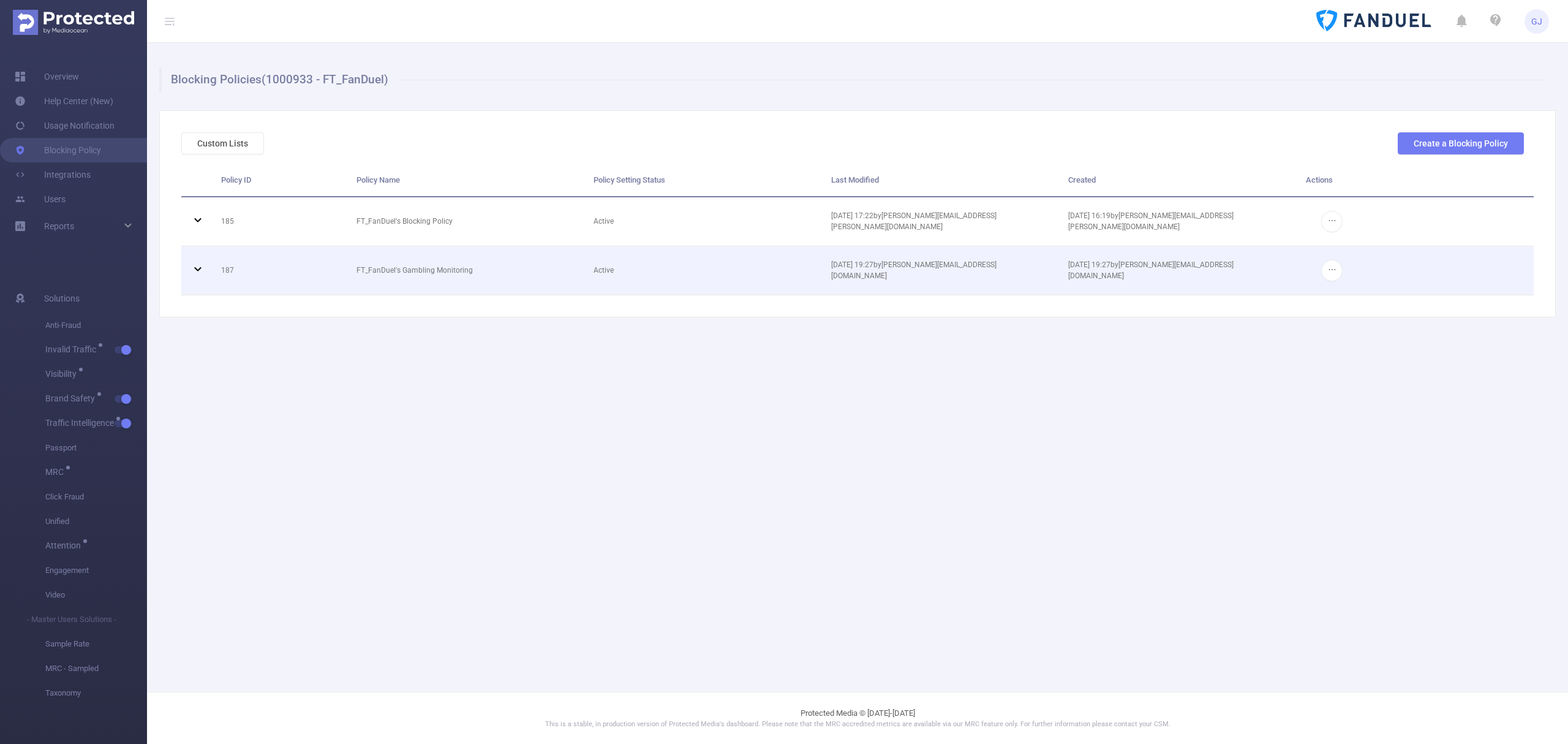
click at [249, 267] on td "187" at bounding box center [279, 270] width 135 height 49
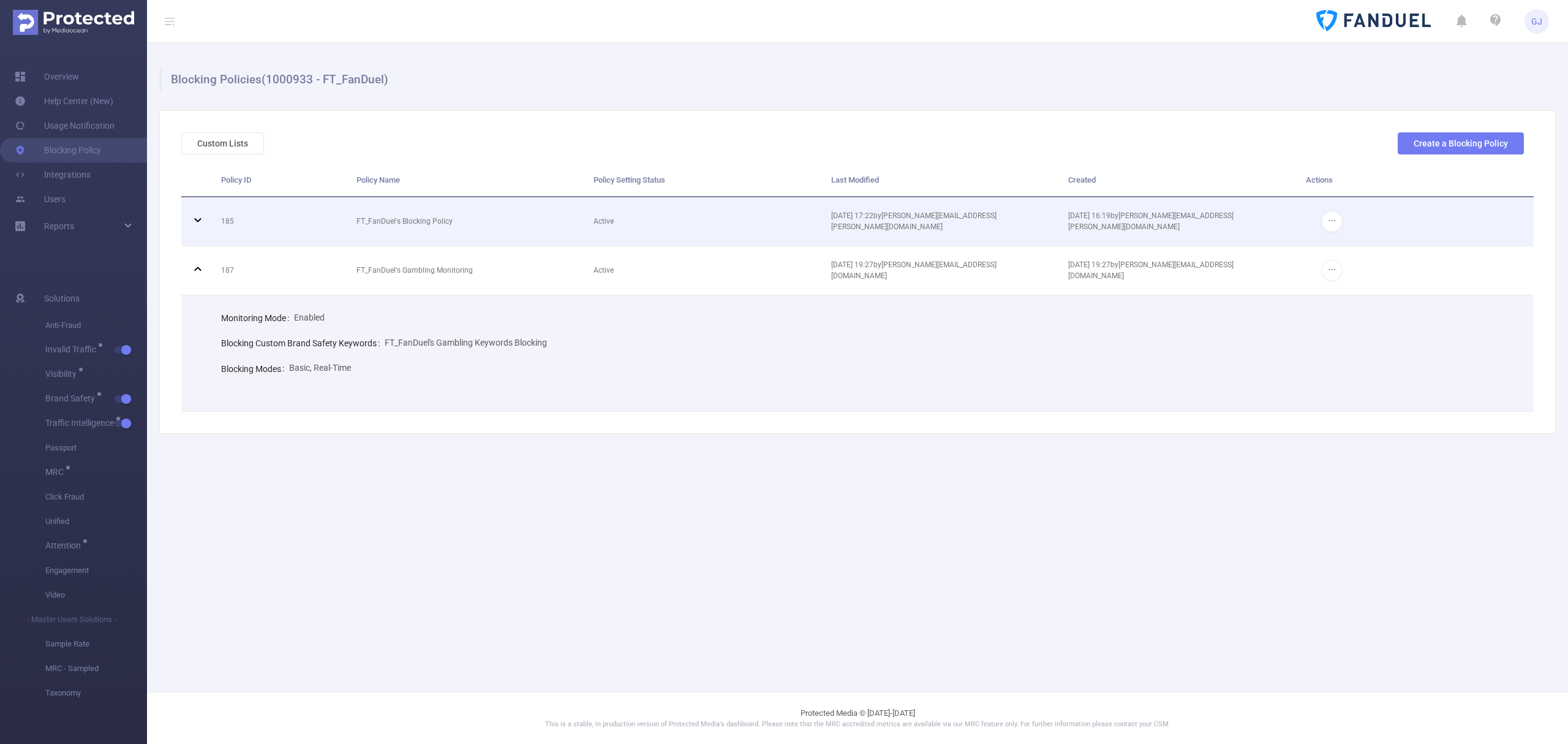
click at [322, 221] on td "185" at bounding box center [279, 221] width 135 height 49
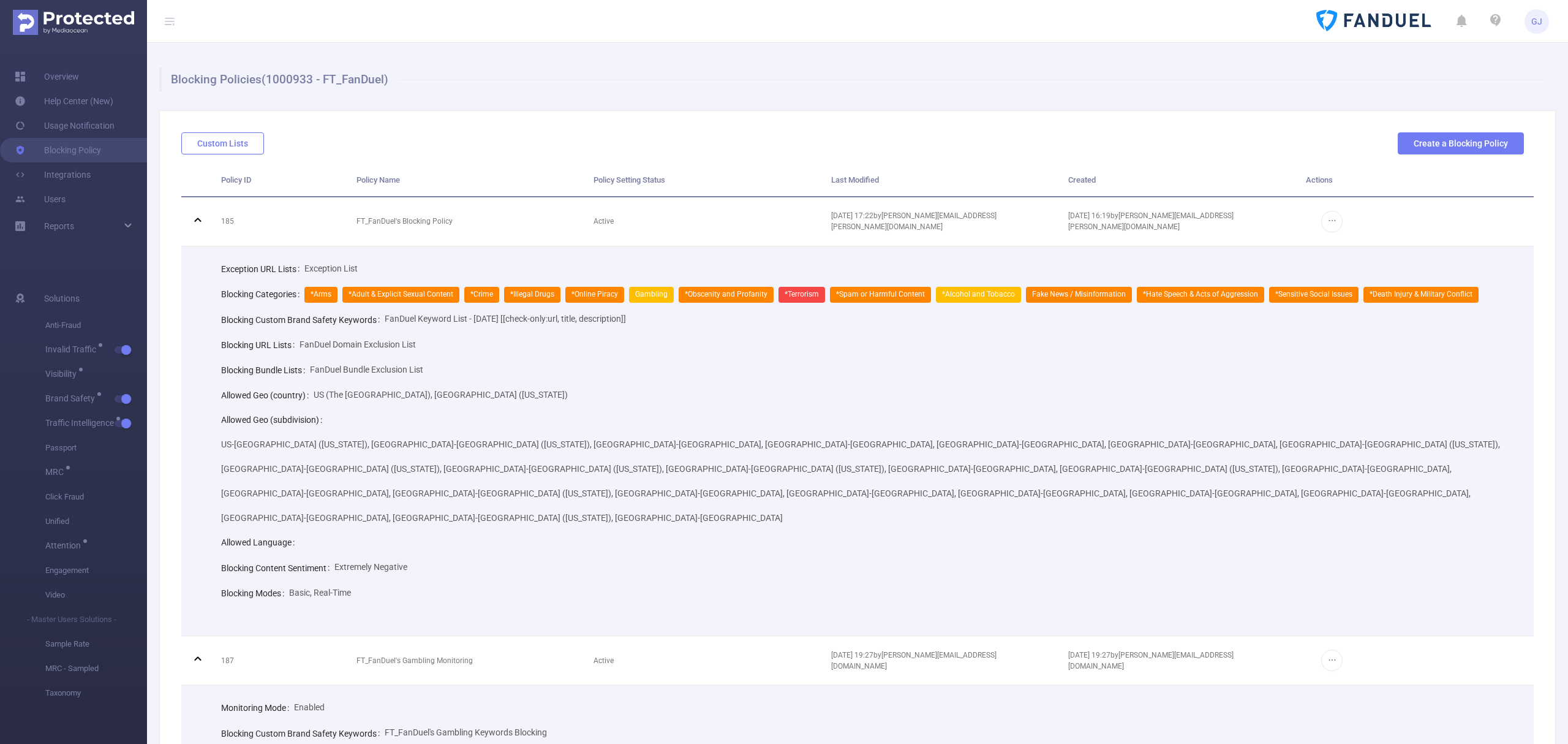
click at [243, 147] on button "Custom Lists" at bounding box center [223, 144] width 83 height 22
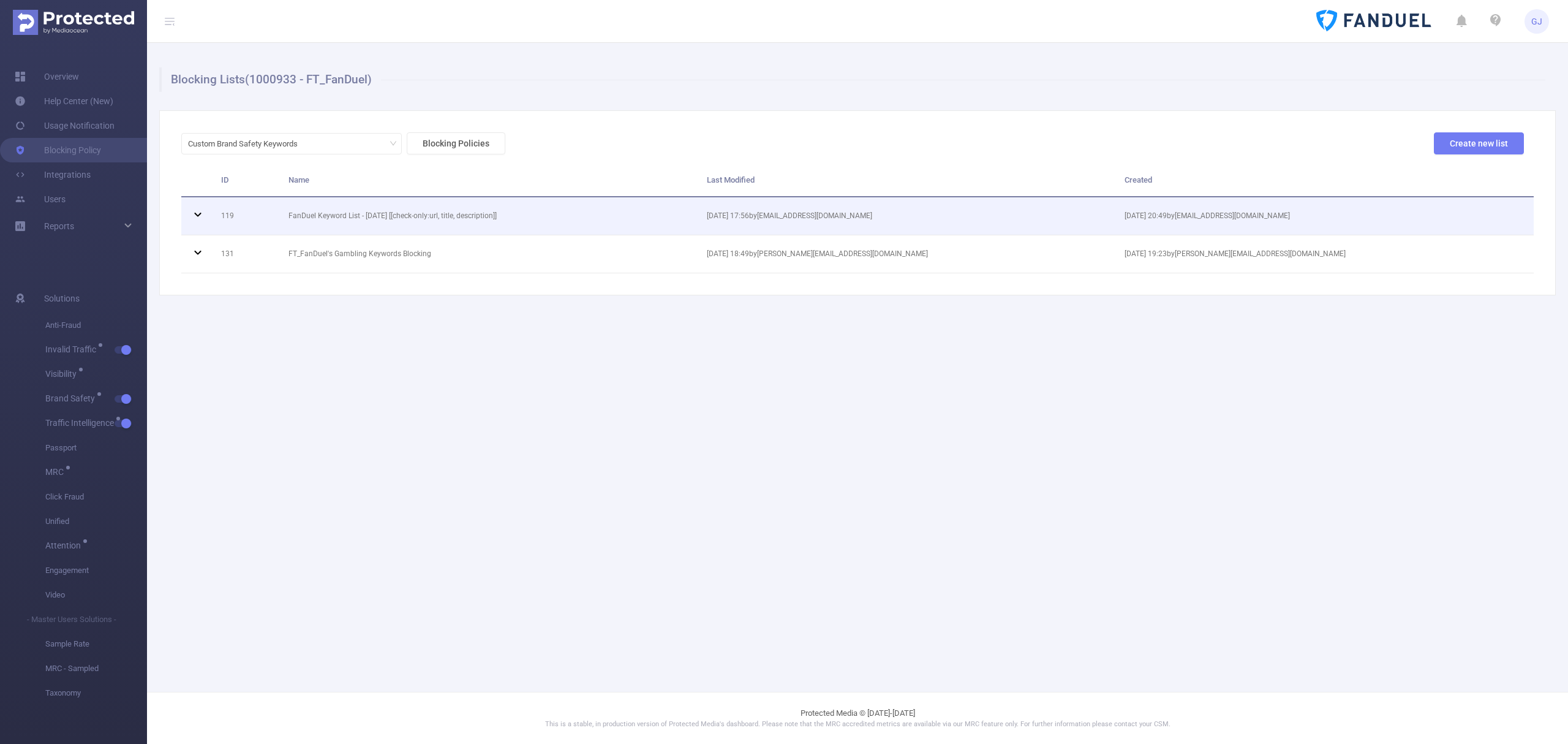
click at [273, 223] on td "119" at bounding box center [245, 216] width 67 height 38
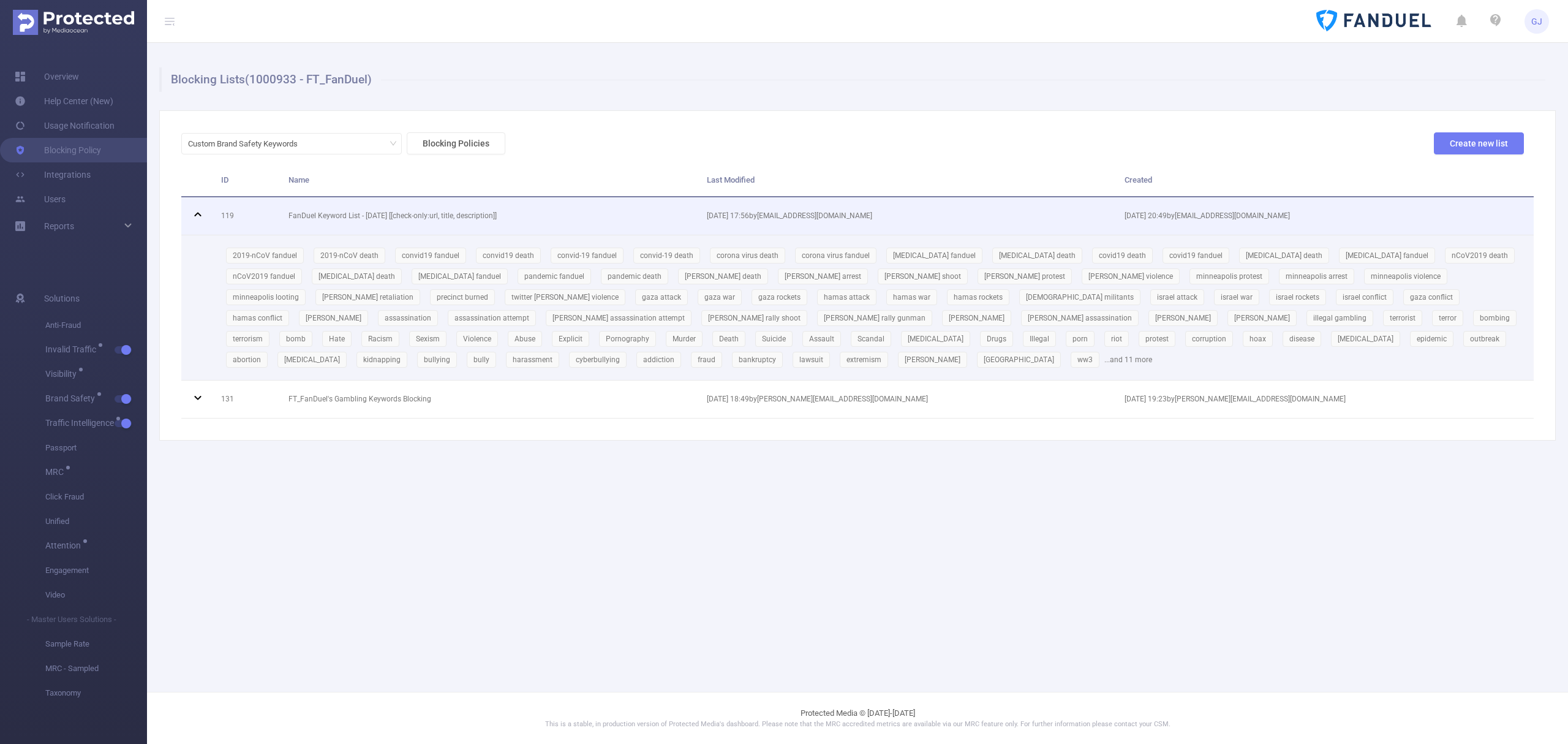
click at [273, 223] on td "119" at bounding box center [245, 216] width 67 height 38
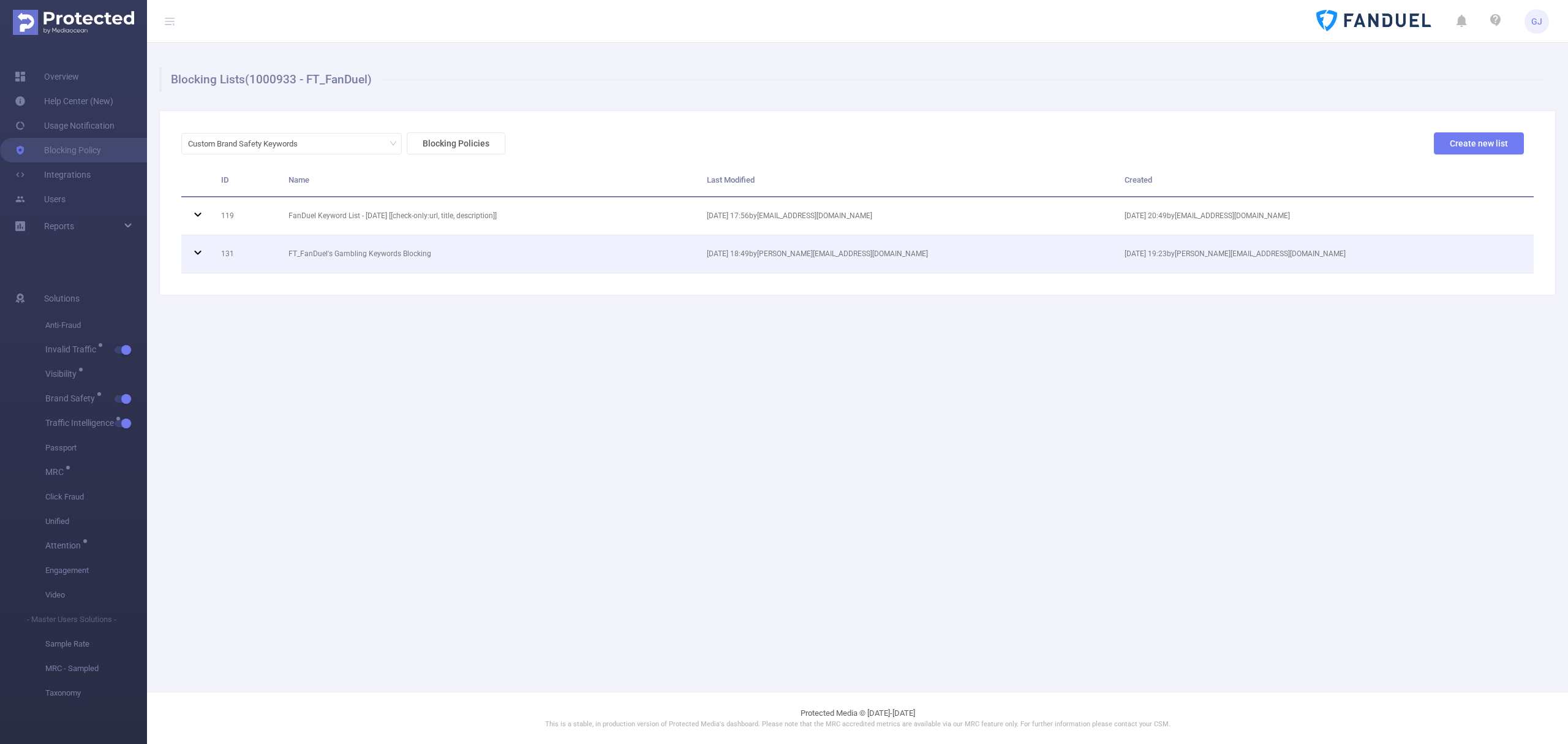
click at [275, 256] on td "131" at bounding box center [245, 254] width 67 height 38
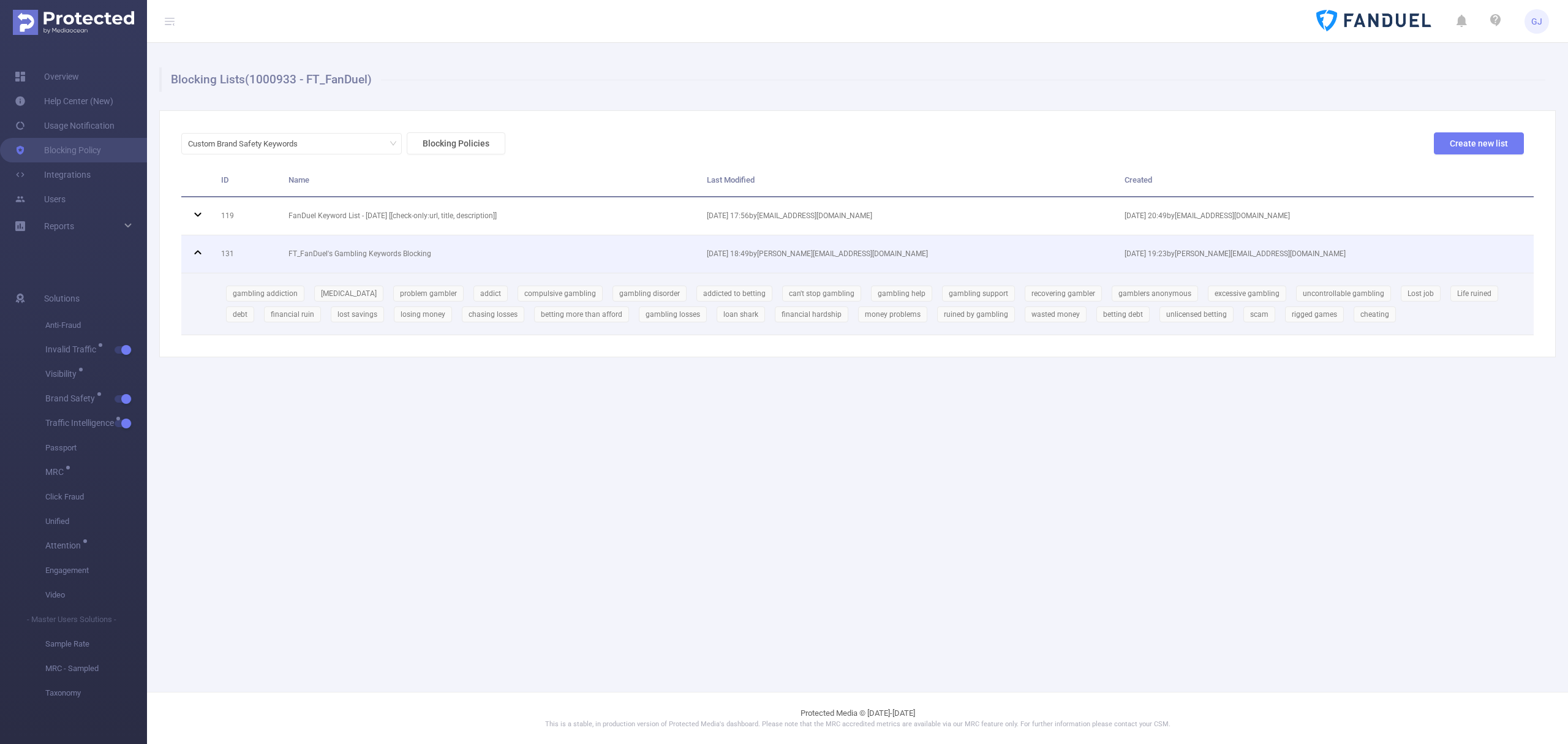
click at [209, 253] on td at bounding box center [196, 254] width 31 height 38
